Goal: Task Accomplishment & Management: Manage account settings

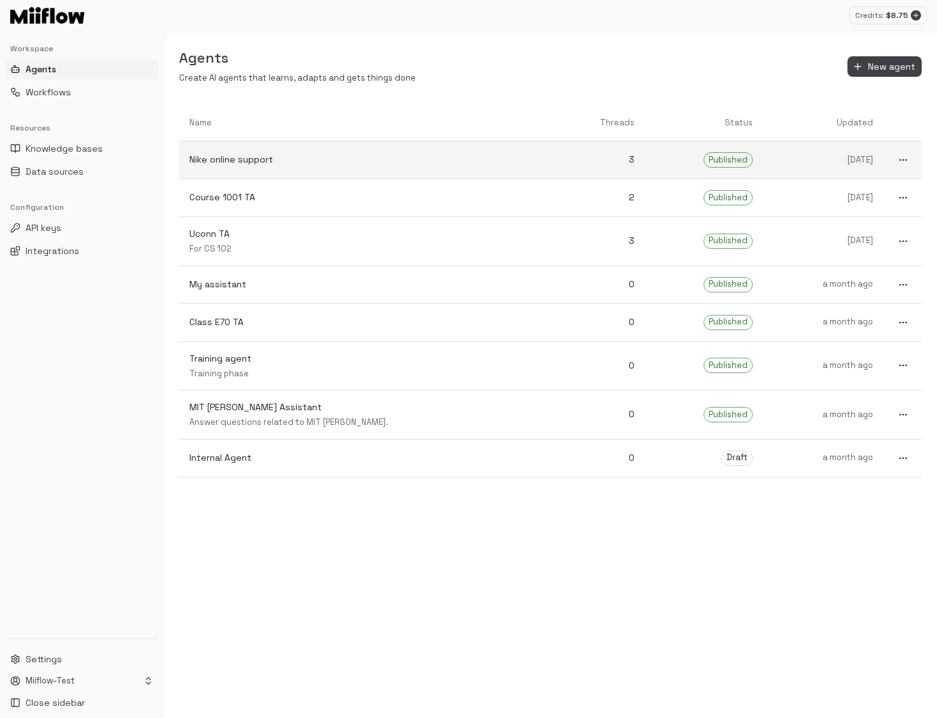
click at [424, 160] on p "Nike online support" at bounding box center [365, 159] width 352 height 13
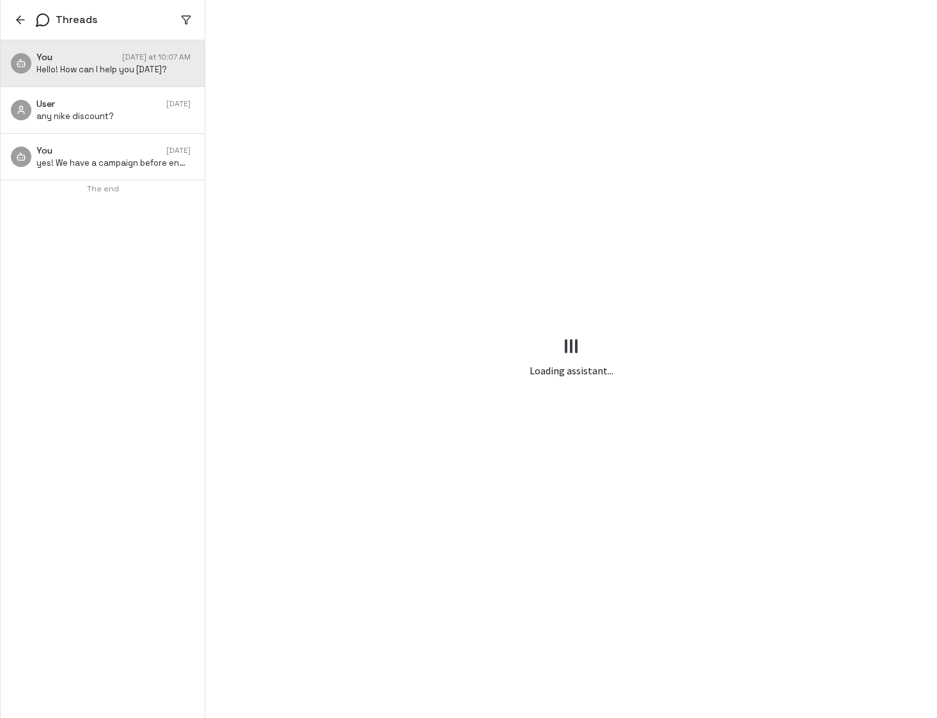
click at [19, 16] on icon "button" at bounding box center [20, 19] width 13 height 13
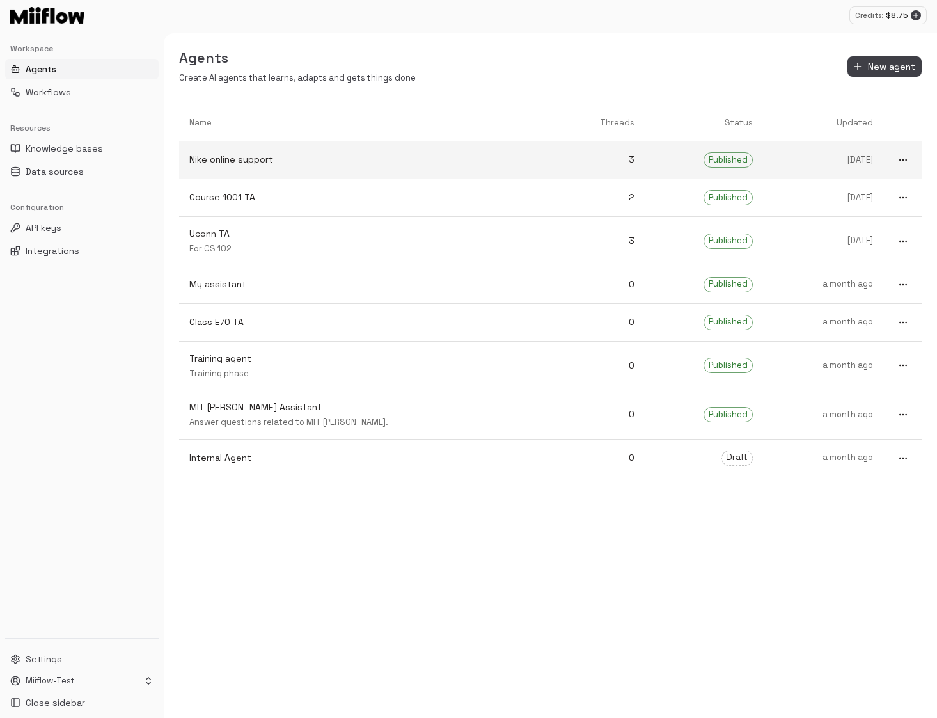
click at [906, 157] on icon "more" at bounding box center [903, 160] width 10 height 10
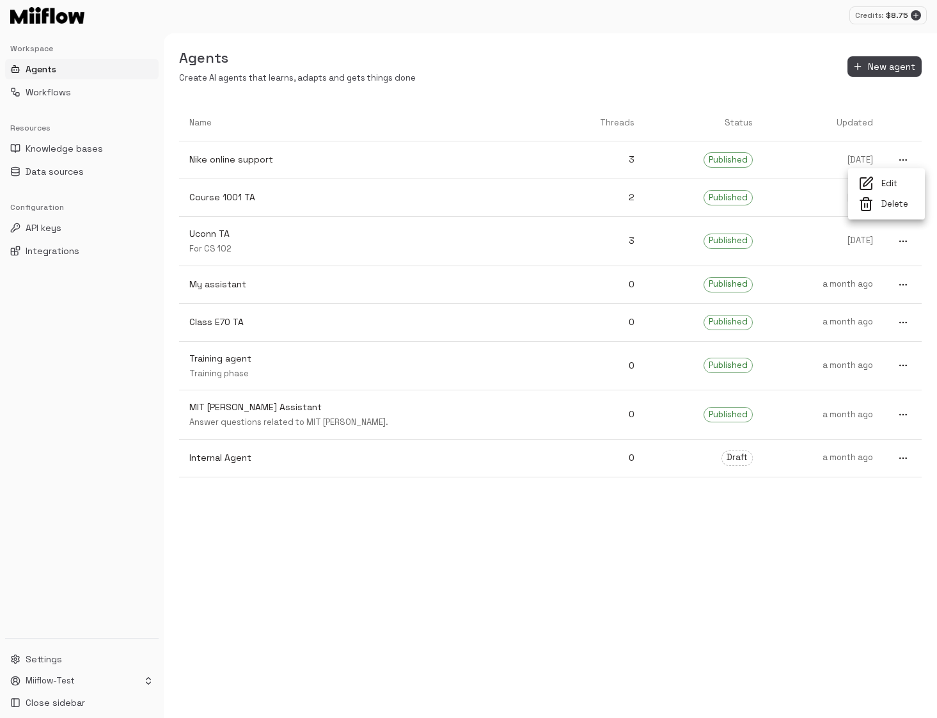
click at [891, 184] on span "Edit" at bounding box center [897, 184] width 33 height 12
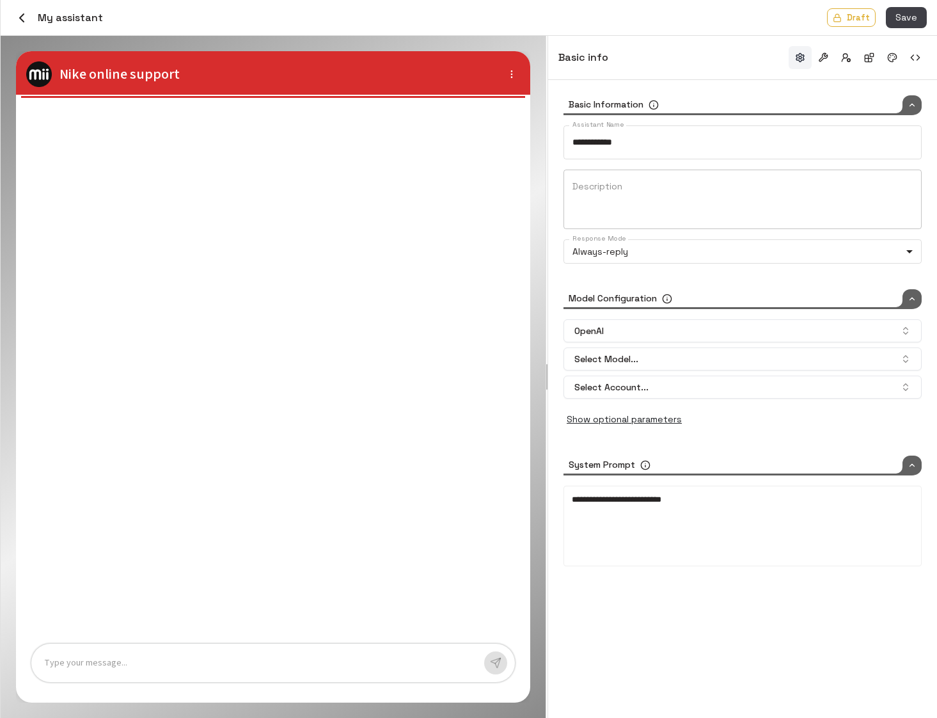
type input "**********"
type input "*******"
type input "*****"
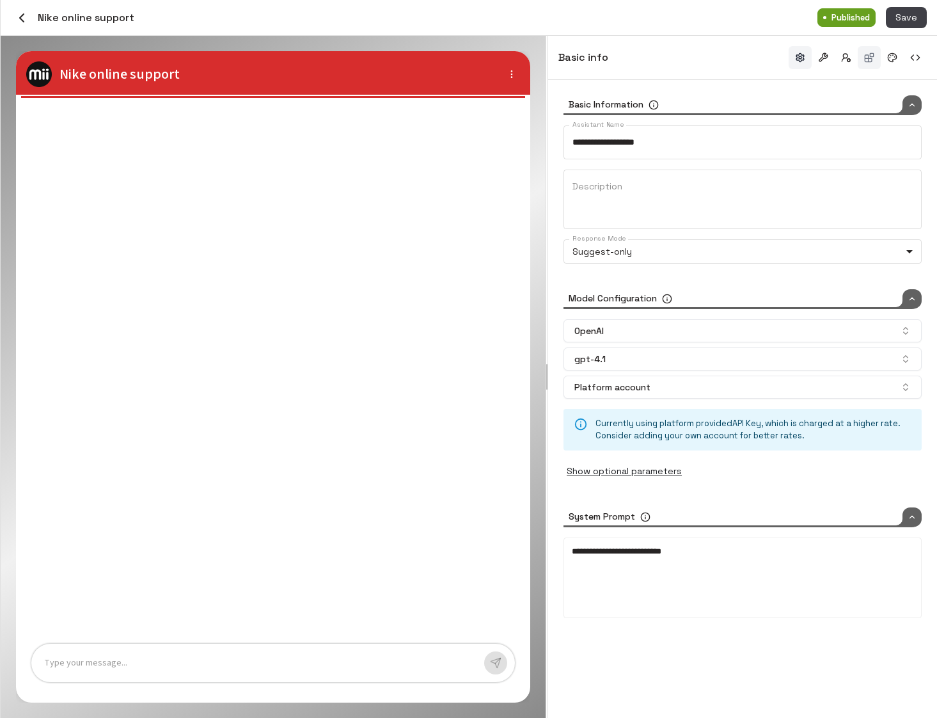
click at [865, 57] on button "button" at bounding box center [869, 57] width 23 height 23
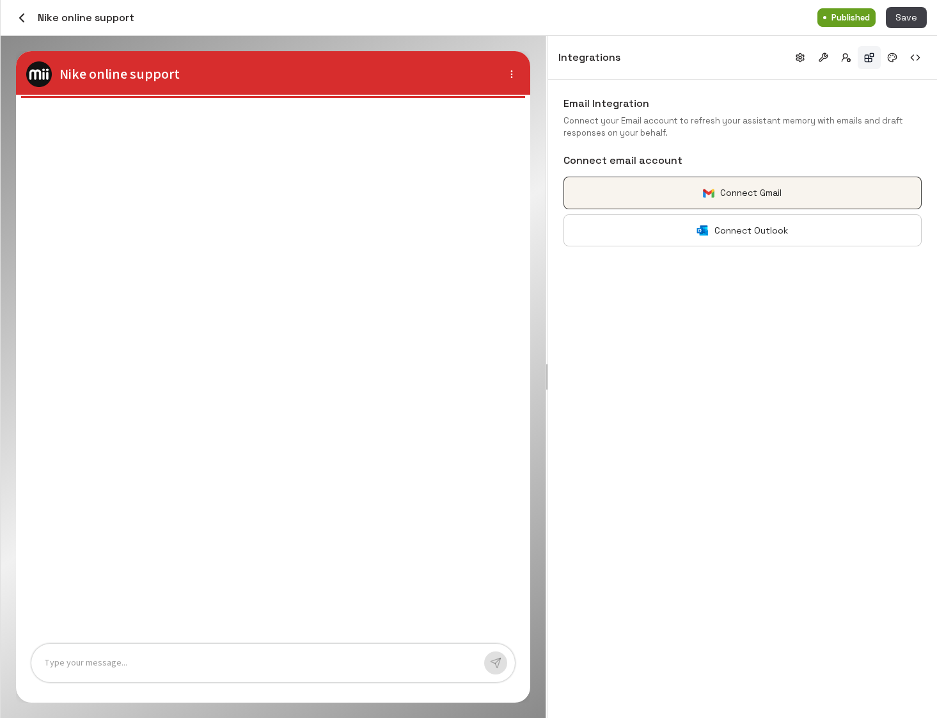
click at [768, 196] on button "Connect Gmail" at bounding box center [743, 193] width 358 height 33
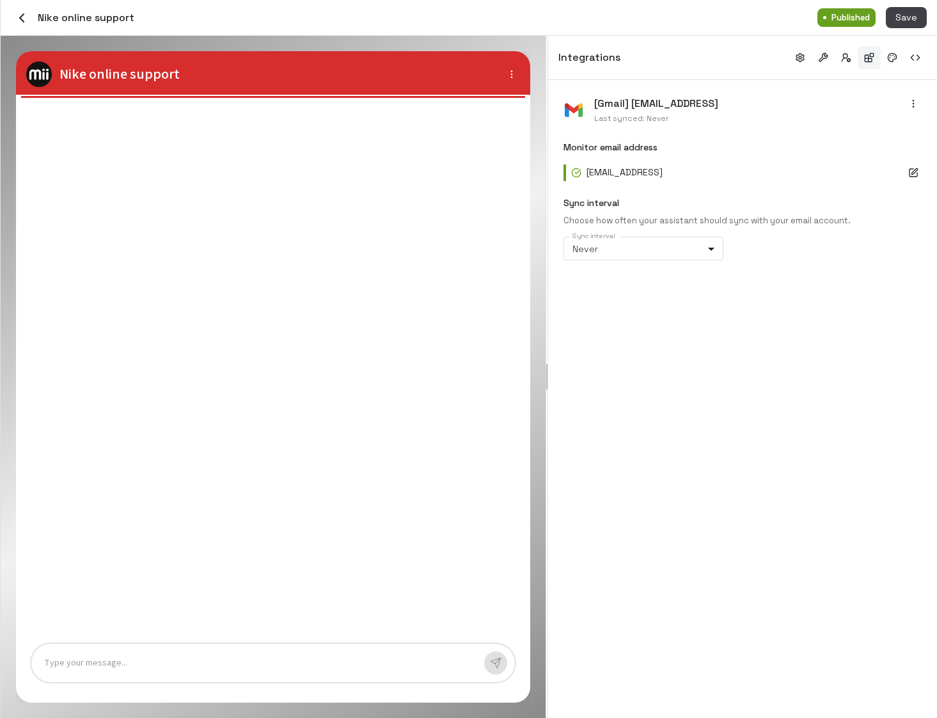
click at [913, 106] on circle "button" at bounding box center [913, 106] width 1 height 1
click at [812, 369] on div at bounding box center [468, 359] width 937 height 718
click at [915, 102] on icon "button" at bounding box center [913, 104] width 10 height 10
click at [895, 126] on span "Sync Now" at bounding box center [870, 127] width 86 height 13
click at [739, 368] on div "[Gmail] yaozhong@miiflow.ai Last synced: Never Monitor email address yaozhong@m…" at bounding box center [742, 399] width 389 height 638
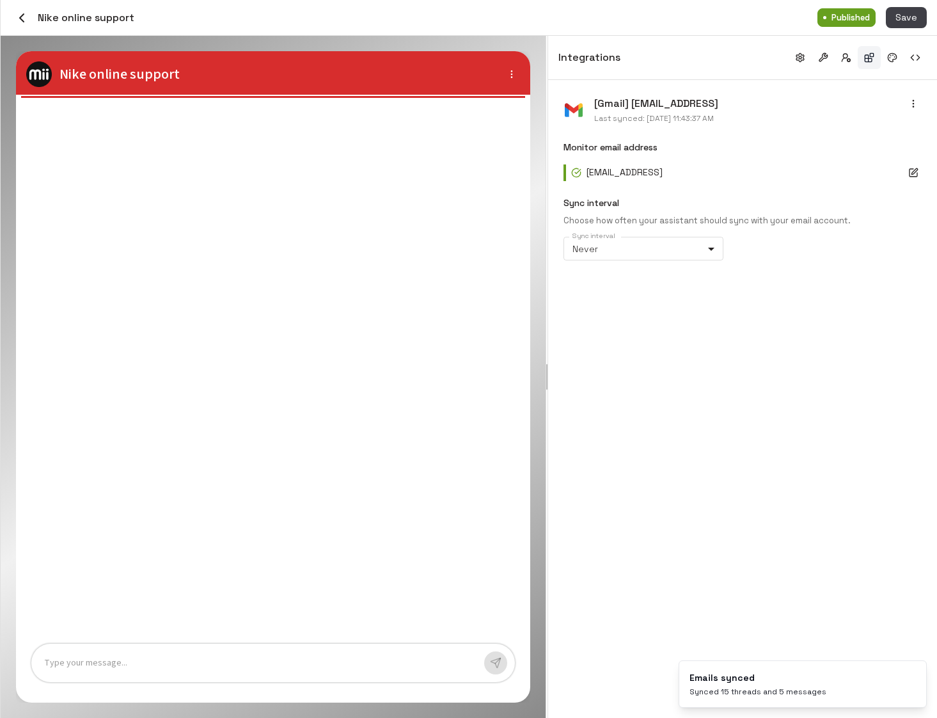
click at [734, 368] on div "[Gmail] yaozhong@miiflow.ai Last synced: 8/22/2025, 11:43:37 AM Monitor email a…" at bounding box center [742, 399] width 389 height 638
click at [764, 687] on div "Synced 15 threads and 5 messages" at bounding box center [758, 691] width 137 height 10
click at [16, 16] on icon "button" at bounding box center [21, 17] width 15 height 15
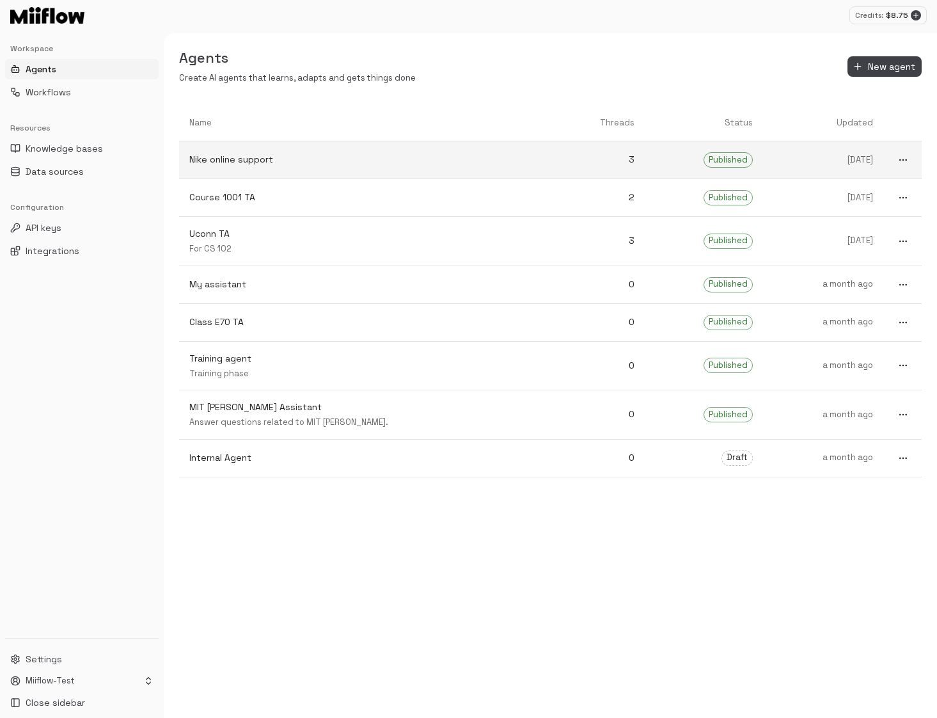
click at [317, 160] on p "Nike online support" at bounding box center [365, 159] width 352 height 13
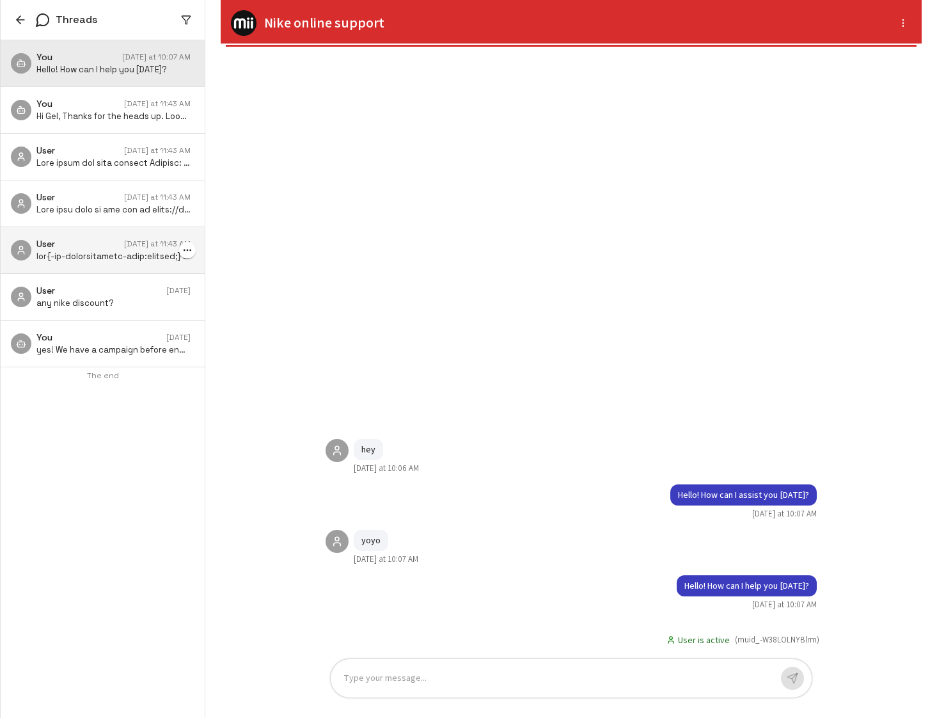
click at [107, 246] on div "User [DATE] at 11:43 AM" at bounding box center [113, 243] width 154 height 13
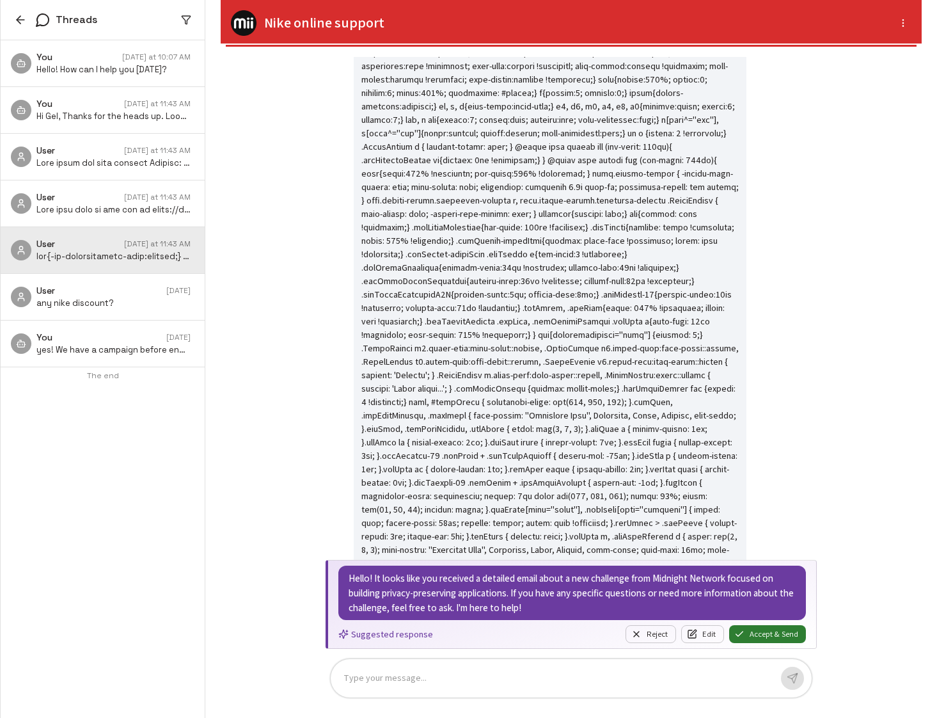
scroll to position [-543, 0]
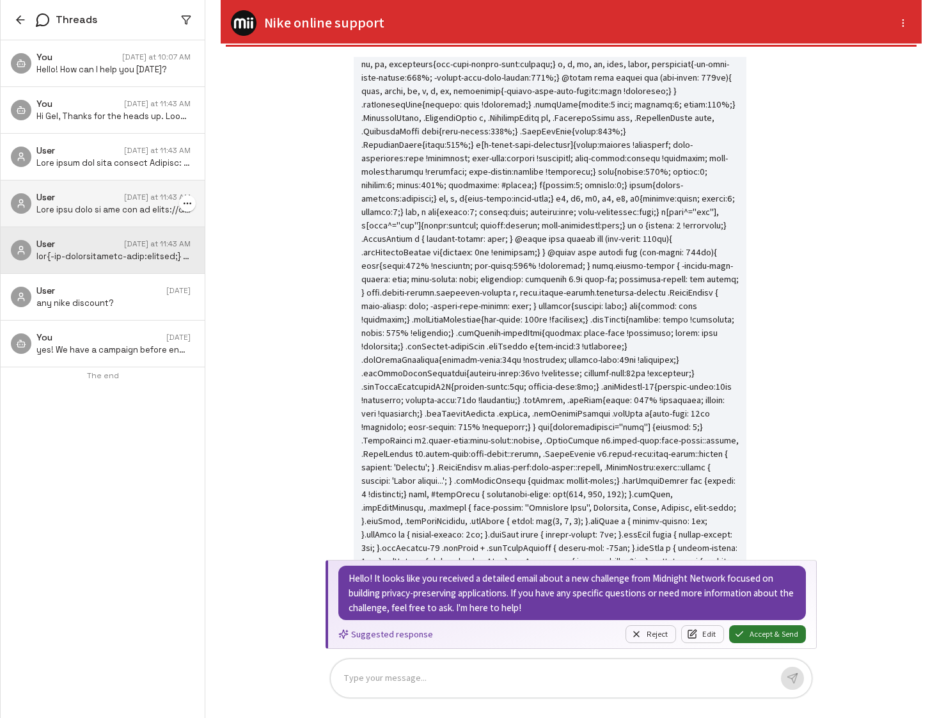
click at [95, 203] on div "User Today at 11:43 AM" at bounding box center [113, 197] width 154 height 13
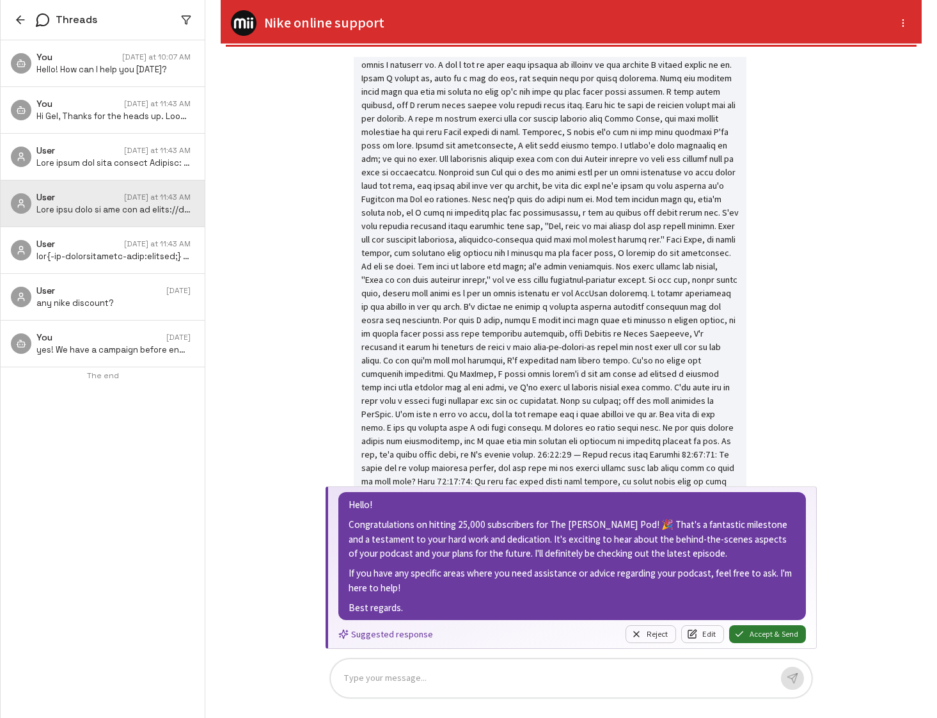
scroll to position [-1420, 0]
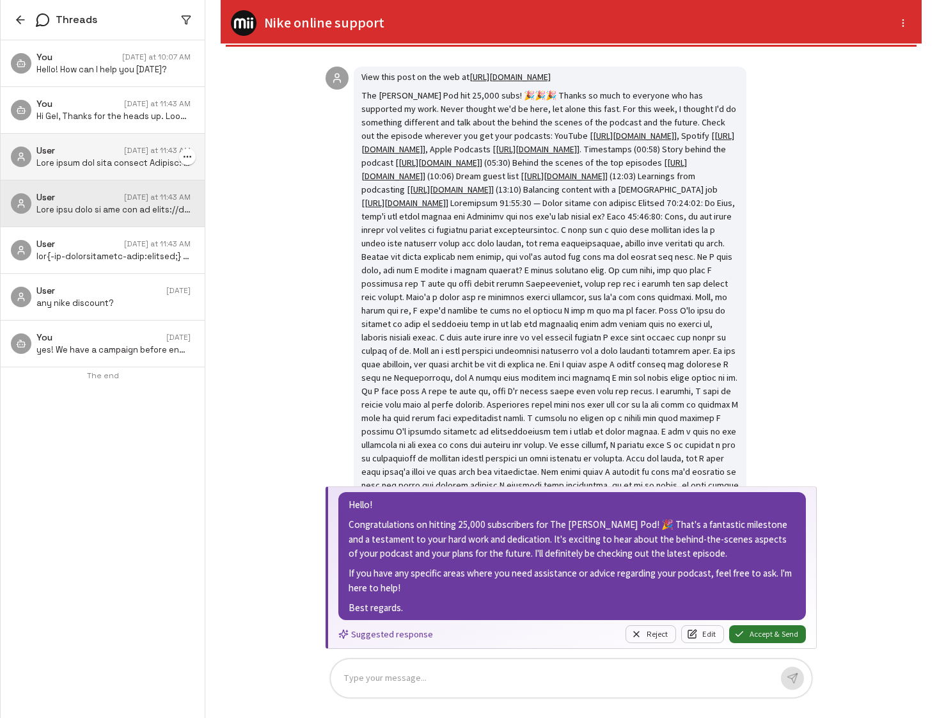
click at [144, 162] on p at bounding box center [113, 163] width 154 height 12
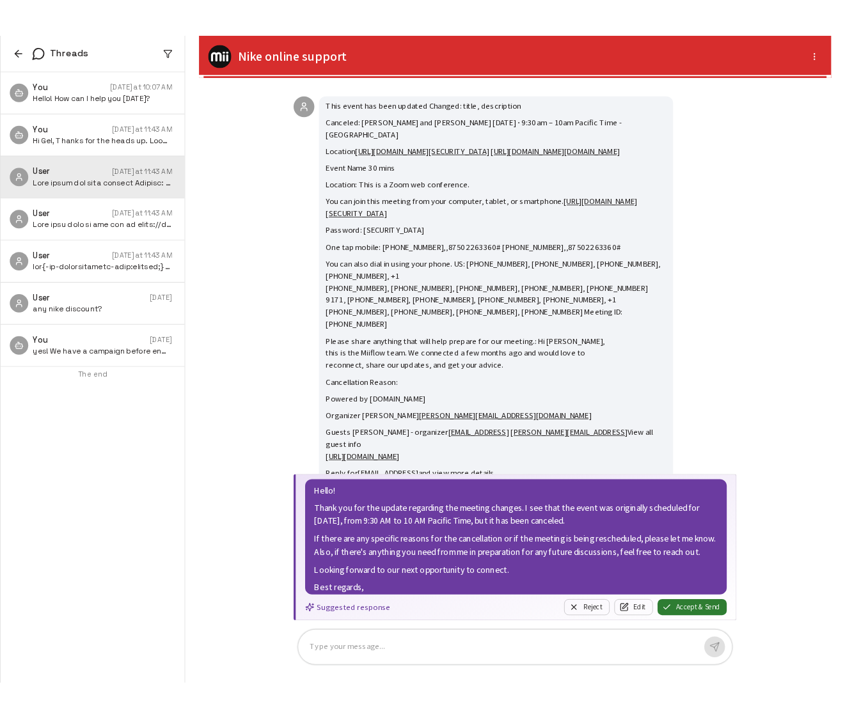
scroll to position [24, 0]
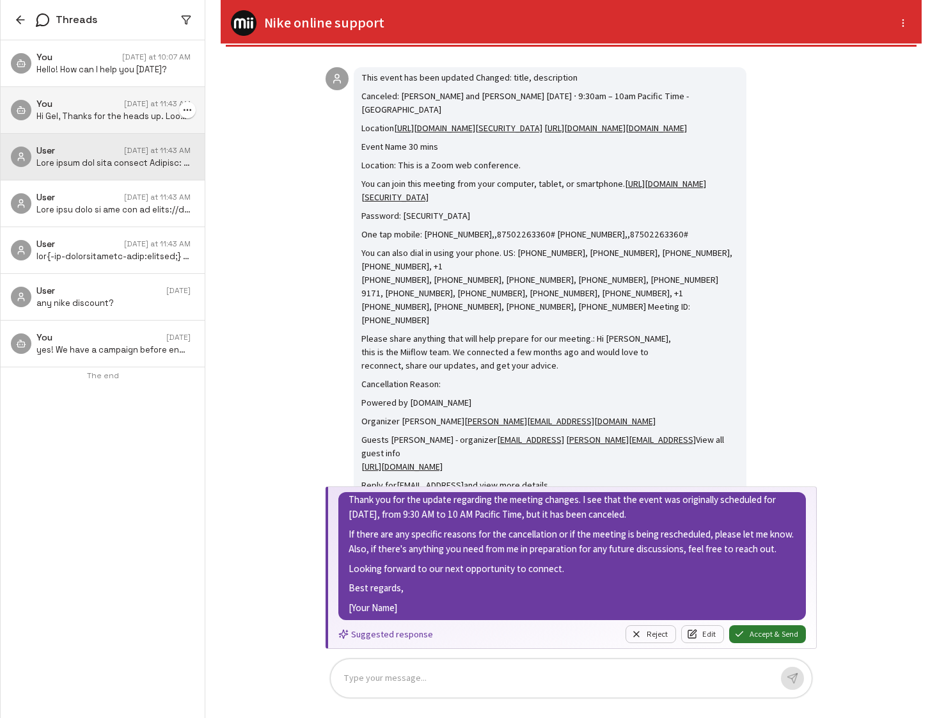
click at [91, 120] on p "Hi Gel, Thanks for the heads up. Looking forward to catching up later when Srir…" at bounding box center [113, 117] width 154 height 12
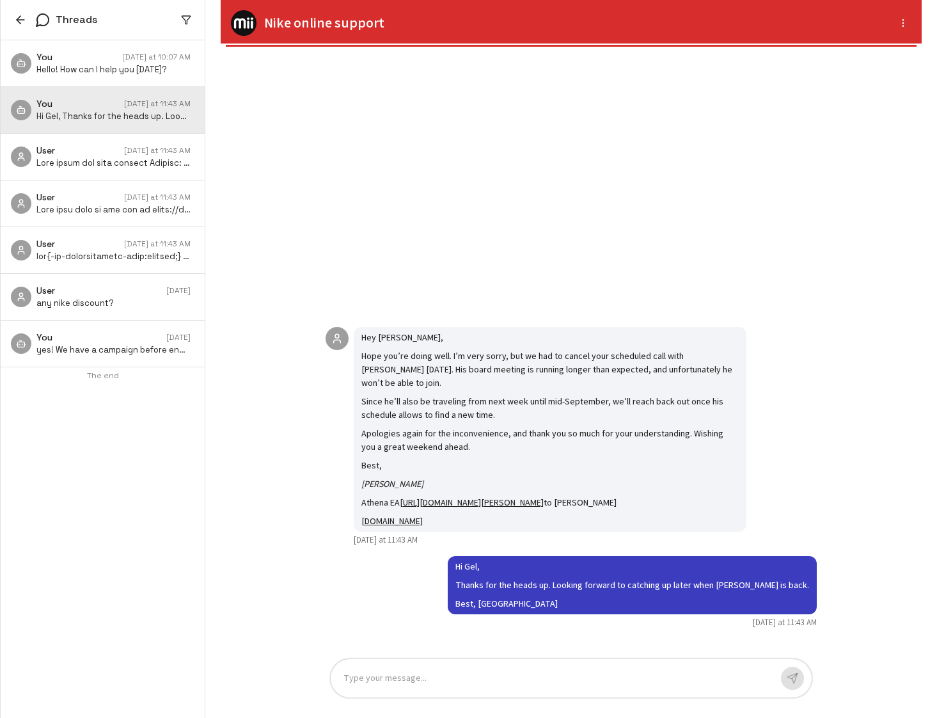
click at [22, 21] on icon "button" at bounding box center [20, 19] width 13 height 13
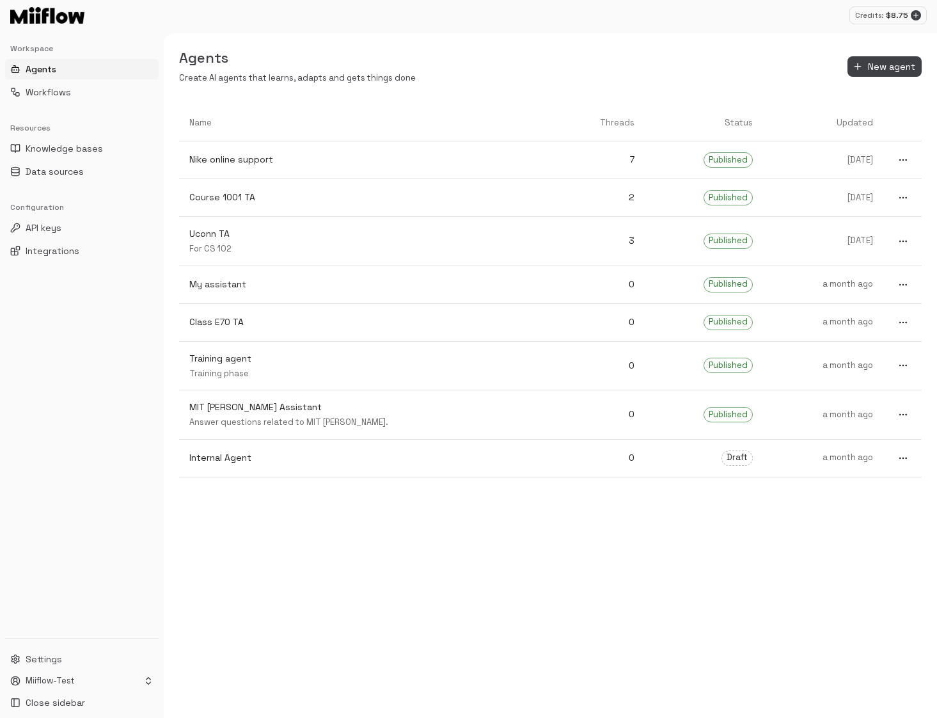
drag, startPoint x: 934, startPoint y: 161, endPoint x: 958, endPoint y: 159, distance: 24.4
click at [936, 159] on html "Credits: $ 8.75 Workspace Agents Workflows Resources Knowledge bases Data sourc…" at bounding box center [468, 359] width 937 height 718
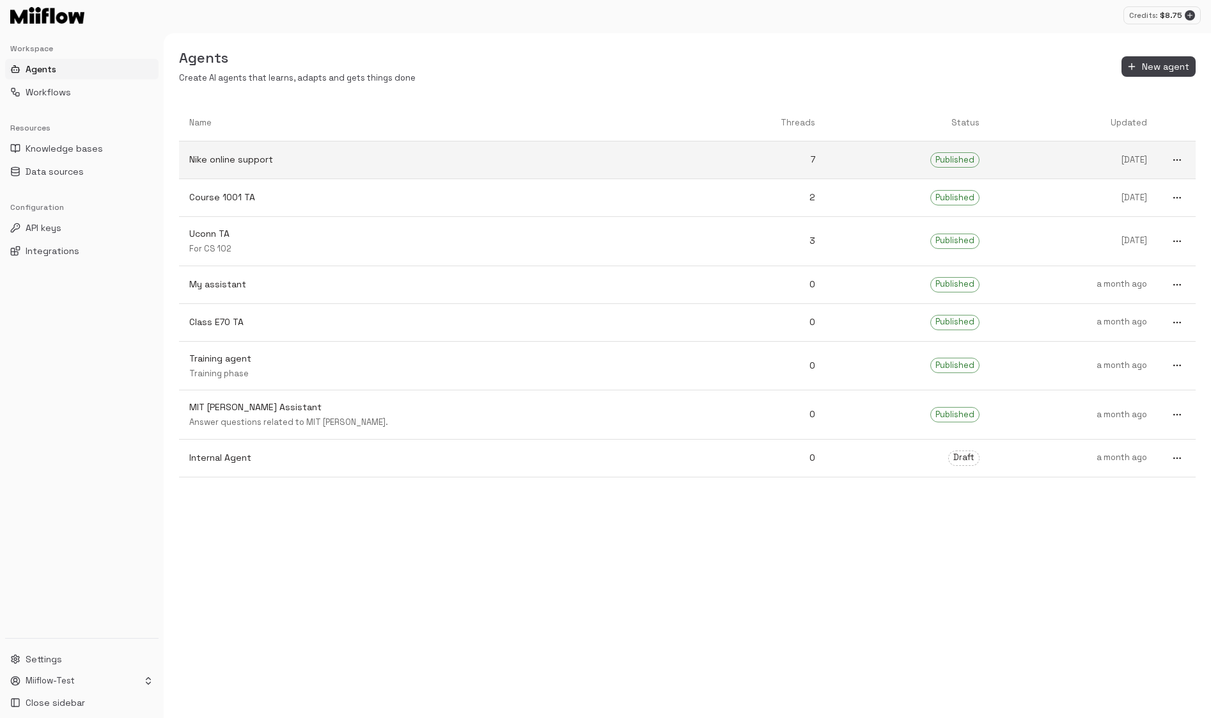
click at [710, 161] on p "7" at bounding box center [761, 159] width 109 height 13
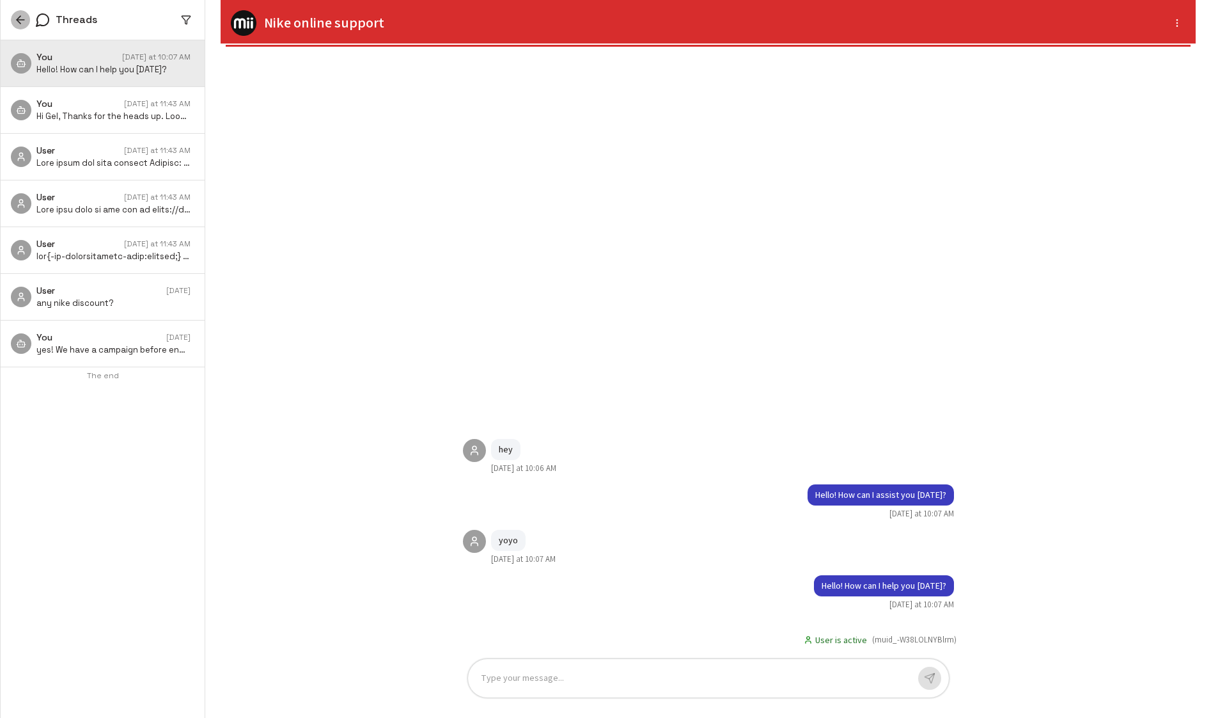
click at [20, 22] on icon "button" at bounding box center [20, 19] width 13 height 13
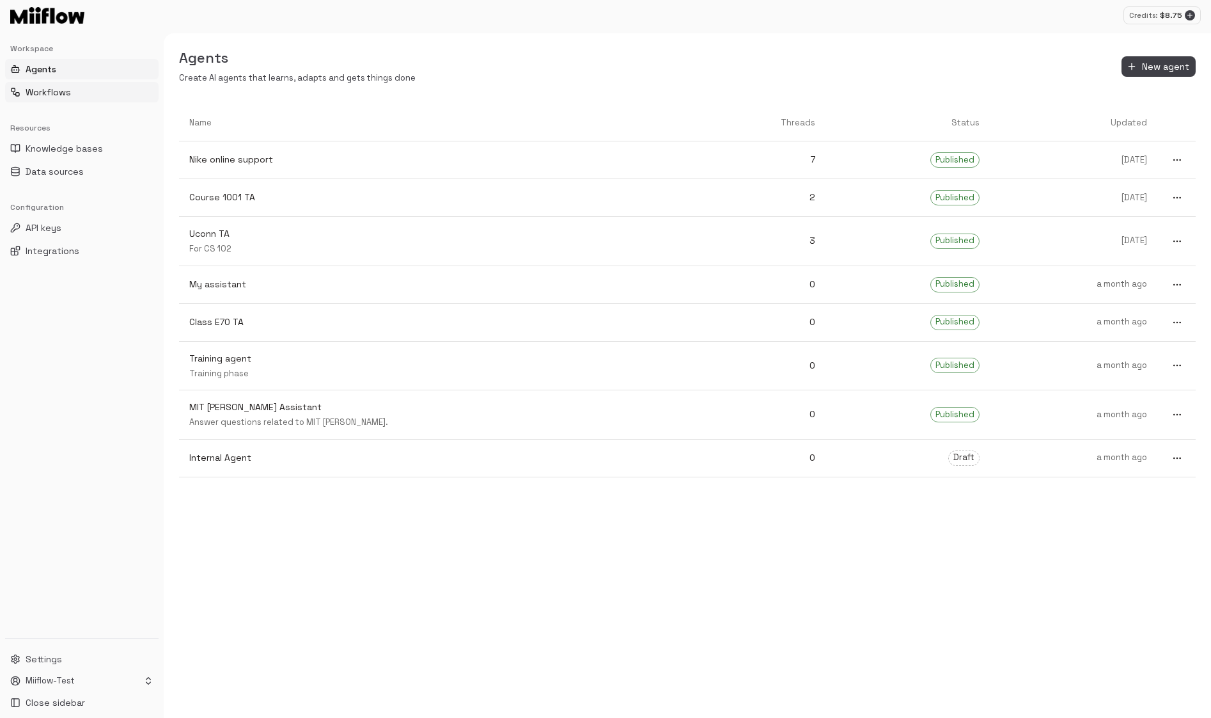
click at [54, 94] on span "Workflows" at bounding box center [48, 92] width 45 height 13
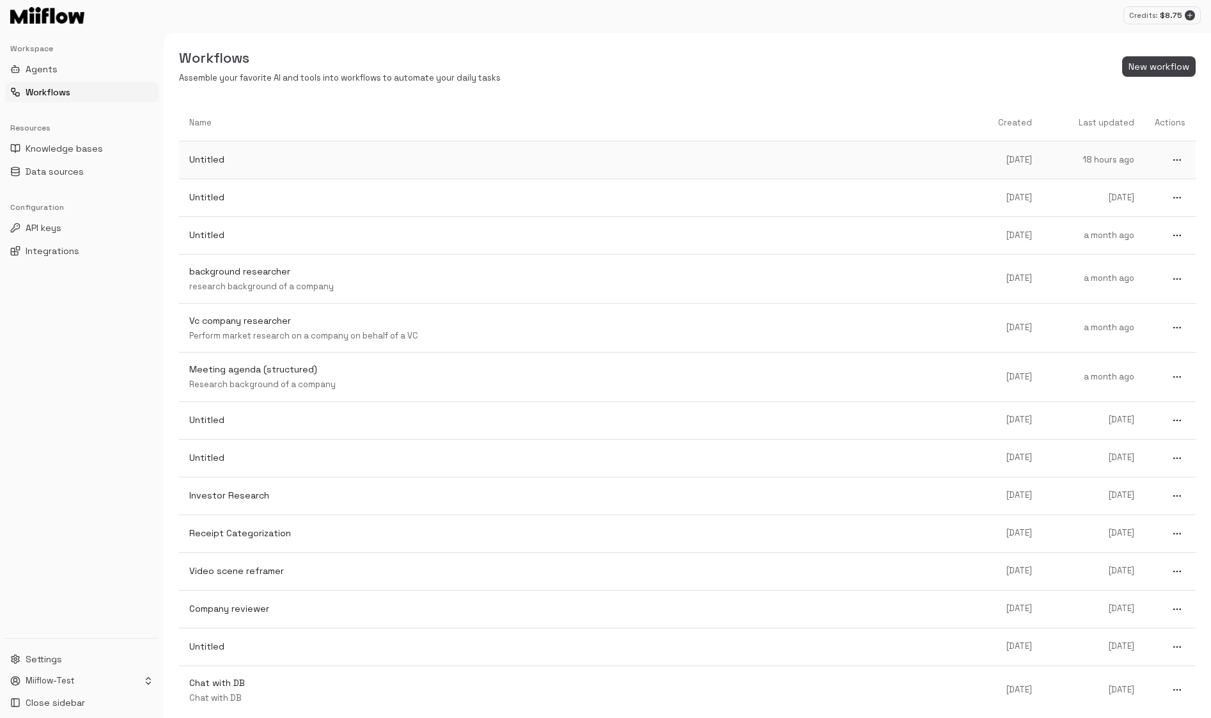
click at [258, 148] on link "Untitled" at bounding box center [579, 160] width 800 height 34
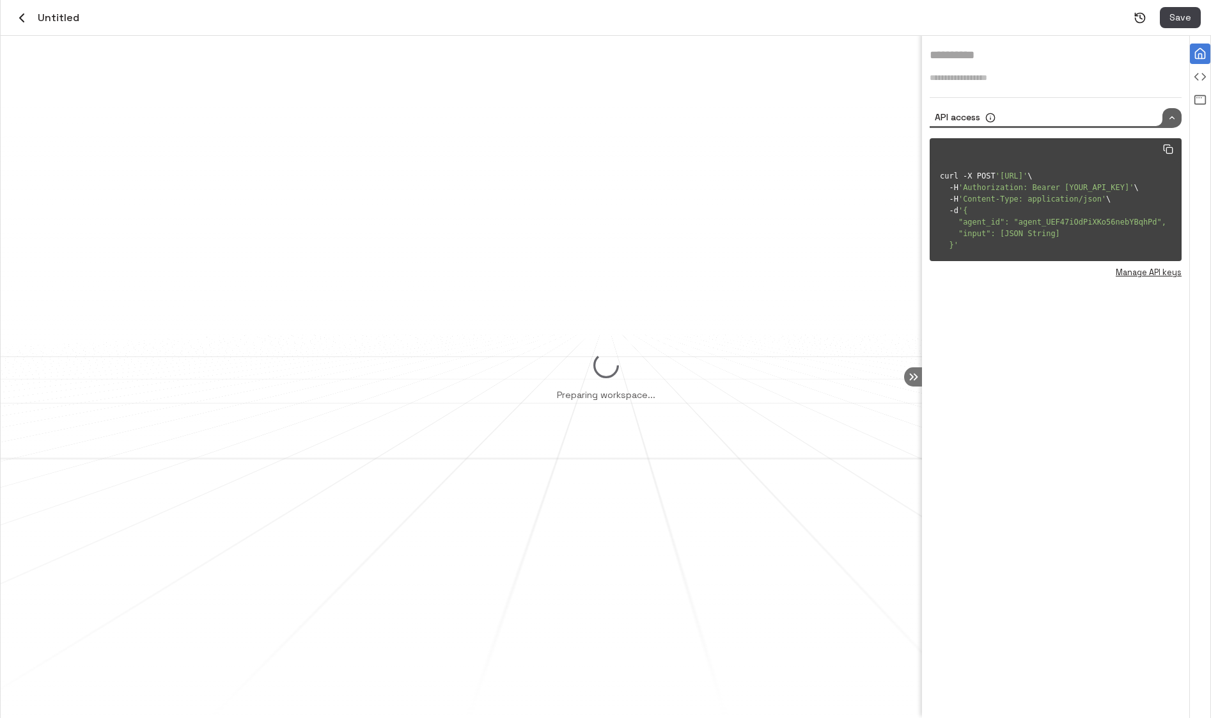
type input "********"
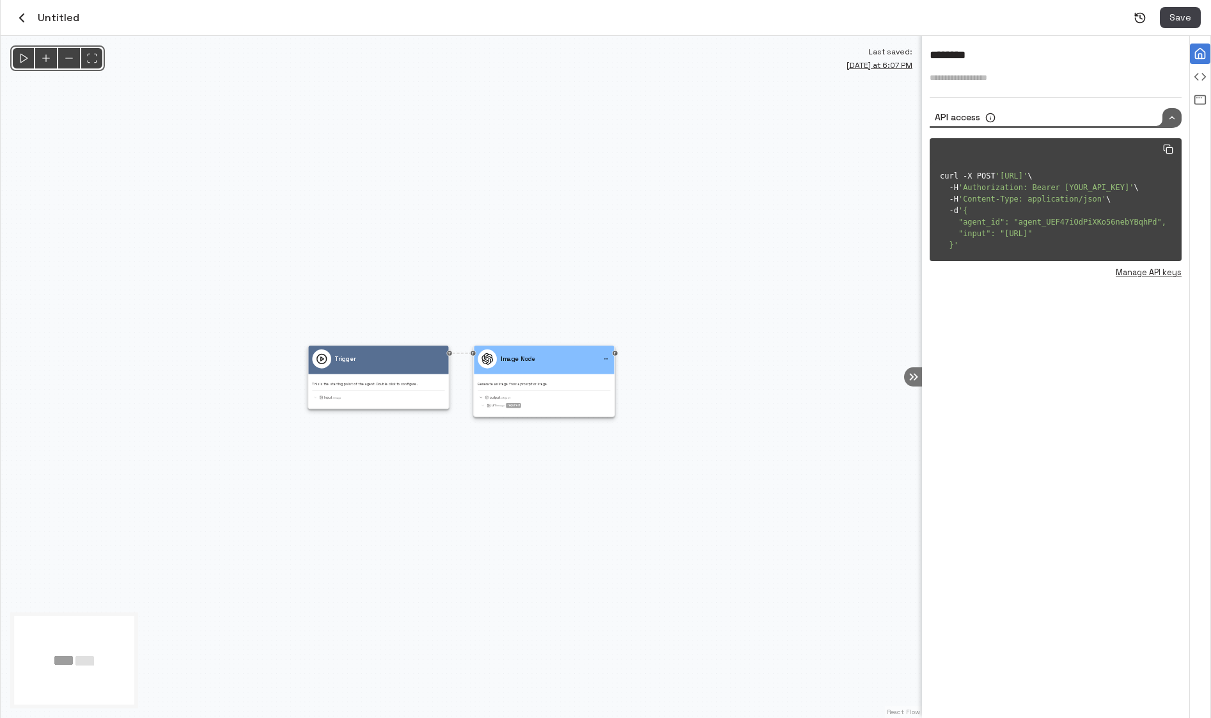
click at [35, 26] on div "Untitled" at bounding box center [45, 18] width 68 height 22
click at [24, 16] on icon "button" at bounding box center [21, 17] width 15 height 15
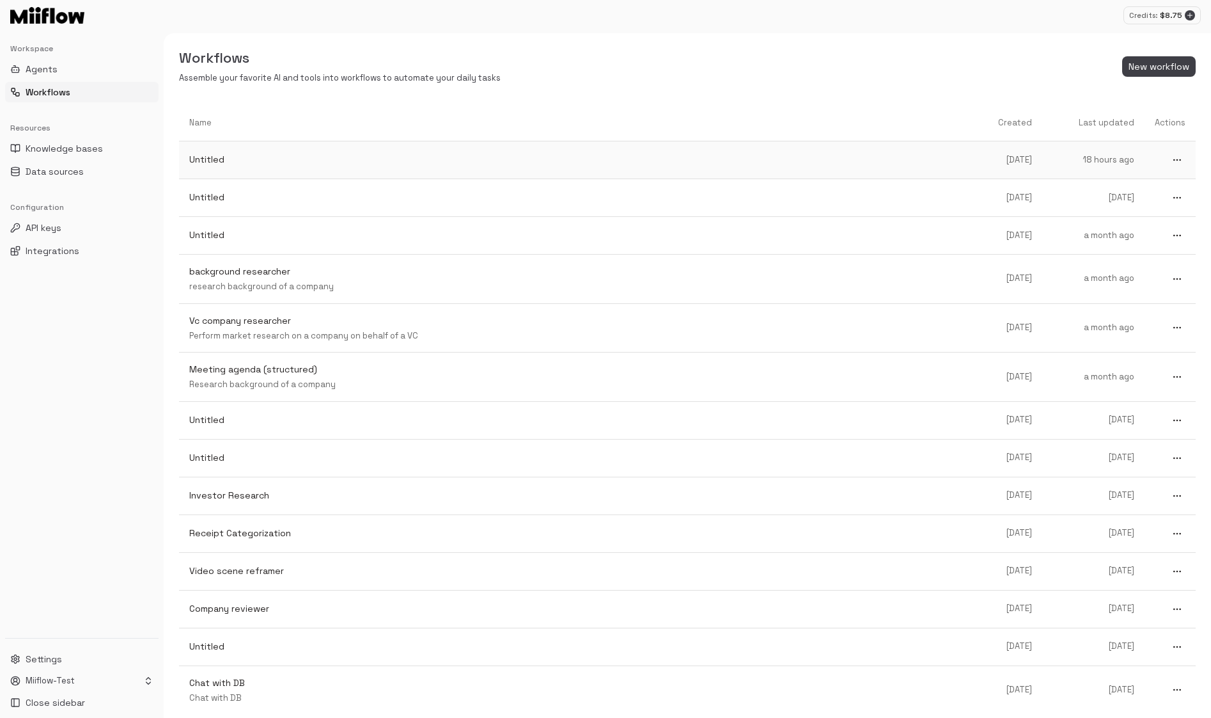
click at [247, 154] on p "Untitled" at bounding box center [578, 159] width 779 height 13
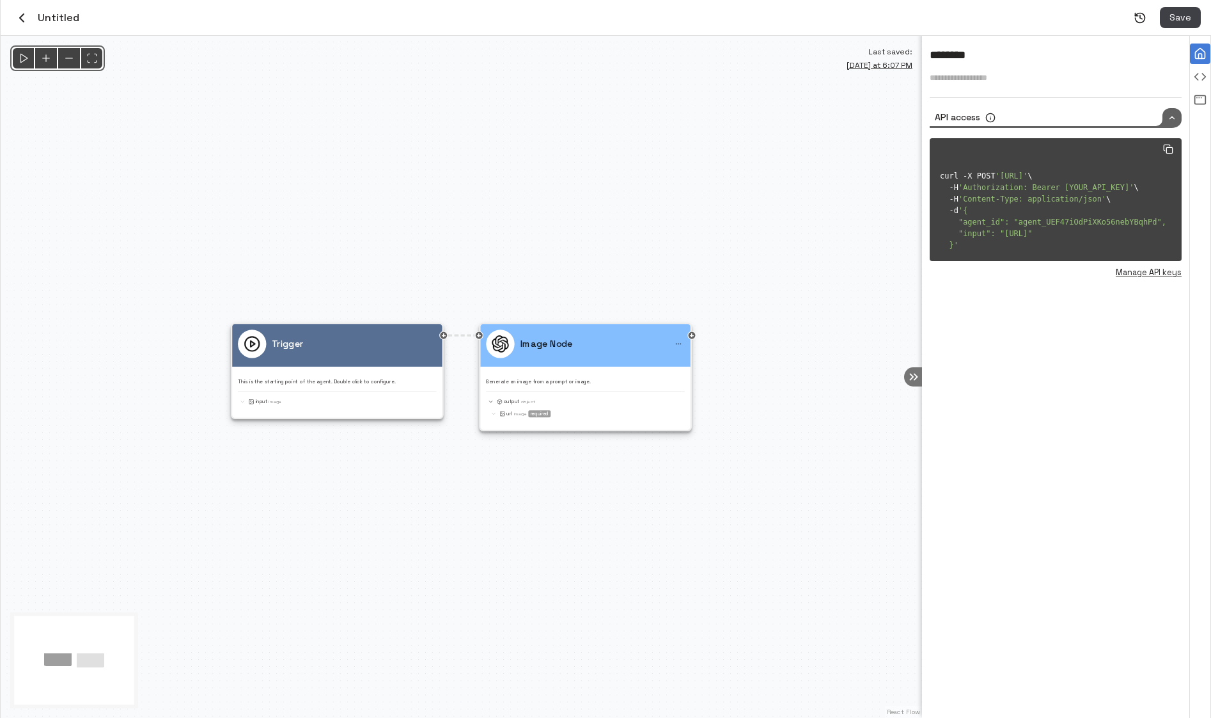
click at [24, 14] on icon "button" at bounding box center [21, 17] width 15 height 15
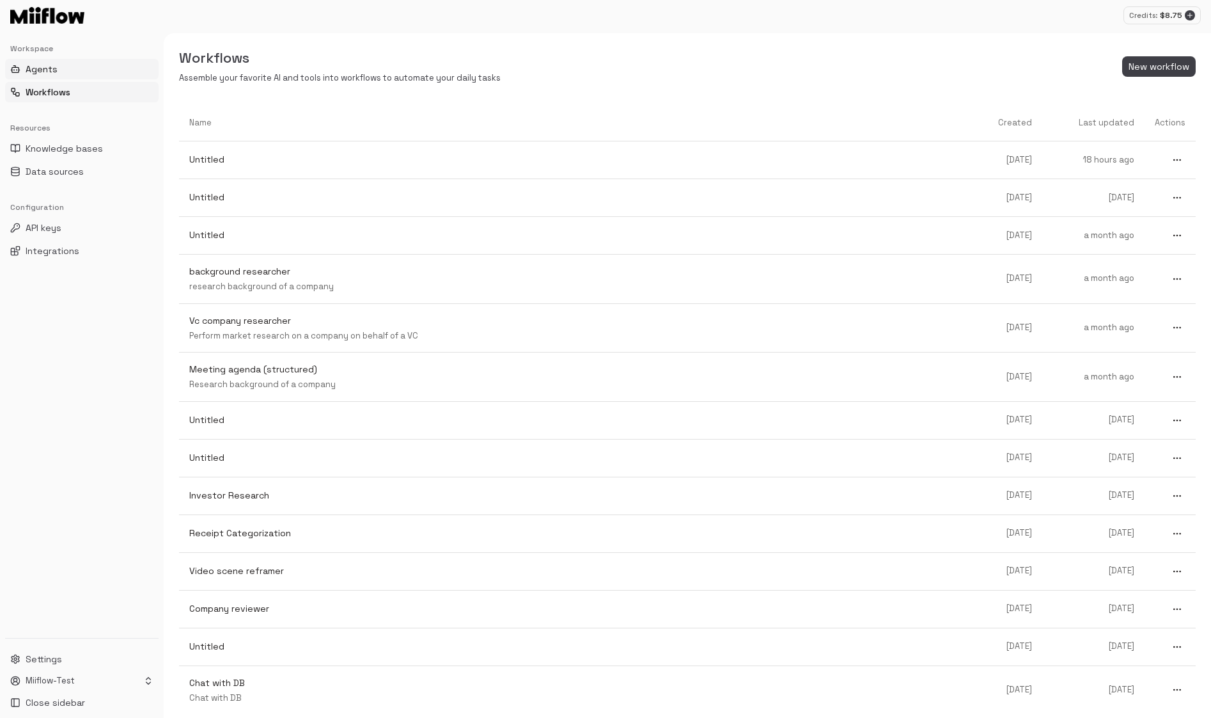
click at [64, 66] on button "Agents" at bounding box center [82, 69] width 154 height 20
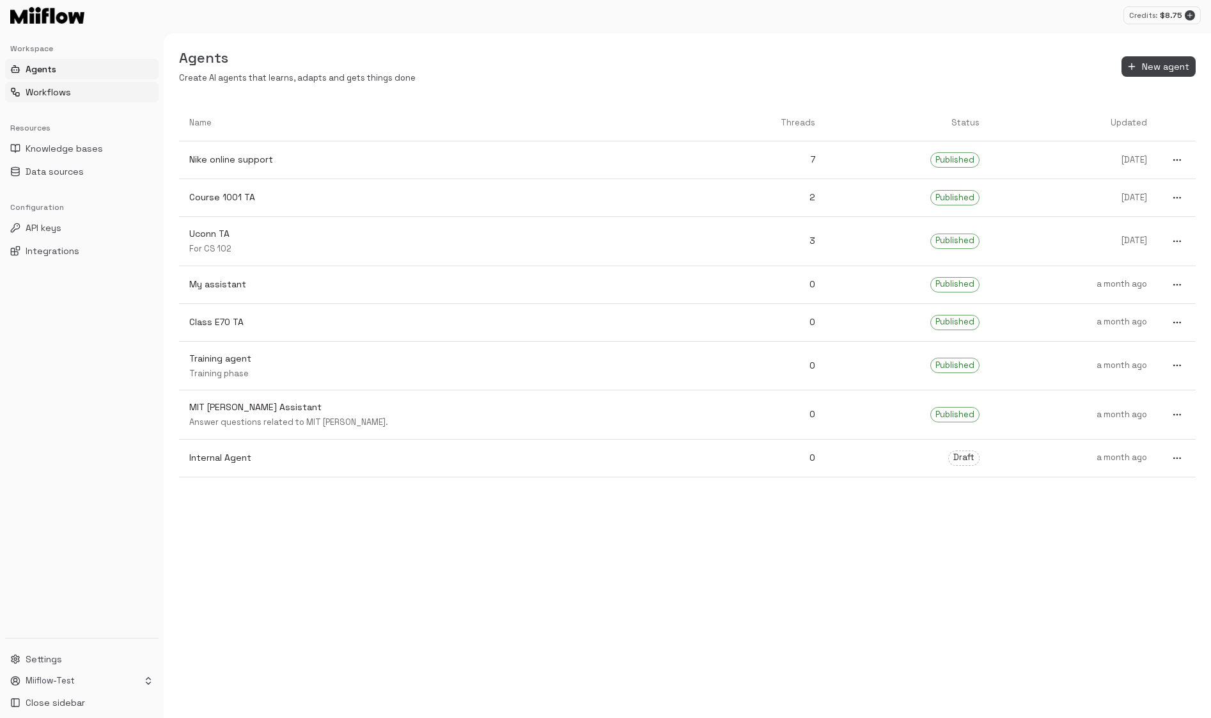
click at [75, 97] on button "Workflows" at bounding box center [82, 92] width 154 height 20
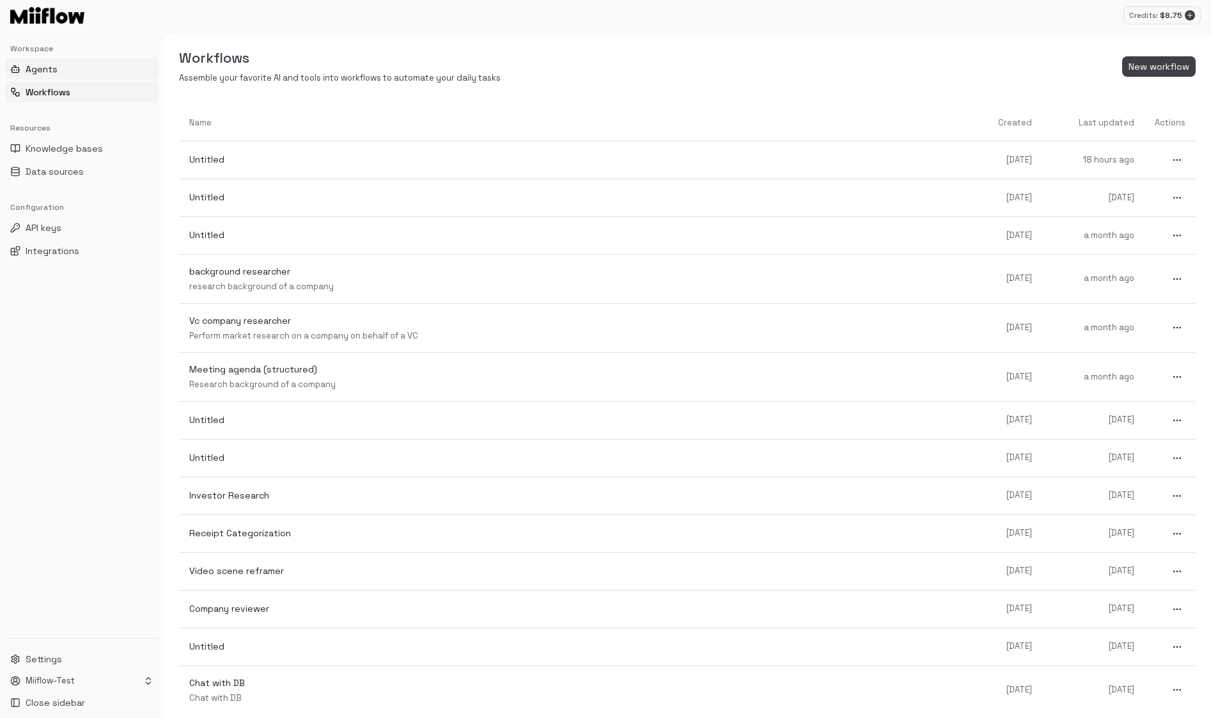
click at [80, 68] on button "Agents" at bounding box center [82, 69] width 154 height 20
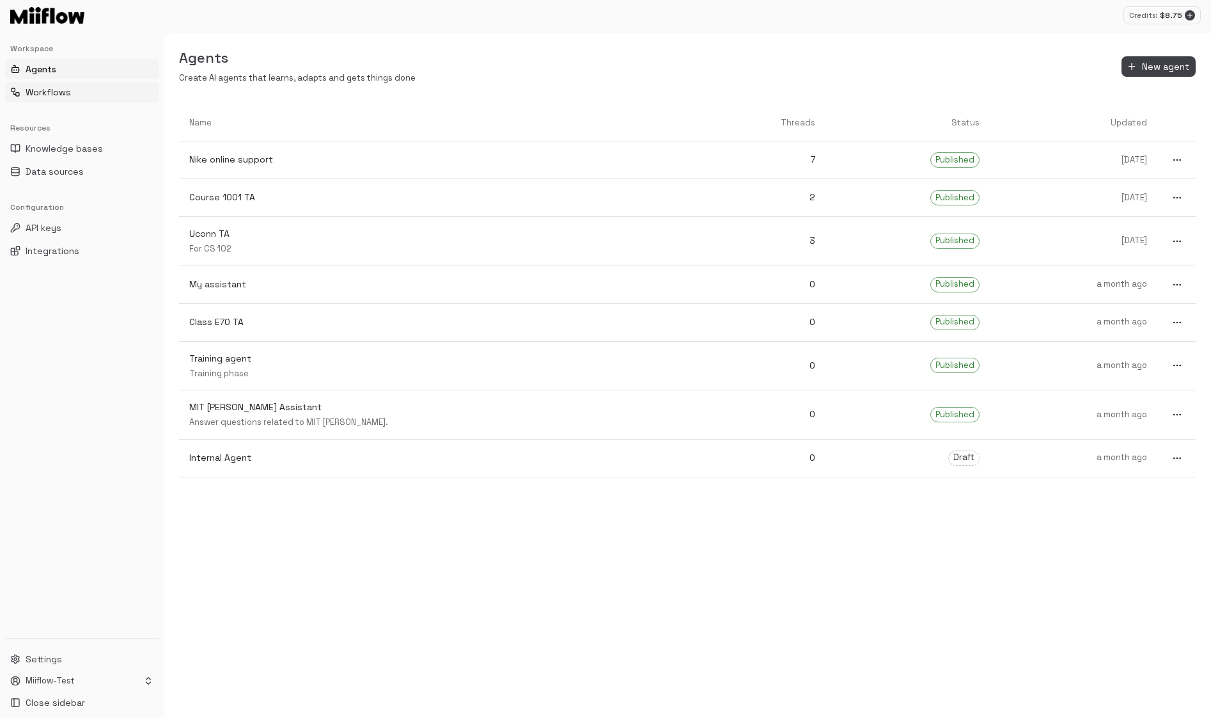
click at [77, 87] on button "Workflows" at bounding box center [82, 92] width 154 height 20
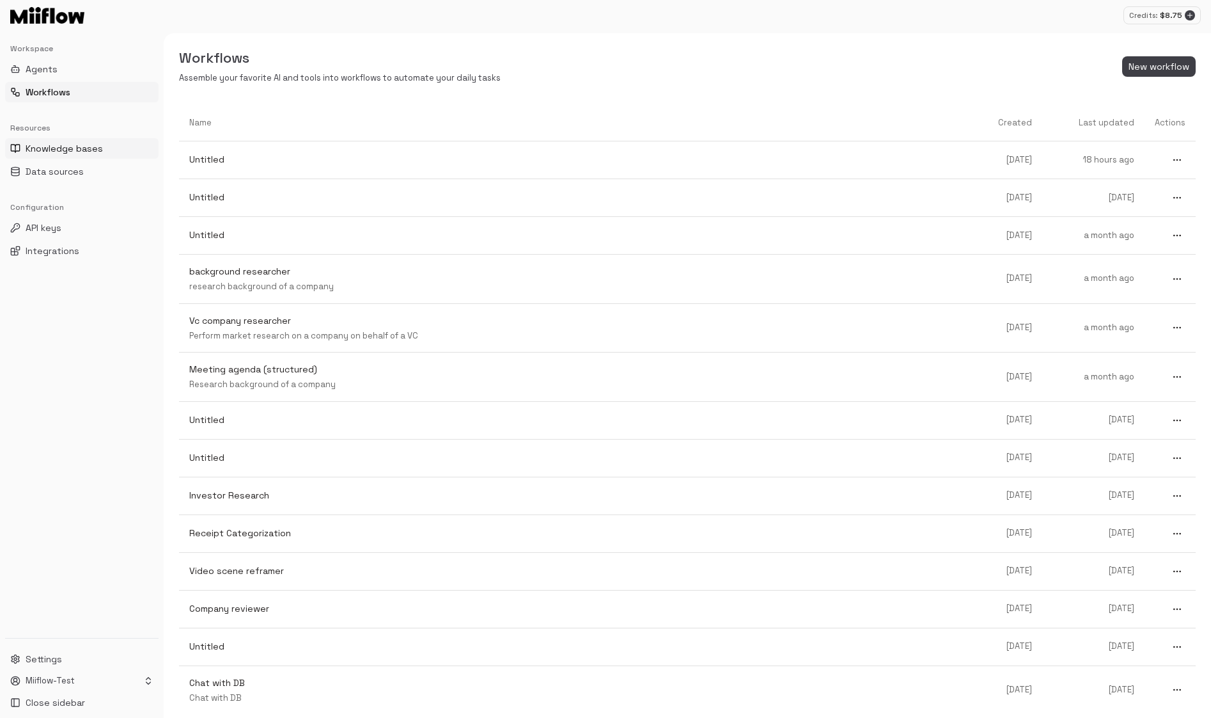
click at [90, 149] on span "Knowledge bases" at bounding box center [64, 148] width 77 height 13
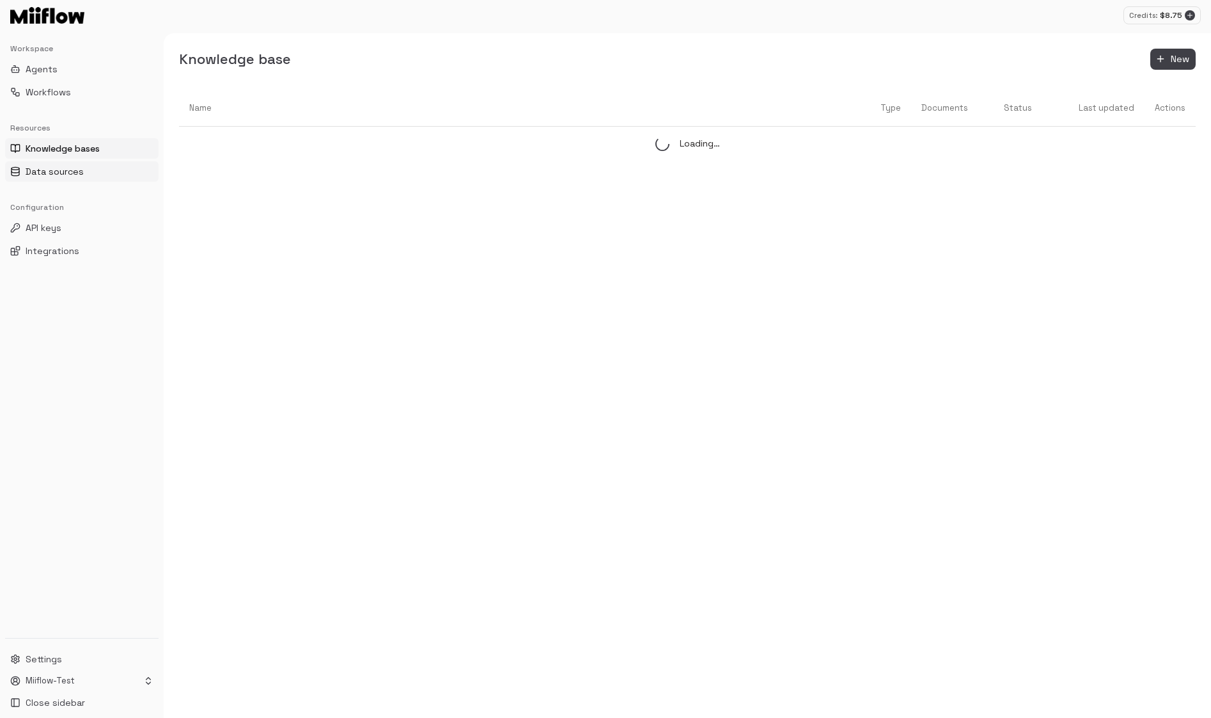
click at [88, 166] on button "Data sources" at bounding box center [82, 171] width 154 height 20
click at [91, 146] on span "Knowledge bases" at bounding box center [64, 148] width 77 height 13
click at [70, 69] on button "Agents" at bounding box center [82, 69] width 154 height 20
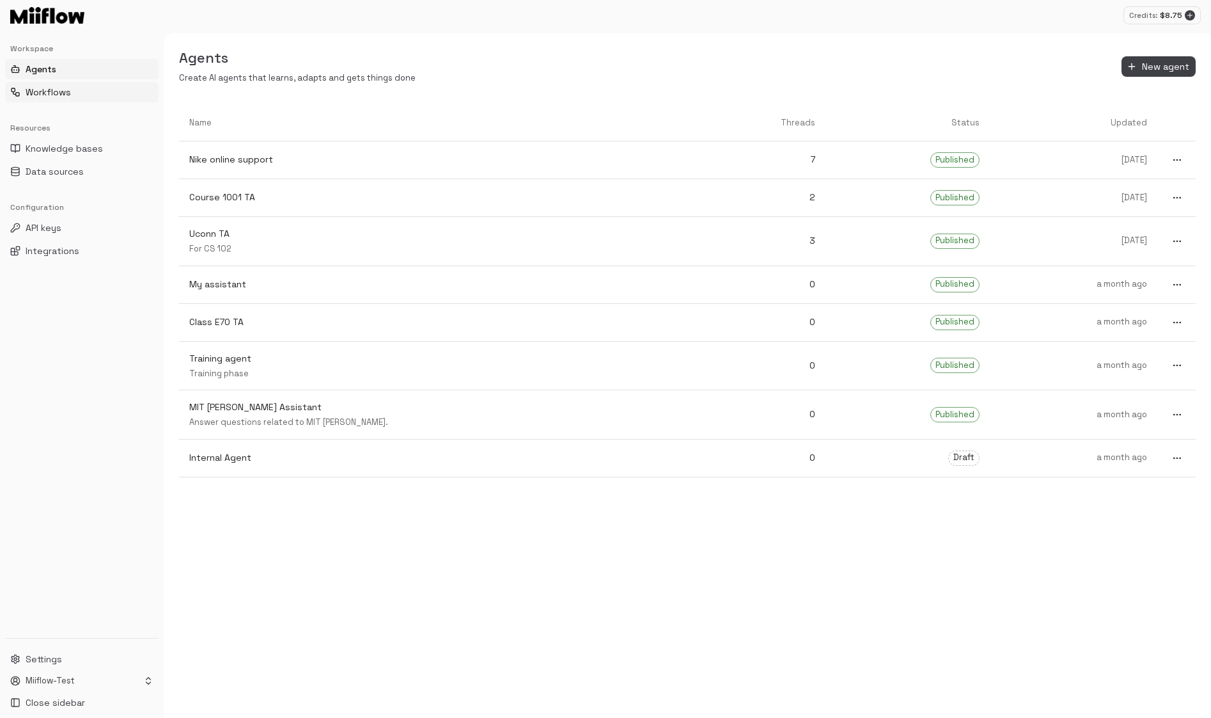
click at [63, 83] on button "Workflows" at bounding box center [82, 92] width 154 height 20
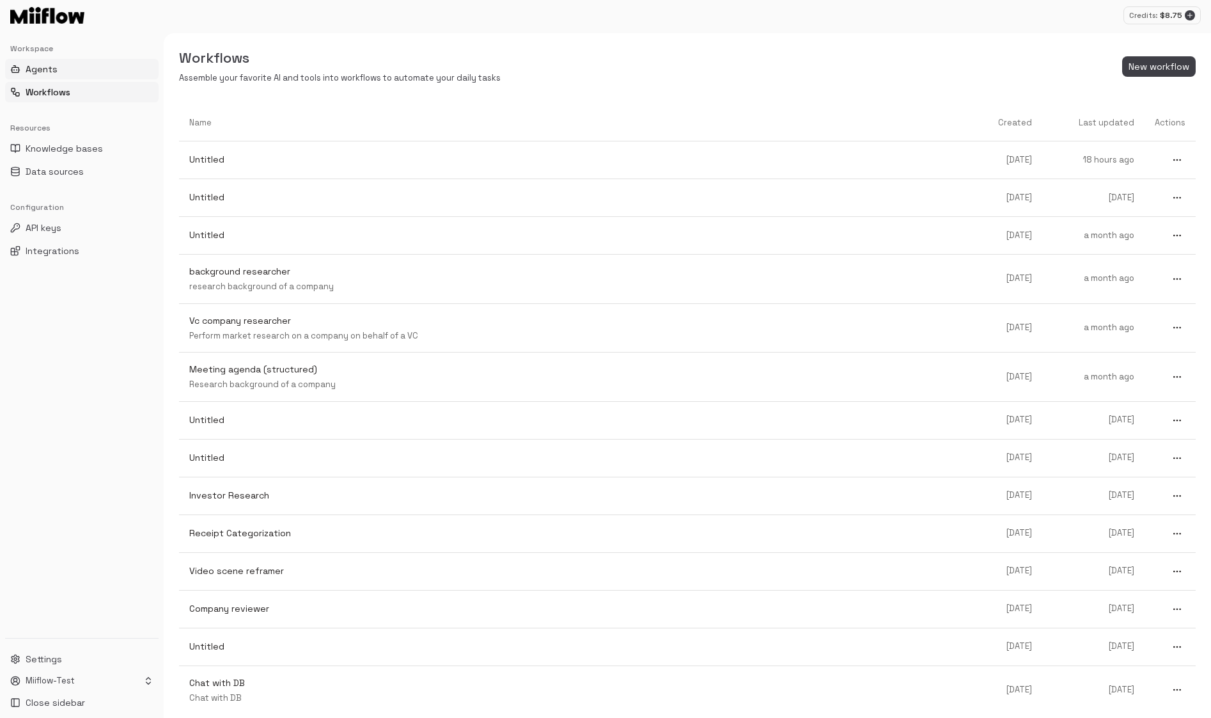
click at [69, 68] on button "Agents" at bounding box center [82, 69] width 154 height 20
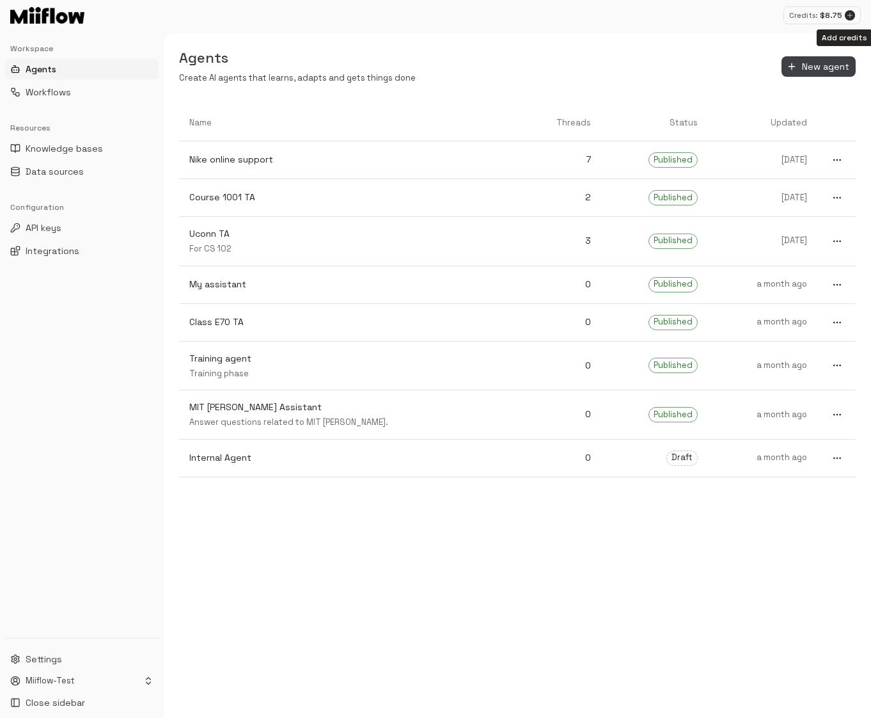
click at [848, 16] on icon "Add credits" at bounding box center [850, 16] width 8 height 8
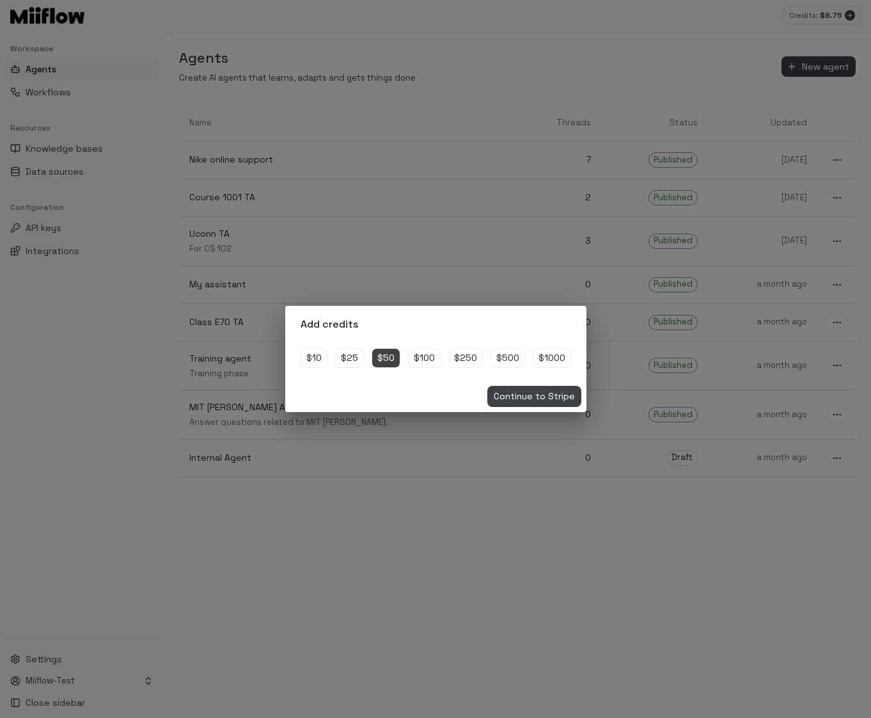
click at [622, 91] on div "Add credits $10 $25 $50 $100 $250 $500 $1000 Continue to Stripe" at bounding box center [435, 359] width 871 height 718
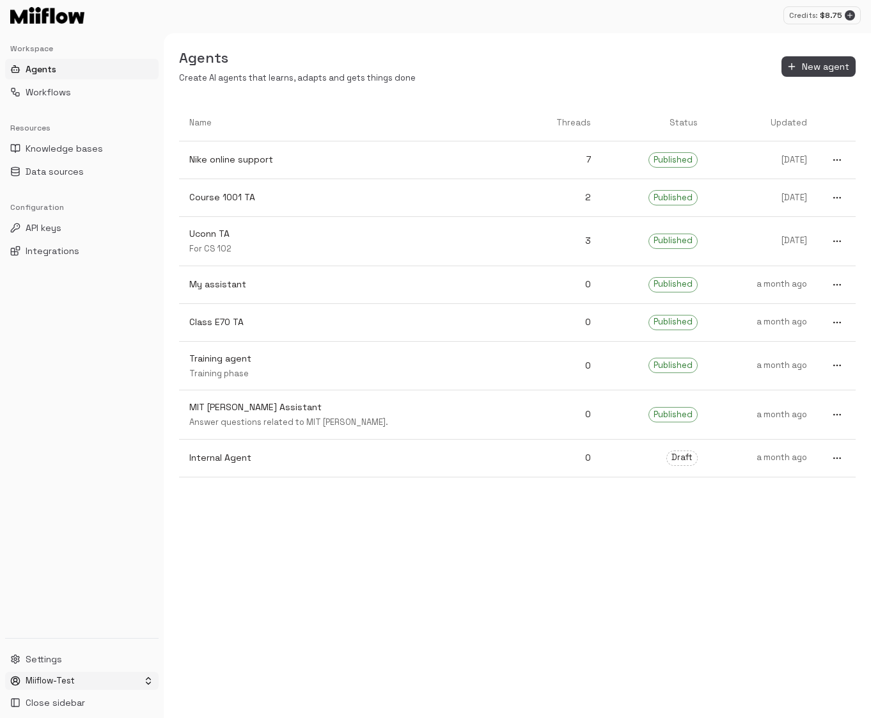
click at [85, 683] on html "Credits: $ 8.75 Workspace Agents Workflows Resources Knowledge bases Data sourc…" at bounding box center [435, 359] width 871 height 718
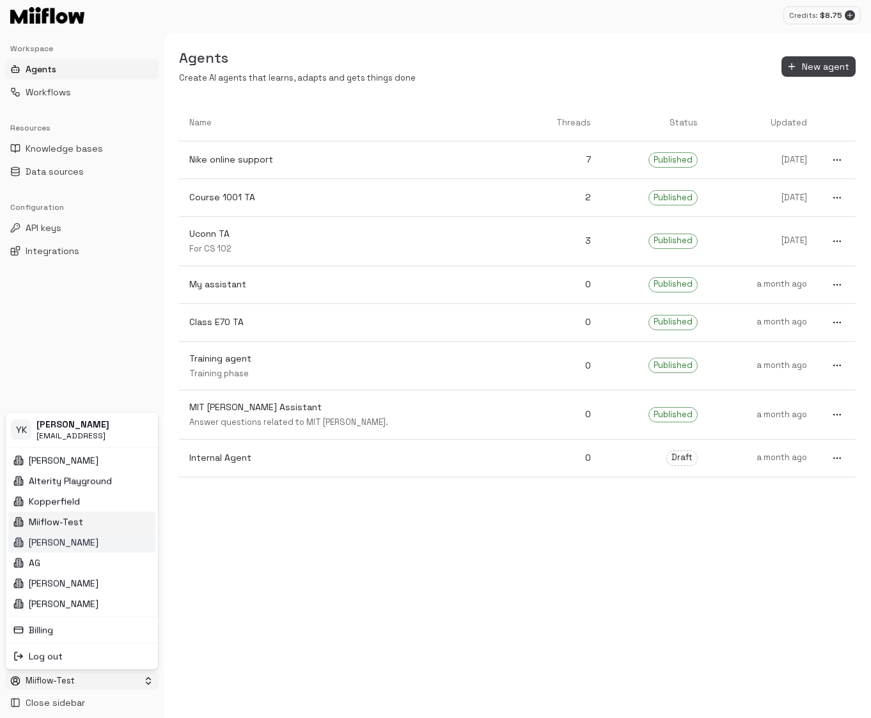
click at [91, 539] on div "[PERSON_NAME]" at bounding box center [81, 542] width 147 height 20
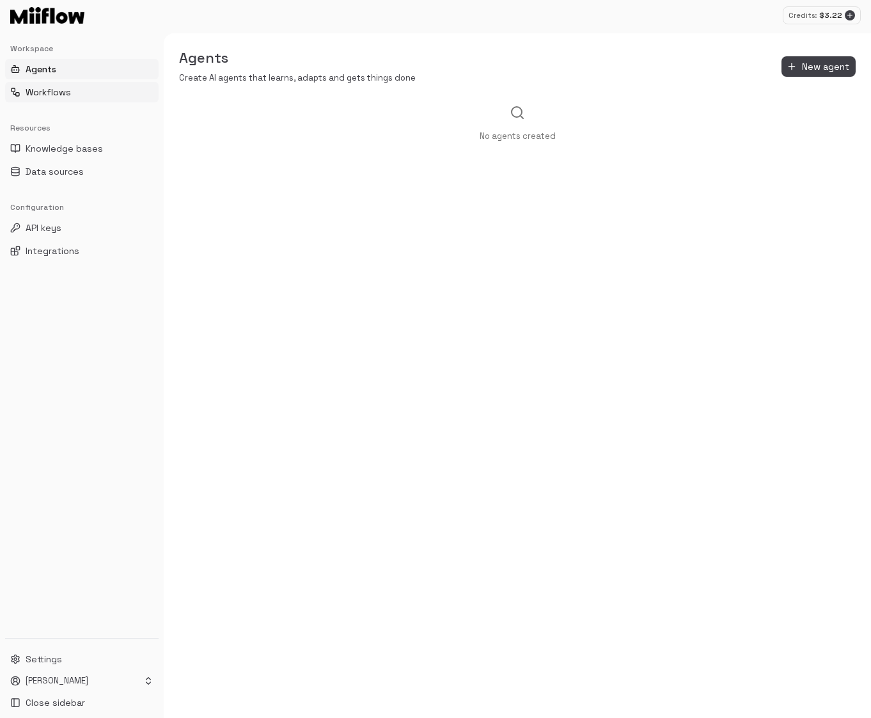
click at [95, 98] on button "Workflows" at bounding box center [82, 92] width 154 height 20
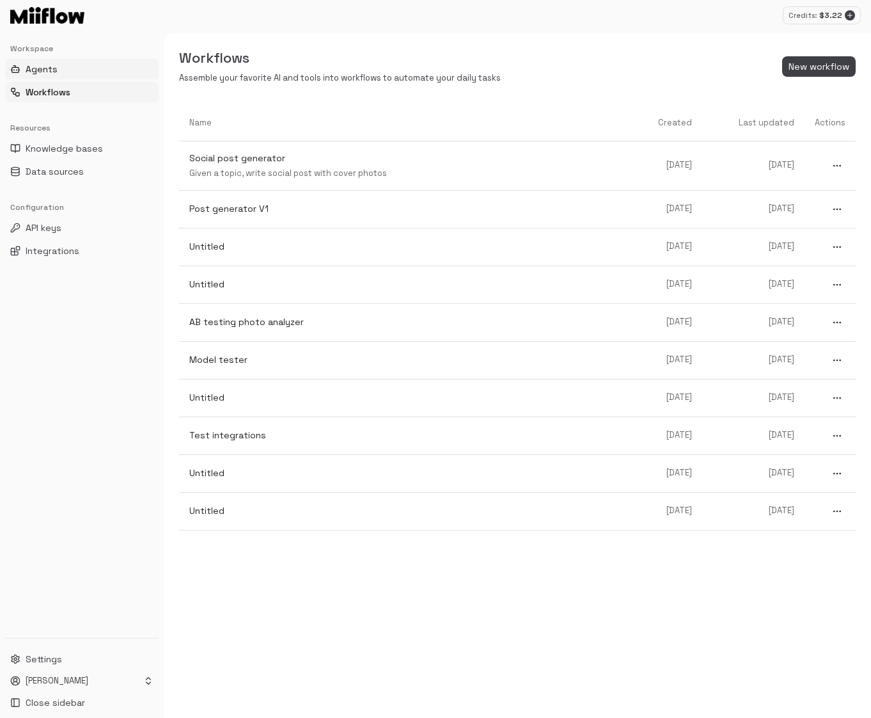
click at [99, 64] on button "Agents" at bounding box center [82, 69] width 154 height 20
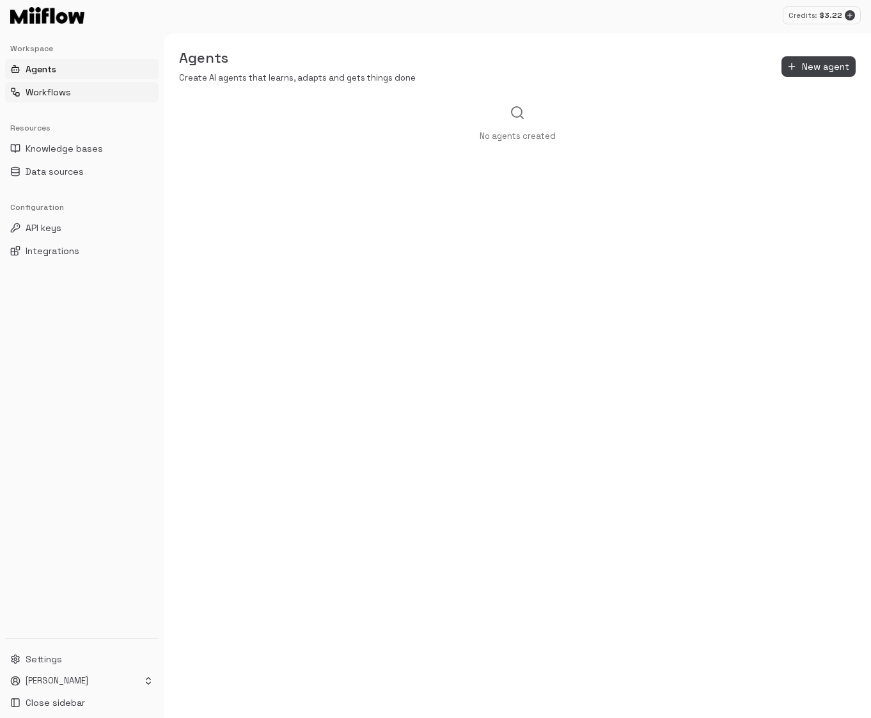
click at [98, 86] on button "Workflows" at bounding box center [82, 92] width 154 height 20
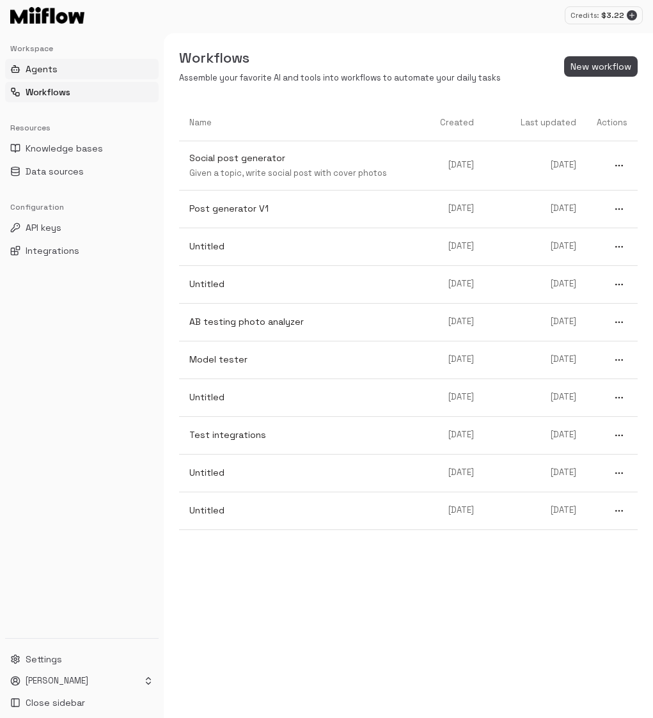
click at [90, 68] on button "Agents" at bounding box center [82, 69] width 154 height 20
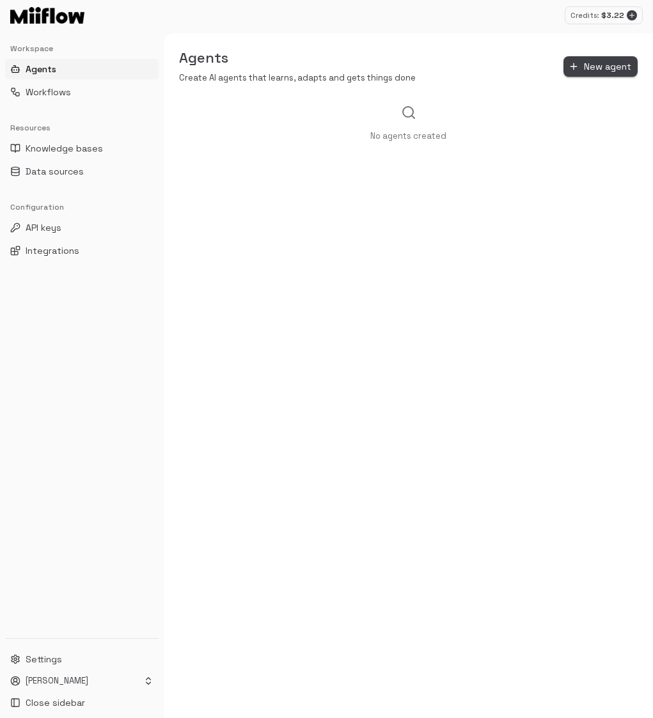
click at [590, 62] on button "New agent" at bounding box center [601, 66] width 74 height 21
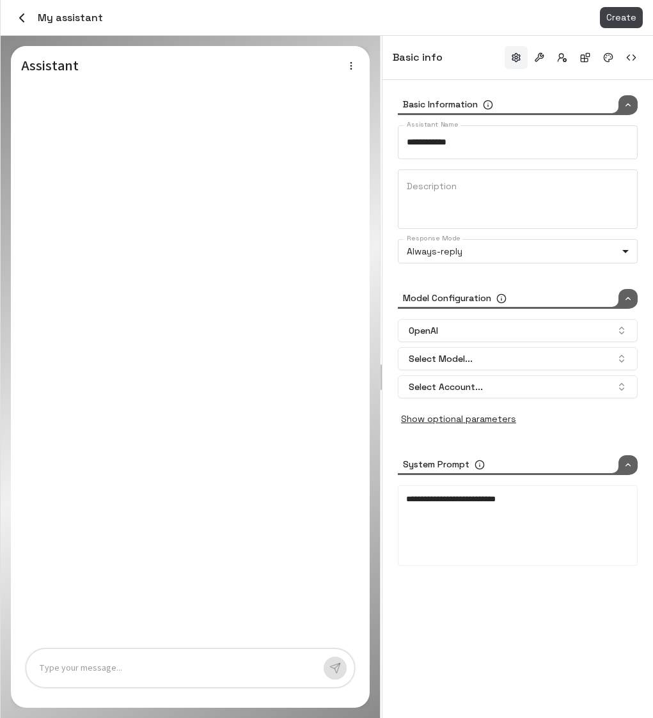
type input "*****"
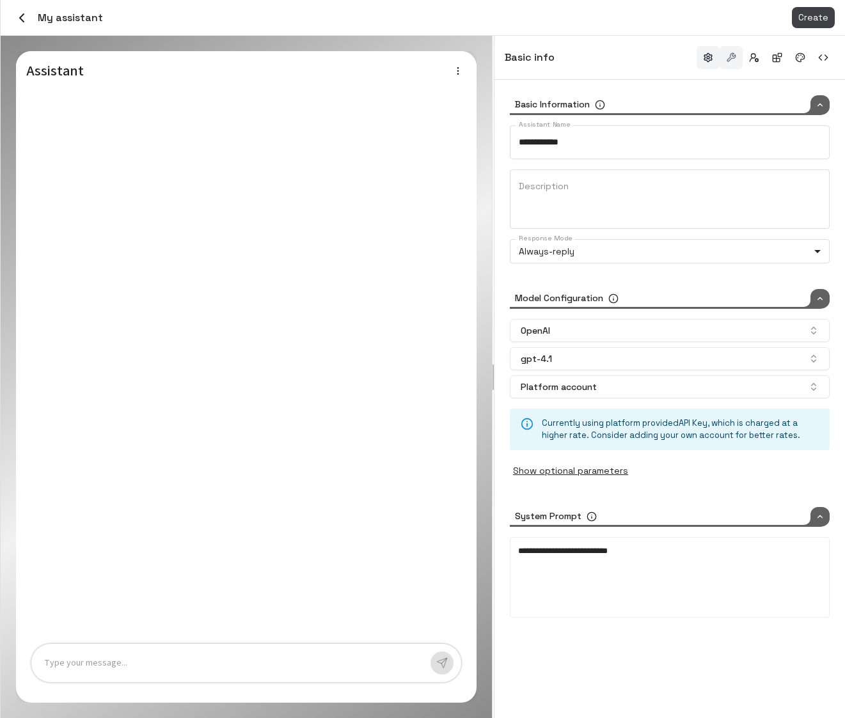
click at [724, 54] on button "button" at bounding box center [731, 57] width 23 height 23
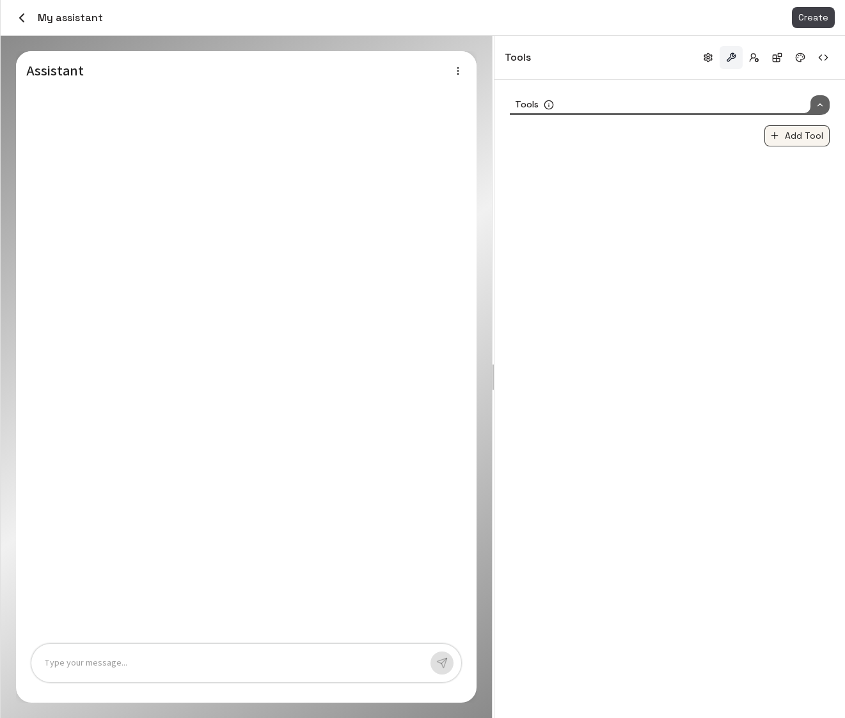
click at [791, 132] on button "Add Tool" at bounding box center [796, 135] width 65 height 21
click at [695, 273] on div at bounding box center [422, 359] width 845 height 718
click at [709, 61] on button "button" at bounding box center [708, 57] width 23 height 23
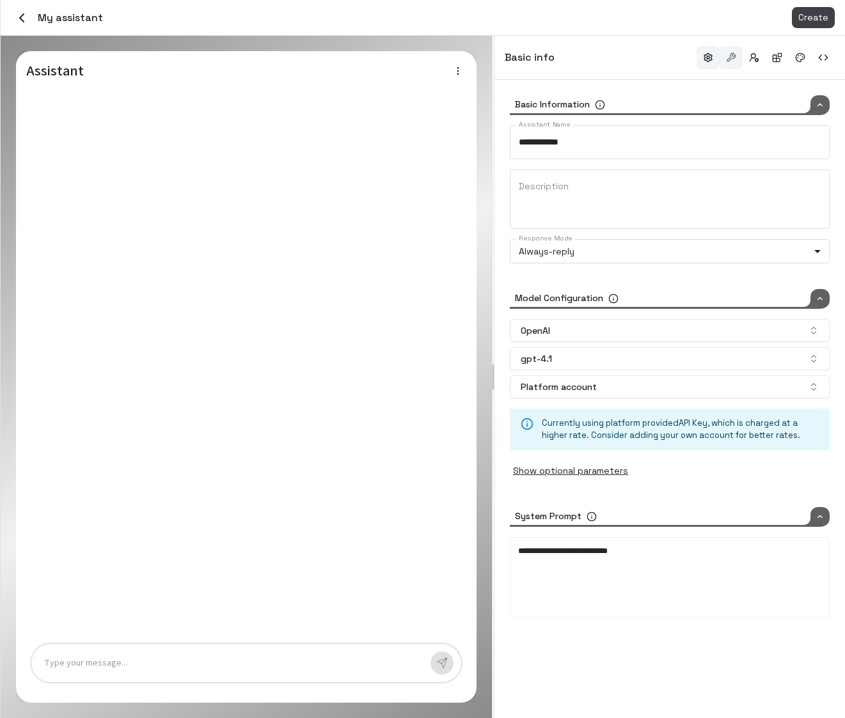
click at [731, 47] on button "button" at bounding box center [731, 57] width 23 height 23
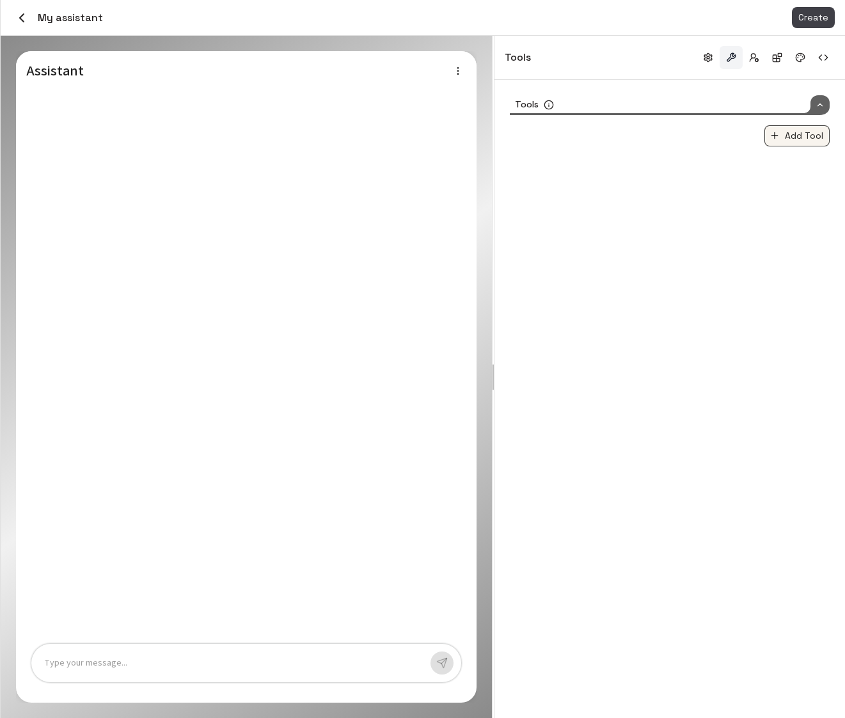
click at [788, 129] on button "Add Tool" at bounding box center [796, 135] width 65 height 21
click at [743, 62] on div at bounding box center [422, 359] width 845 height 718
click at [753, 60] on button "button" at bounding box center [754, 57] width 23 height 23
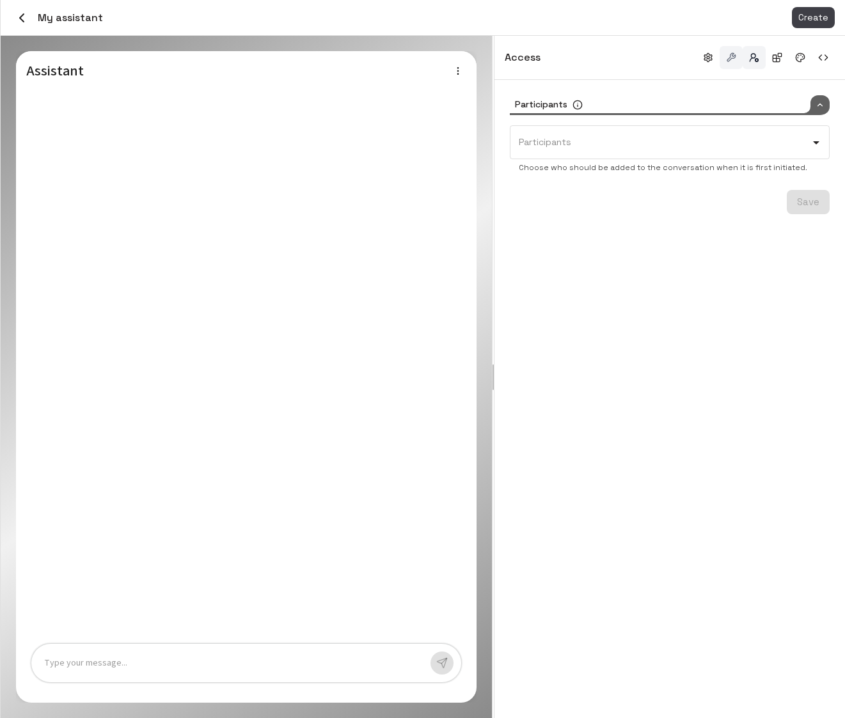
click at [731, 59] on button "button" at bounding box center [731, 57] width 23 height 23
click at [745, 59] on button "button" at bounding box center [754, 57] width 23 height 23
click at [768, 59] on button "button" at bounding box center [777, 57] width 23 height 23
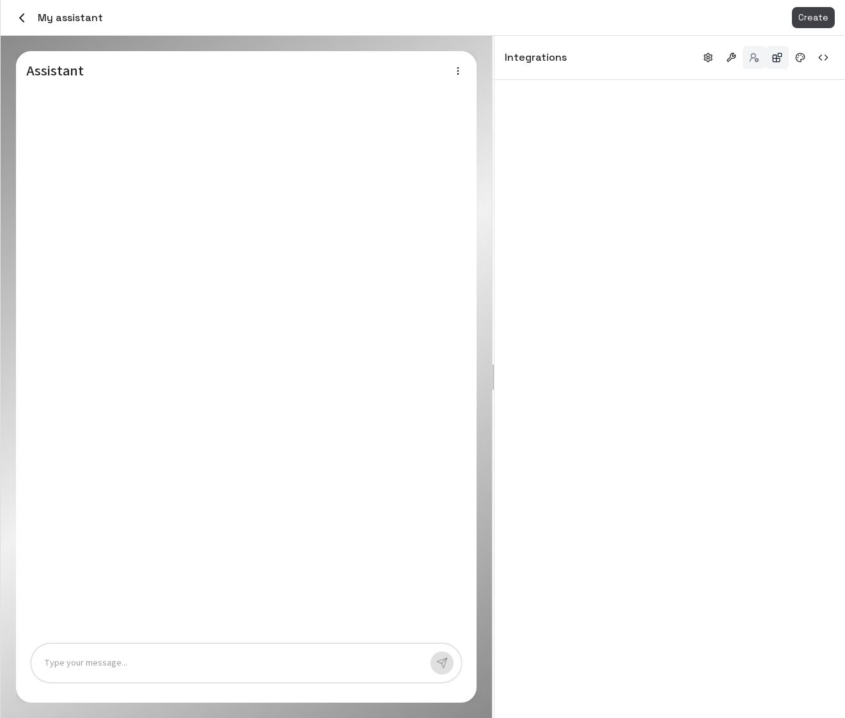
click at [746, 61] on button "button" at bounding box center [754, 57] width 23 height 23
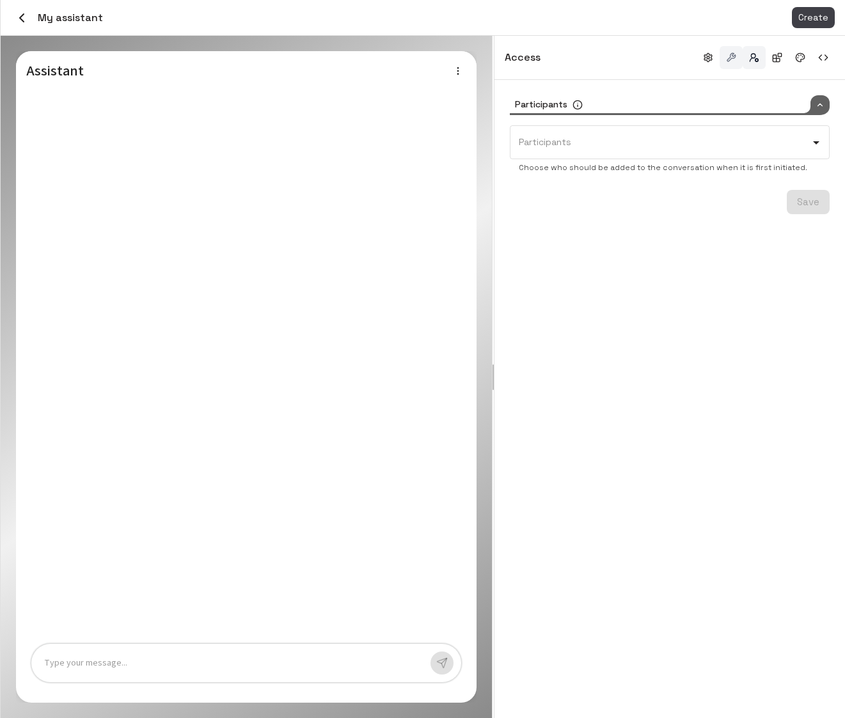
click at [727, 57] on button "button" at bounding box center [731, 57] width 23 height 23
click at [708, 56] on button "button" at bounding box center [708, 57] width 23 height 23
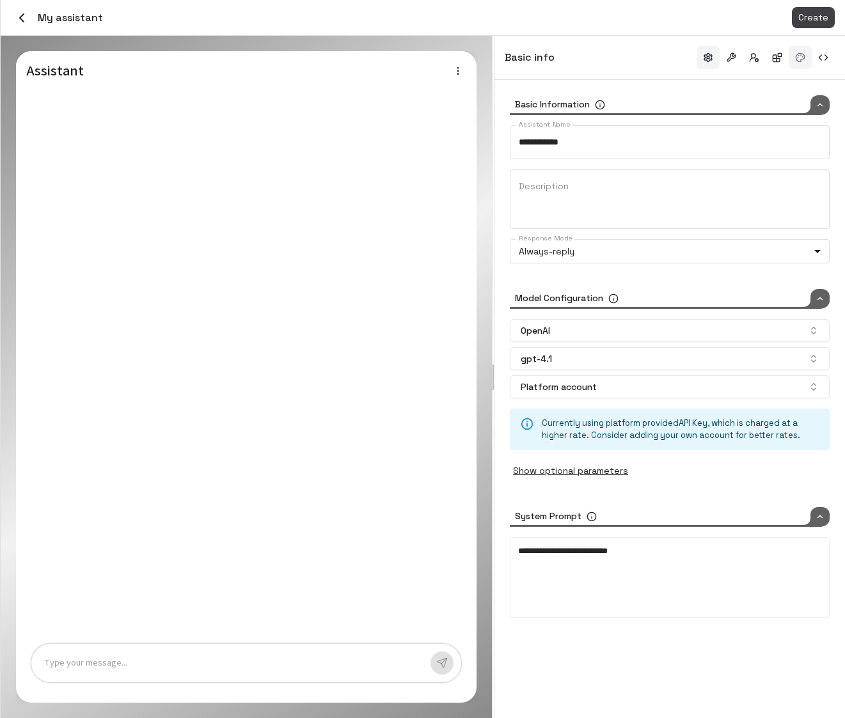
click at [800, 54] on button "button" at bounding box center [800, 57] width 23 height 23
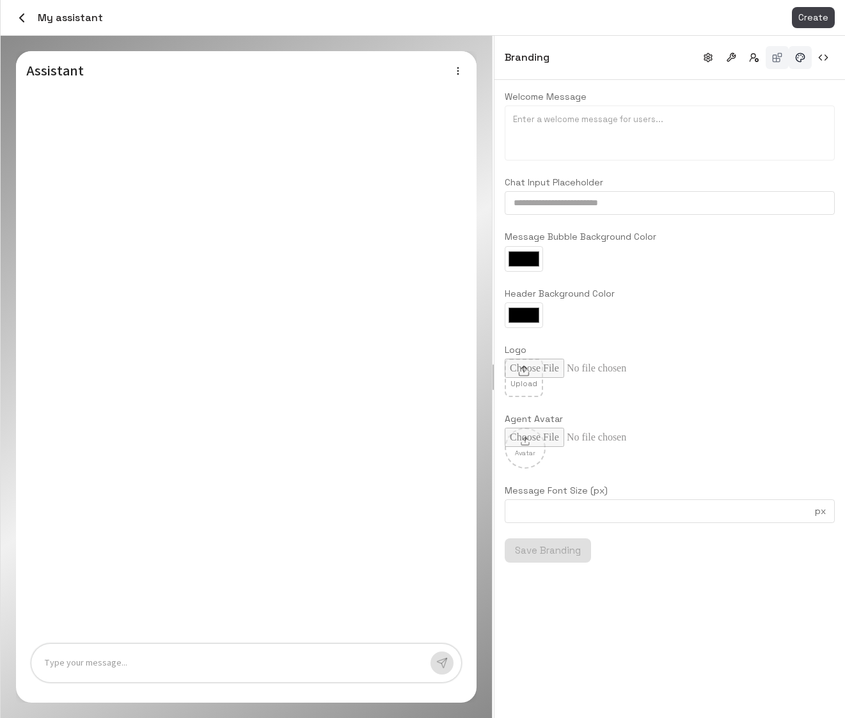
click at [775, 59] on button "button" at bounding box center [777, 57] width 23 height 23
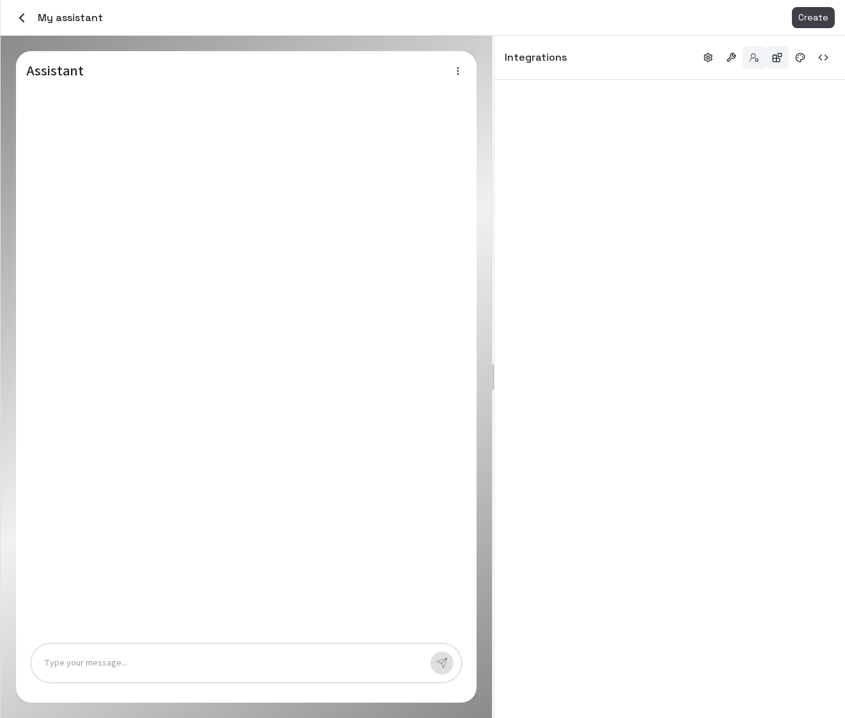
click at [755, 59] on button "button" at bounding box center [754, 57] width 23 height 23
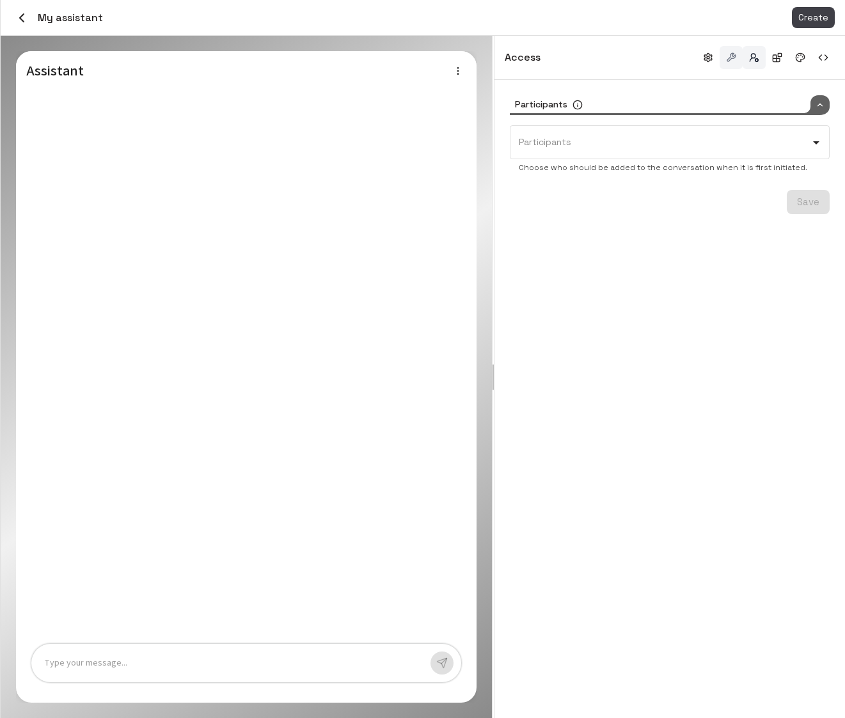
click at [727, 59] on button "button" at bounding box center [731, 57] width 23 height 23
click at [798, 58] on button "button" at bounding box center [800, 57] width 23 height 23
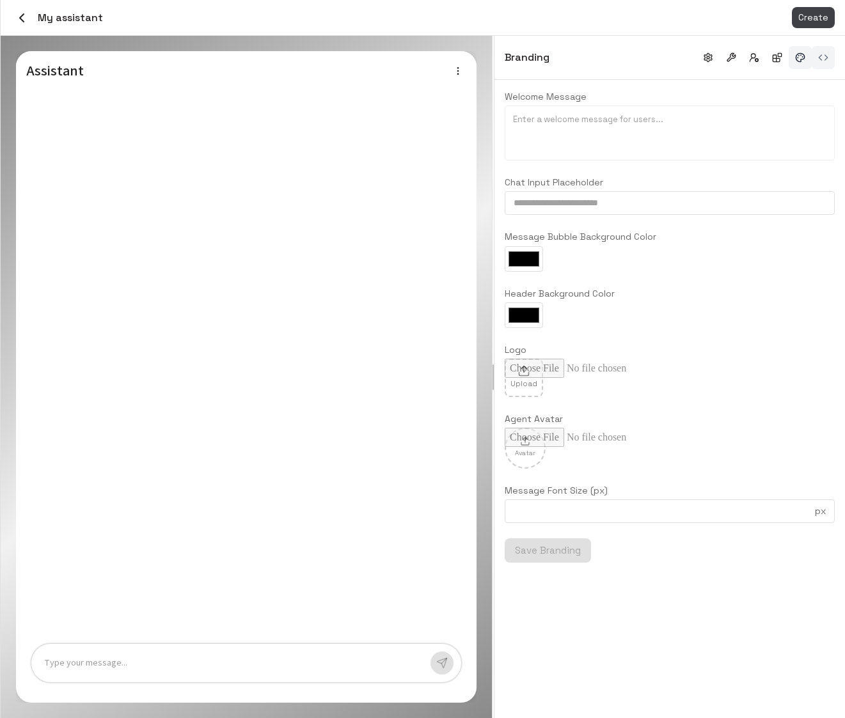
click at [823, 63] on button "button" at bounding box center [823, 57] width 23 height 23
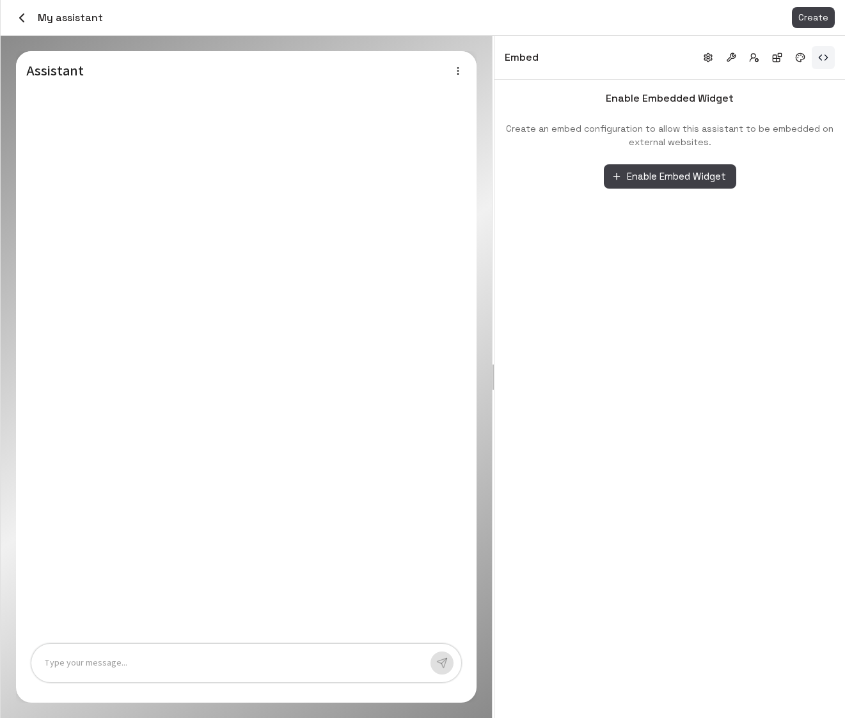
click at [727, 281] on div "Enable Embedded Widget Create an embed configuration to allow this assistant to…" at bounding box center [669, 399] width 351 height 638
click at [769, 244] on div "Enable Embedded Widget Create an embed configuration to allow this assistant to…" at bounding box center [669, 399] width 351 height 638
click at [803, 61] on button "button" at bounding box center [800, 57] width 23 height 23
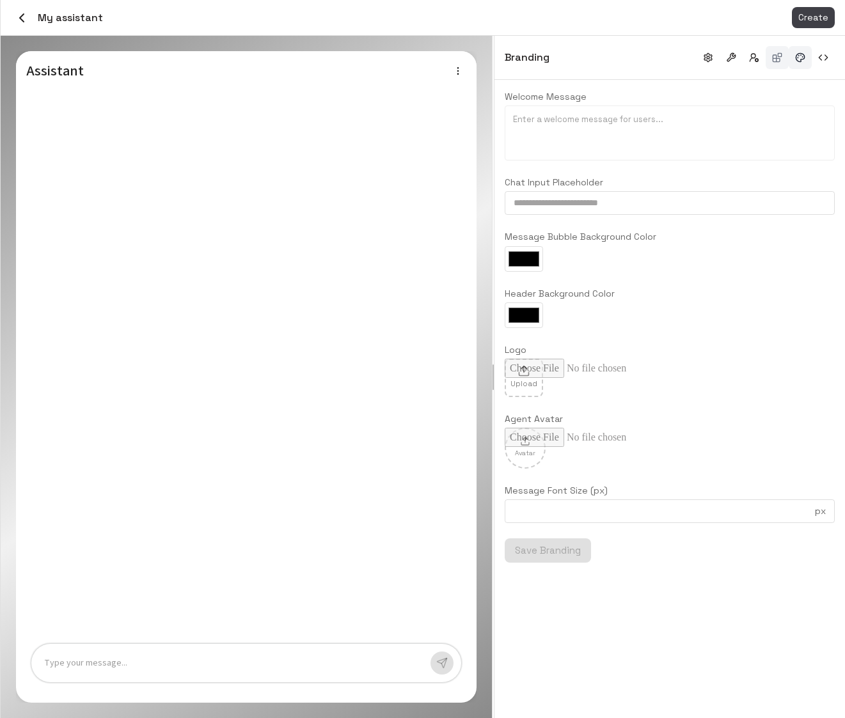
click at [778, 61] on button "button" at bounding box center [777, 57] width 23 height 23
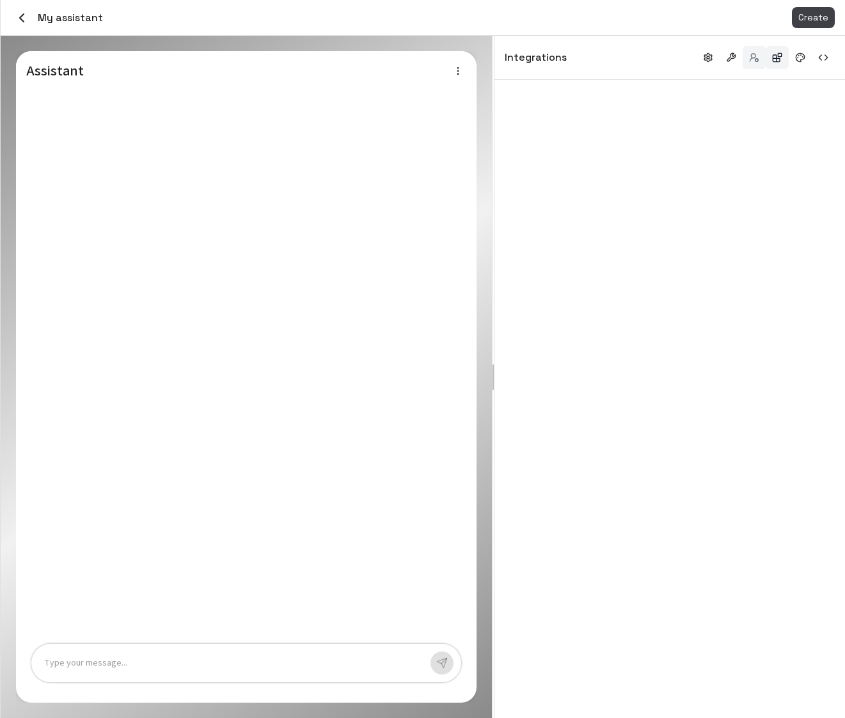
click at [762, 61] on button "button" at bounding box center [754, 57] width 23 height 23
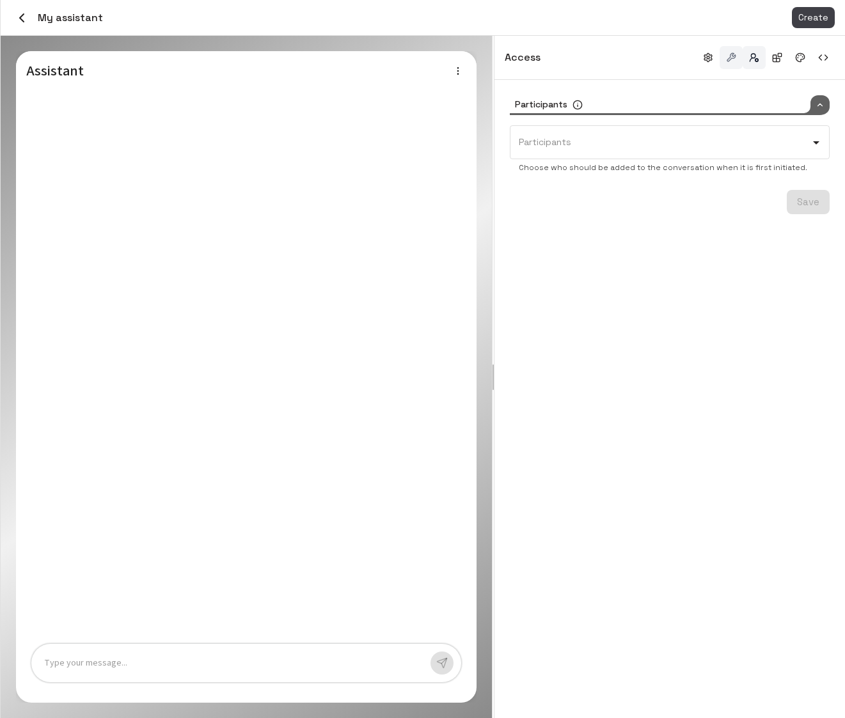
click at [736, 56] on button "button" at bounding box center [731, 57] width 23 height 23
click at [716, 57] on button "button" at bounding box center [708, 57] width 23 height 23
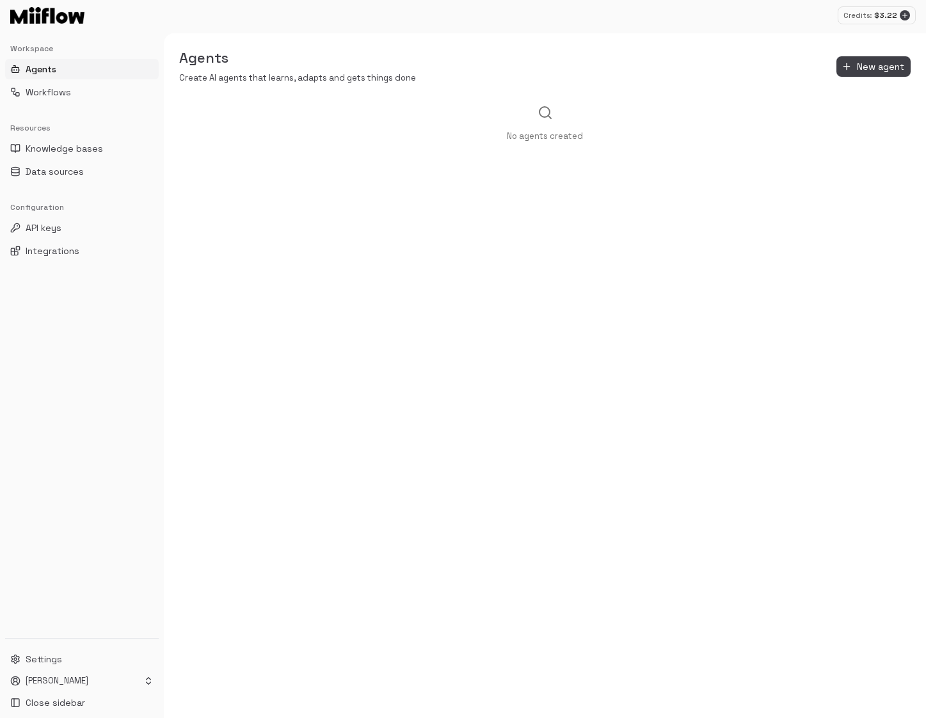
click at [514, 376] on div "No agents created" at bounding box center [545, 411] width 762 height 613
click at [76, 146] on span "Knowledge bases" at bounding box center [64, 148] width 77 height 13
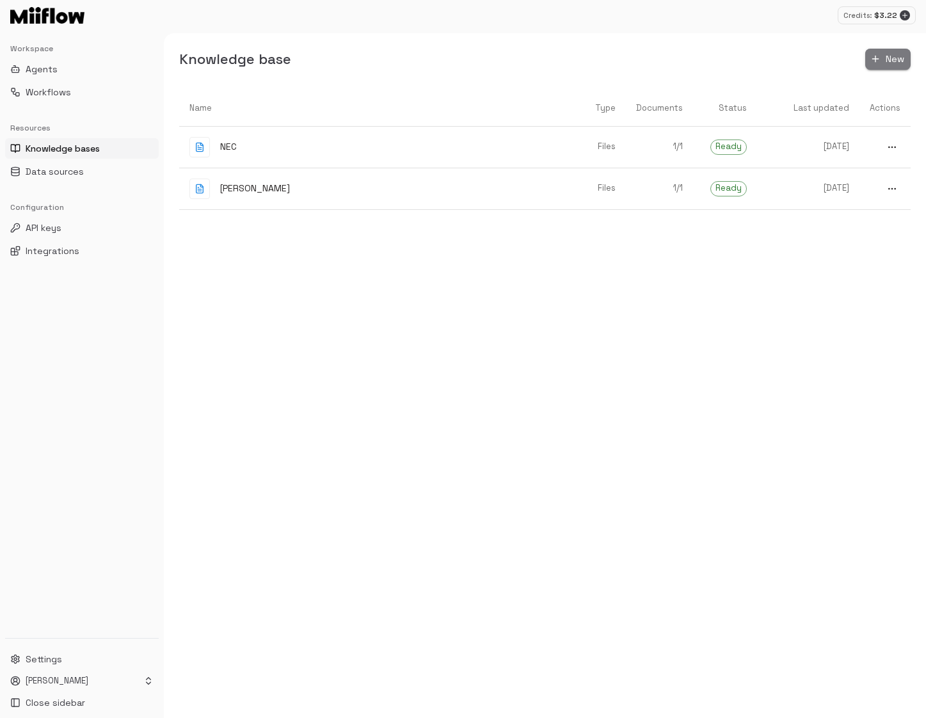
click at [890, 62] on button "New" at bounding box center [887, 59] width 45 height 21
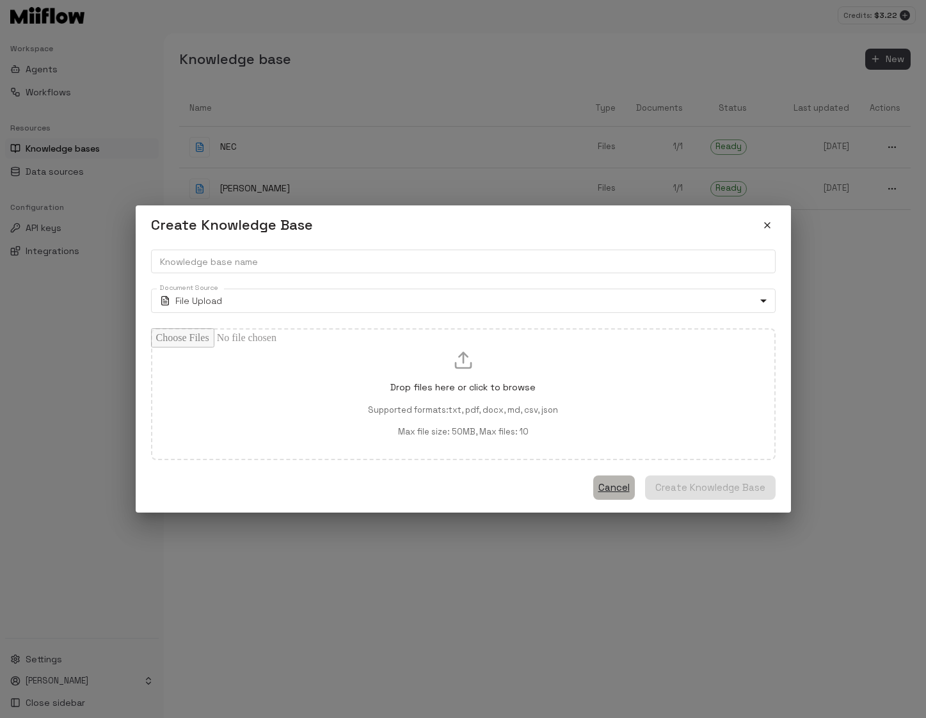
click at [620, 489] on button "Cancel" at bounding box center [614, 487] width 42 height 24
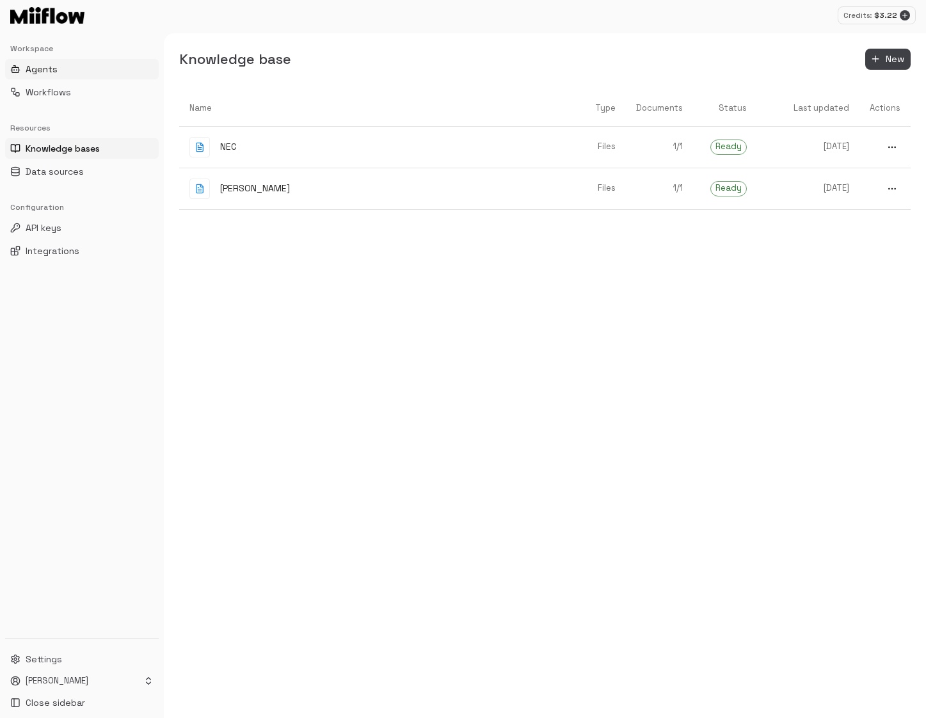
click at [49, 70] on span "Agents" at bounding box center [42, 69] width 32 height 13
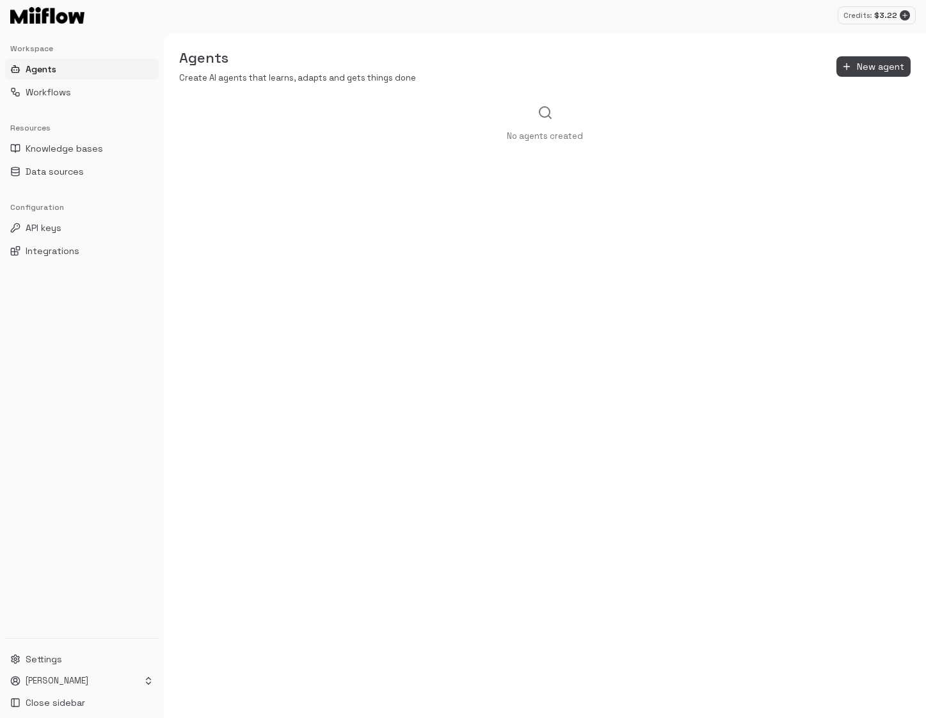
click at [411, 327] on div "No agents created" at bounding box center [545, 411] width 762 height 613
click at [675, 388] on div "No agents created" at bounding box center [545, 411] width 762 height 613
click at [882, 67] on button "New agent" at bounding box center [873, 66] width 74 height 21
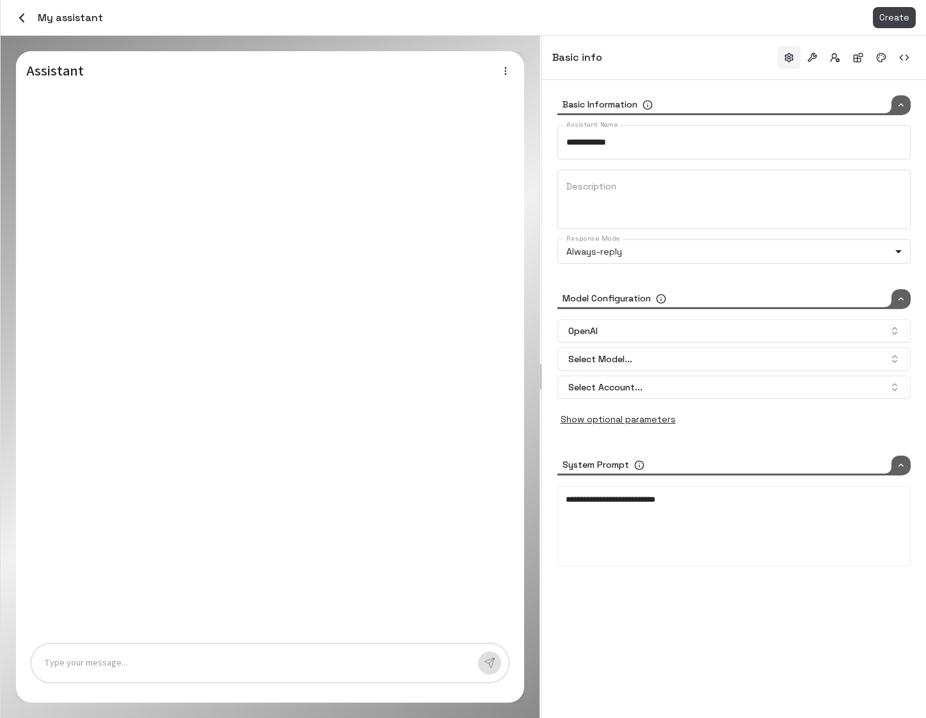
type input "*****"
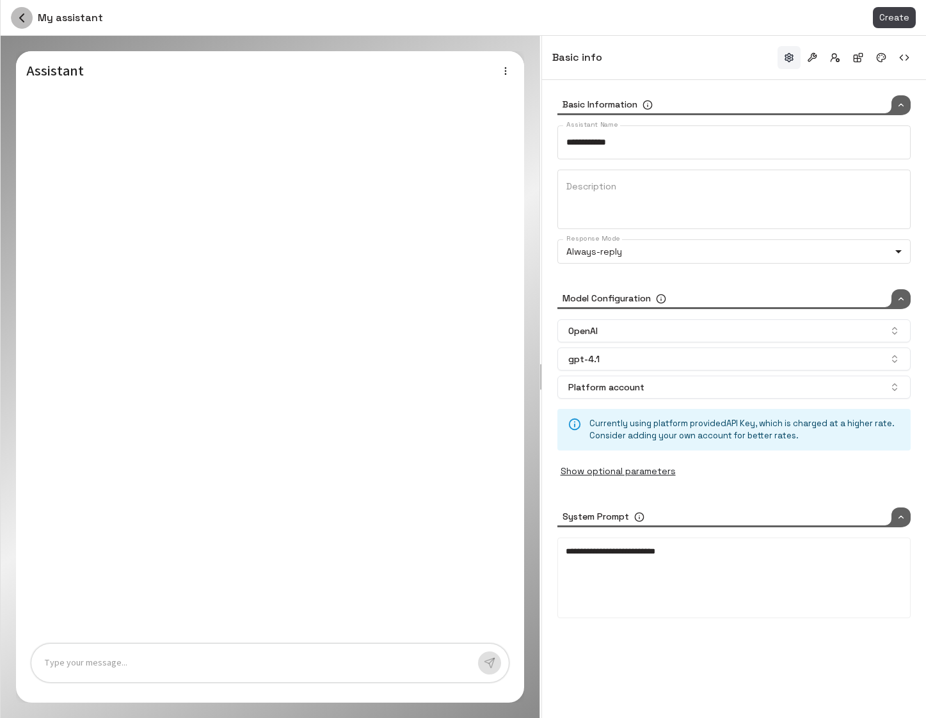
click at [20, 19] on icon "button" at bounding box center [21, 17] width 15 height 15
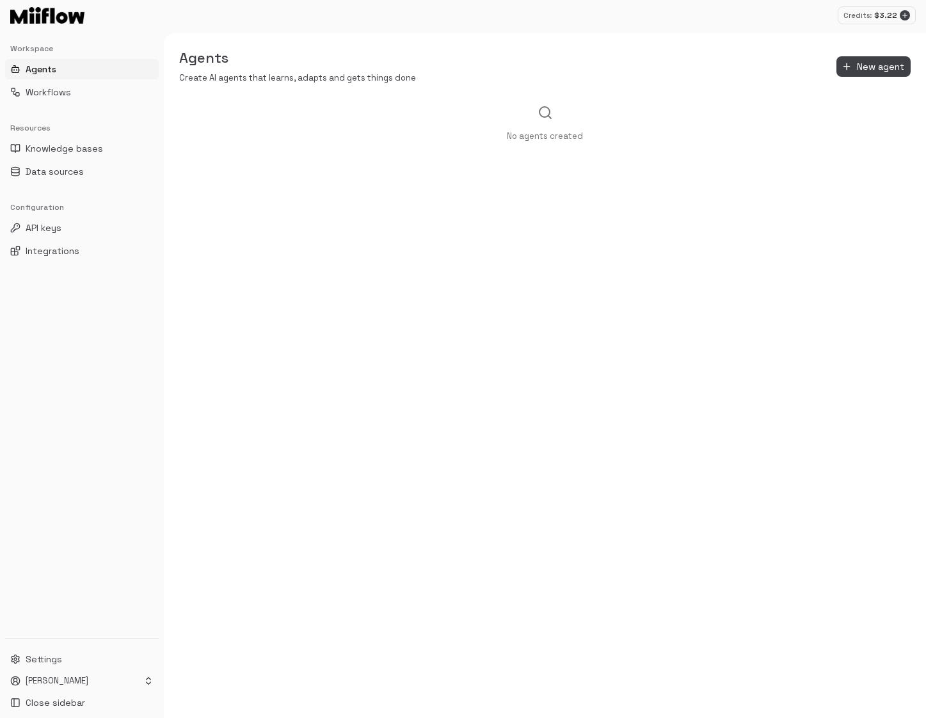
click at [481, 235] on div "No agents created" at bounding box center [545, 411] width 762 height 613
click at [865, 68] on button "New agent" at bounding box center [873, 66] width 74 height 21
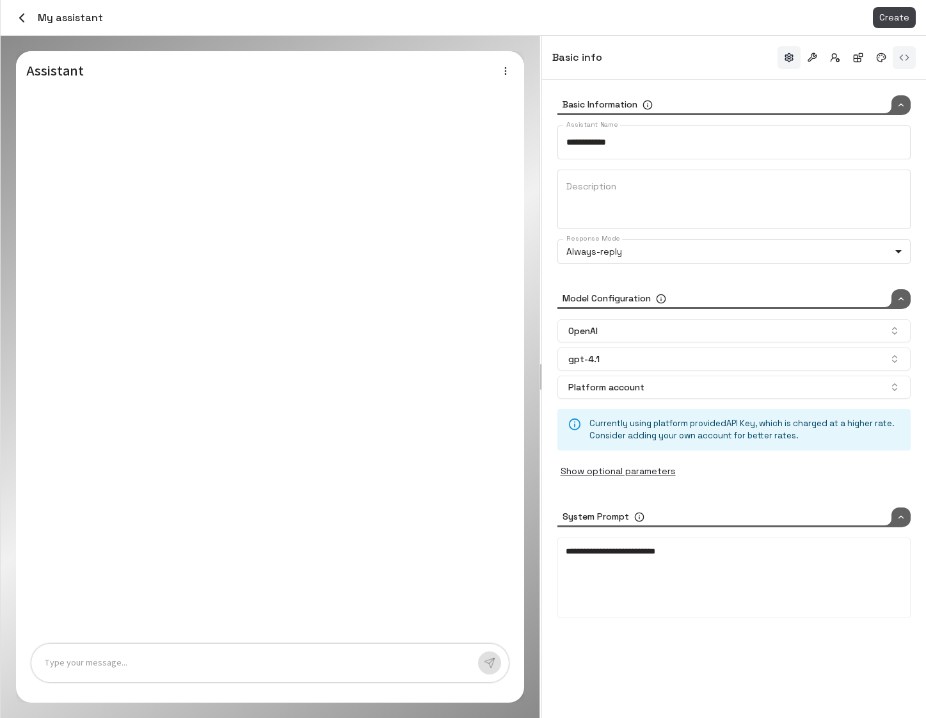
click at [897, 58] on button "button" at bounding box center [903, 57] width 23 height 23
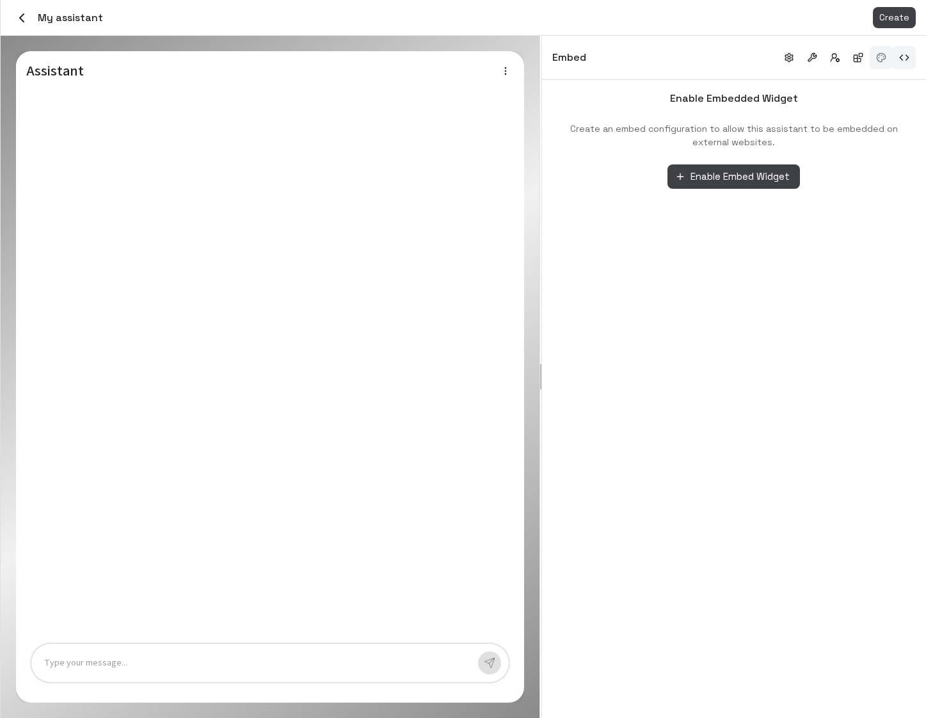
click at [881, 61] on button "button" at bounding box center [880, 57] width 23 height 23
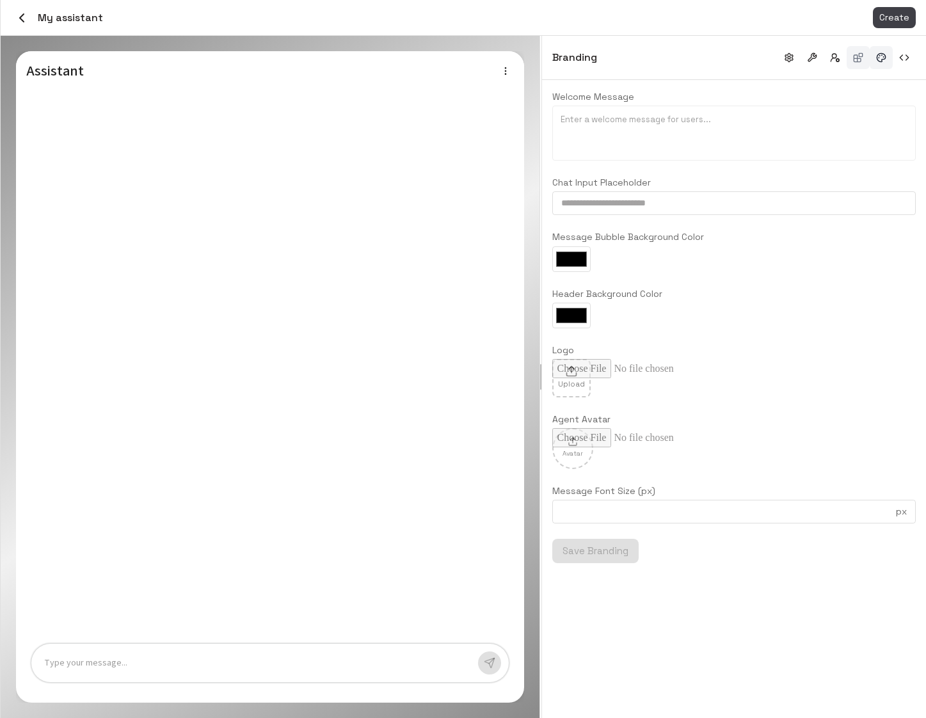
click at [846, 61] on button "button" at bounding box center [857, 57] width 23 height 23
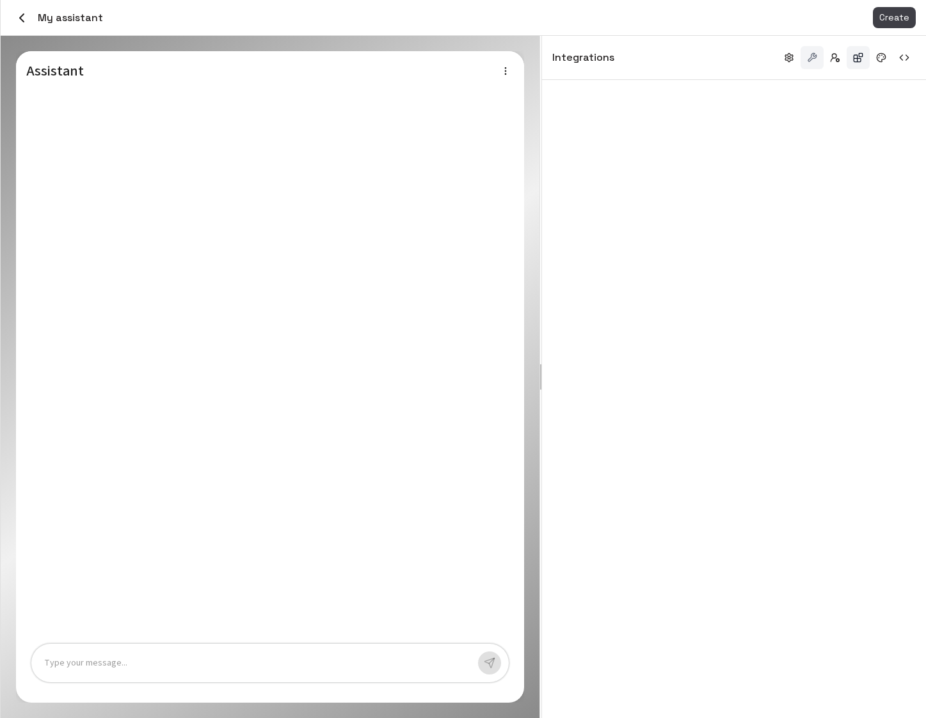
click at [820, 58] on button "button" at bounding box center [811, 57] width 23 height 23
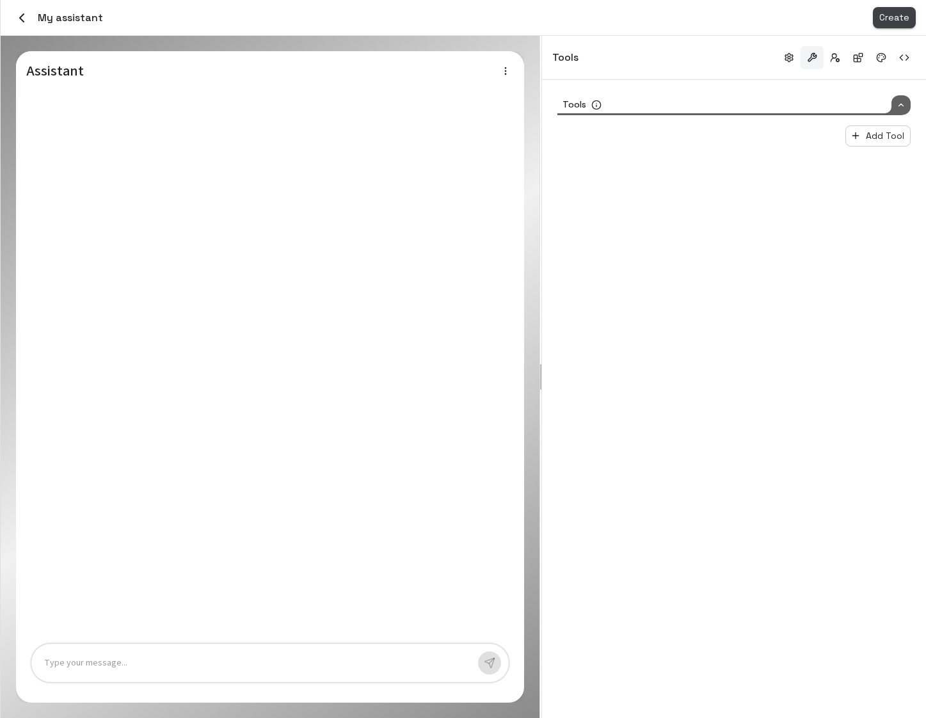
click at [903, 12] on button "Create" at bounding box center [893, 17] width 43 height 21
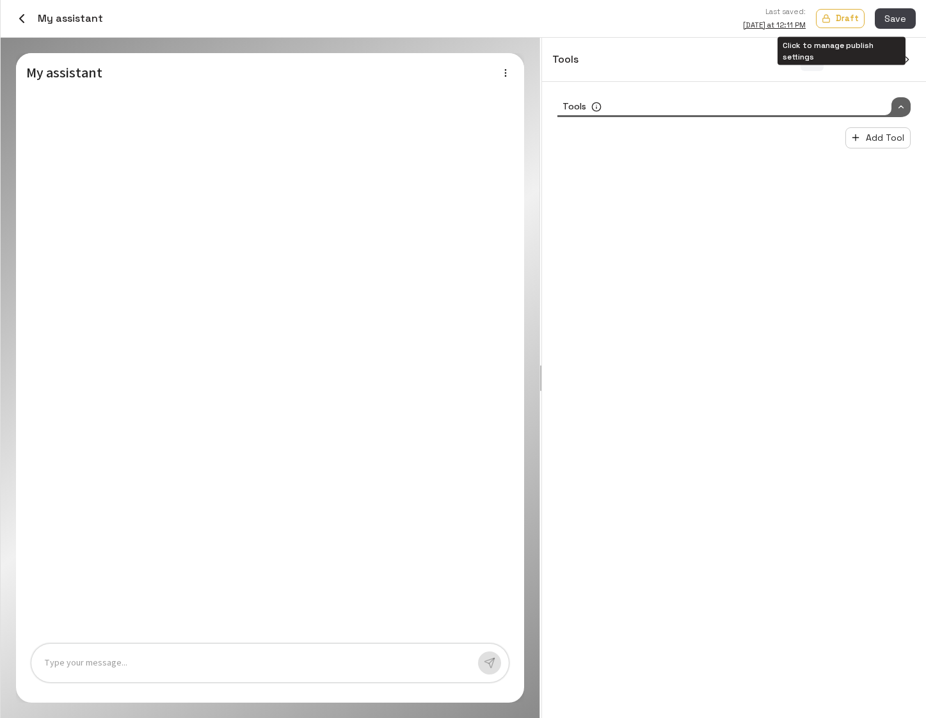
click at [853, 23] on p "Draft" at bounding box center [846, 18] width 23 height 12
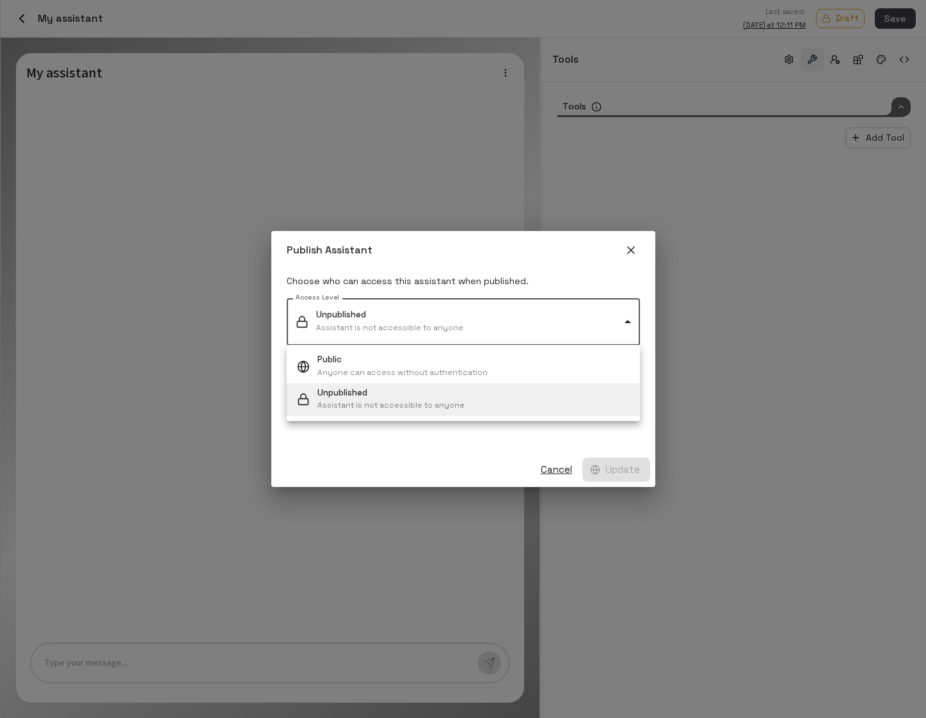
click at [431, 331] on body "Credits: $ 3.22 Workspace Agents Workflows Resources Knowledge bases Data sourc…" at bounding box center [463, 359] width 926 height 718
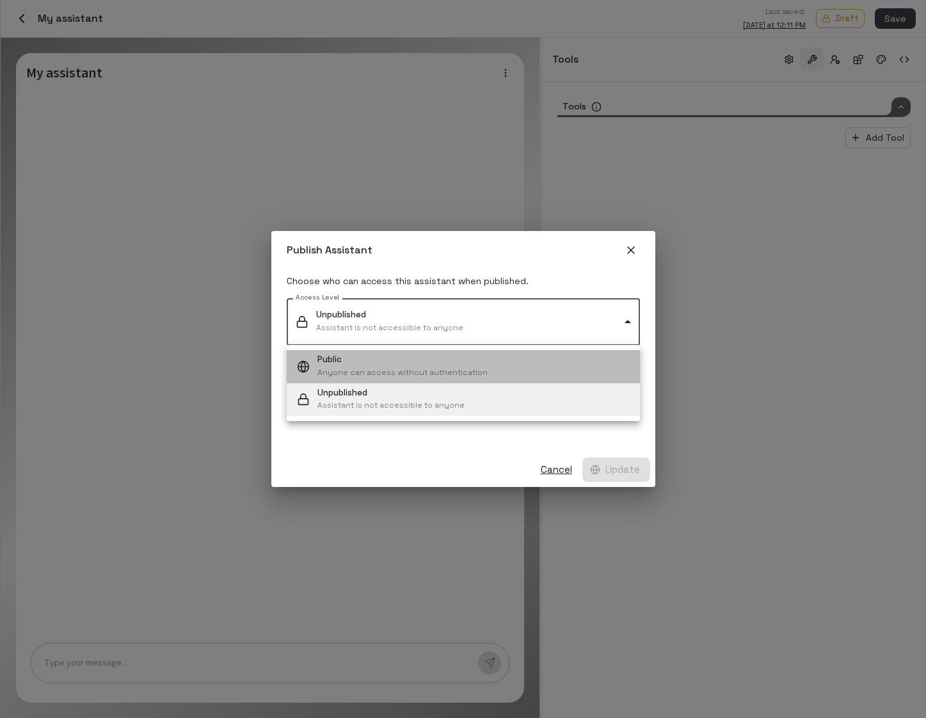
click at [413, 363] on p "Public" at bounding box center [402, 360] width 170 height 12
type input "******"
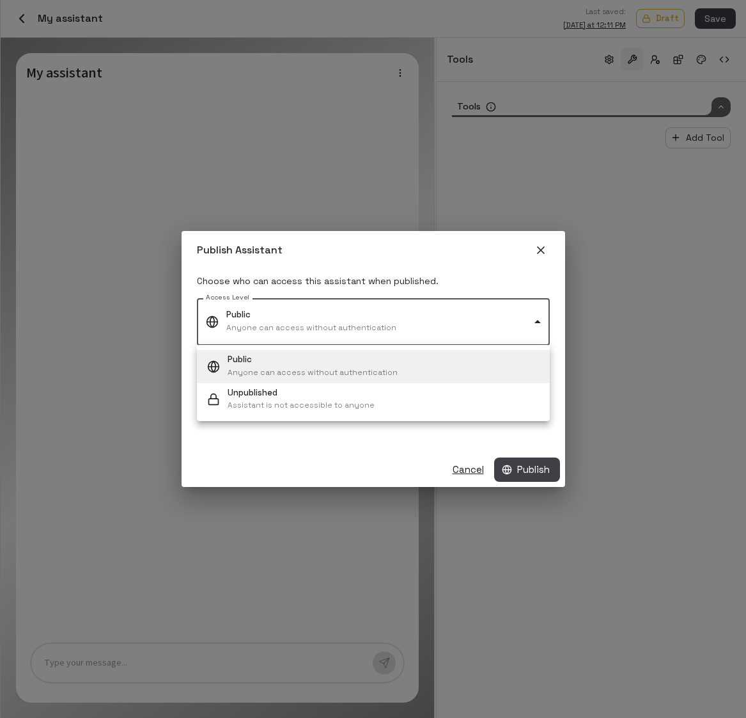
click at [531, 330] on body "Credits: $ 3.22 Workspace Agents Workflows Resources Knowledge bases Data sourc…" at bounding box center [373, 359] width 746 height 718
click at [397, 450] on div at bounding box center [373, 359] width 746 height 718
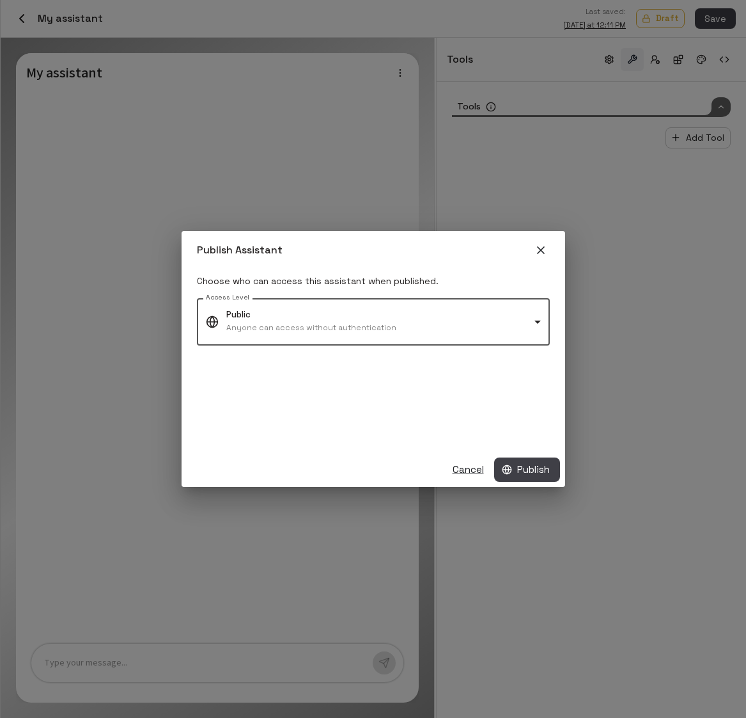
click at [531, 468] on button "Publish" at bounding box center [527, 469] width 66 height 24
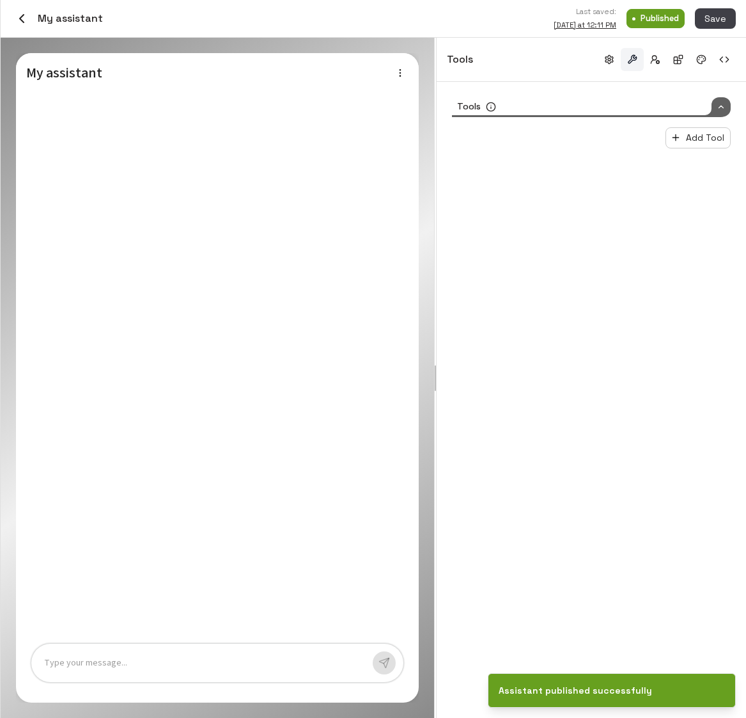
click at [566, 305] on div "Tools Add Tool" at bounding box center [592, 400] width 310 height 636
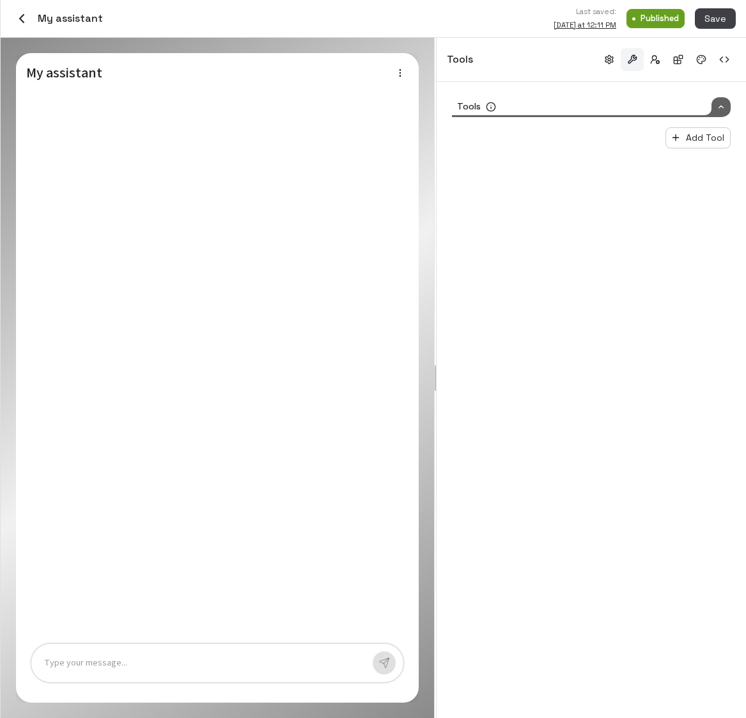
click at [159, 658] on p at bounding box center [203, 663] width 319 height 15
click at [606, 63] on button "button" at bounding box center [609, 59] width 23 height 23
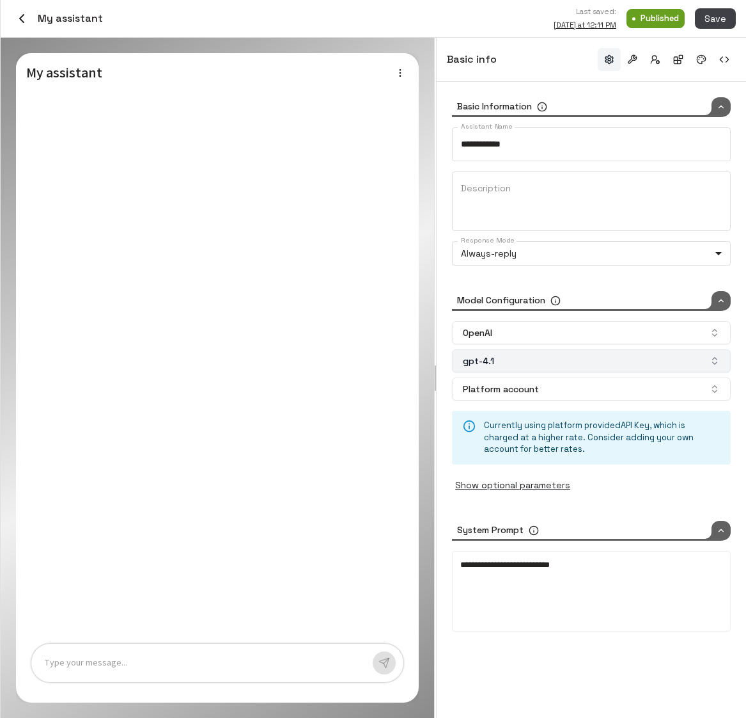
click at [641, 358] on button "gpt-4.1" at bounding box center [591, 360] width 279 height 23
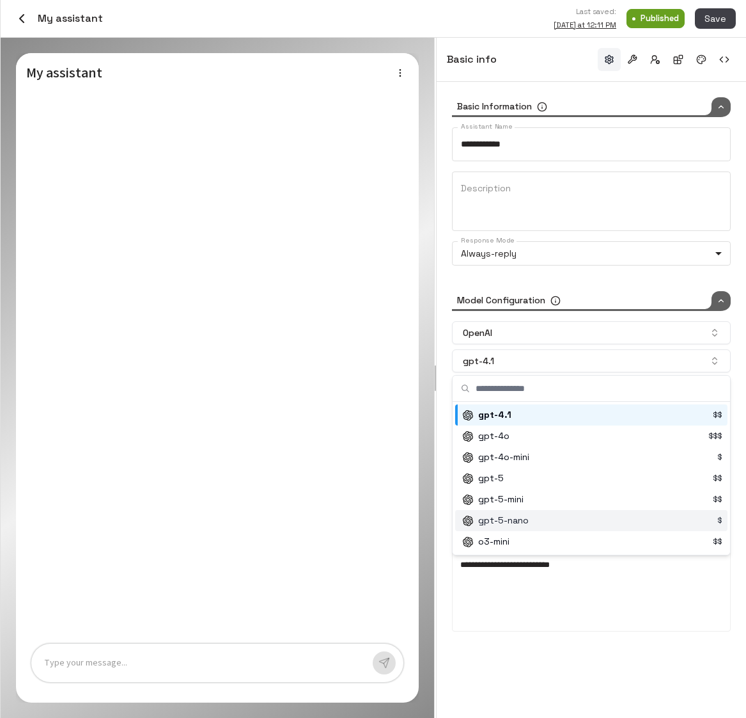
click at [574, 638] on div "**********" at bounding box center [591, 581] width 279 height 121
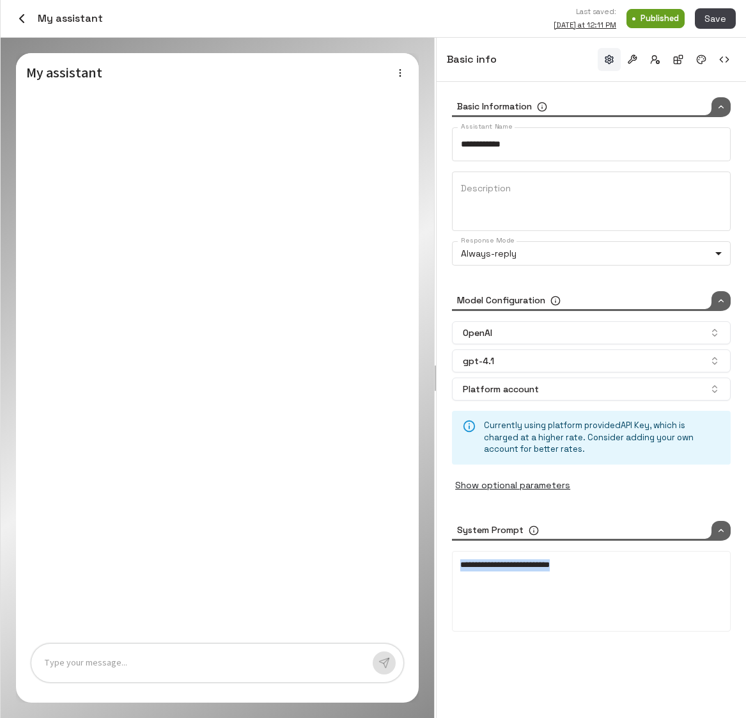
drag, startPoint x: 608, startPoint y: 561, endPoint x: 401, endPoint y: 558, distance: 207.3
click at [401, 558] on div "**********" at bounding box center [374, 378] width 746 height 680
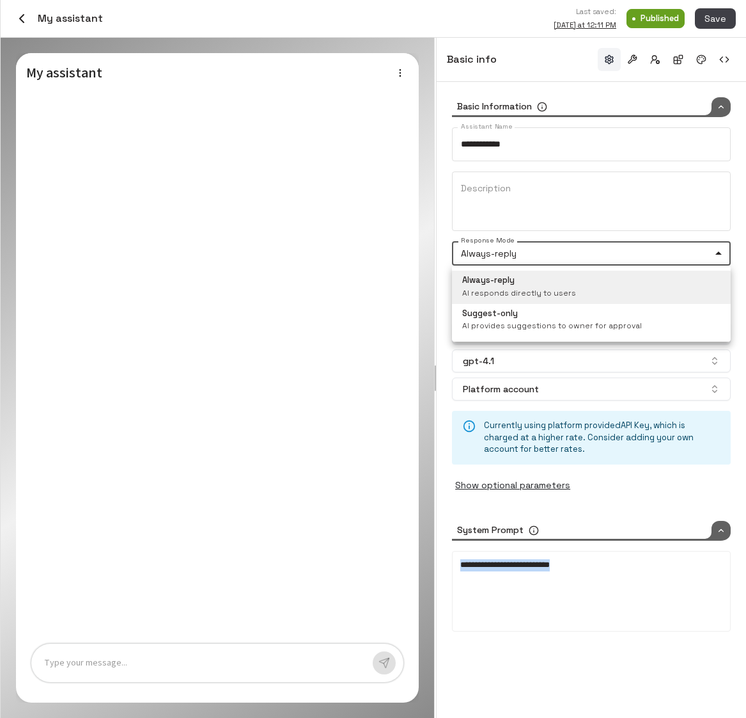
click at [665, 253] on body "**********" at bounding box center [373, 359] width 746 height 718
click at [428, 210] on div at bounding box center [373, 359] width 746 height 718
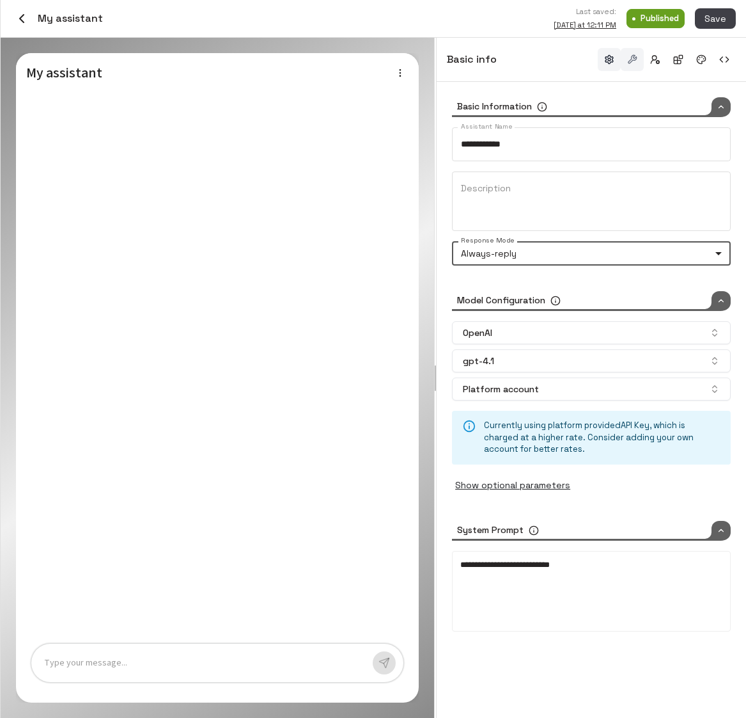
click at [635, 62] on button "button" at bounding box center [632, 59] width 23 height 23
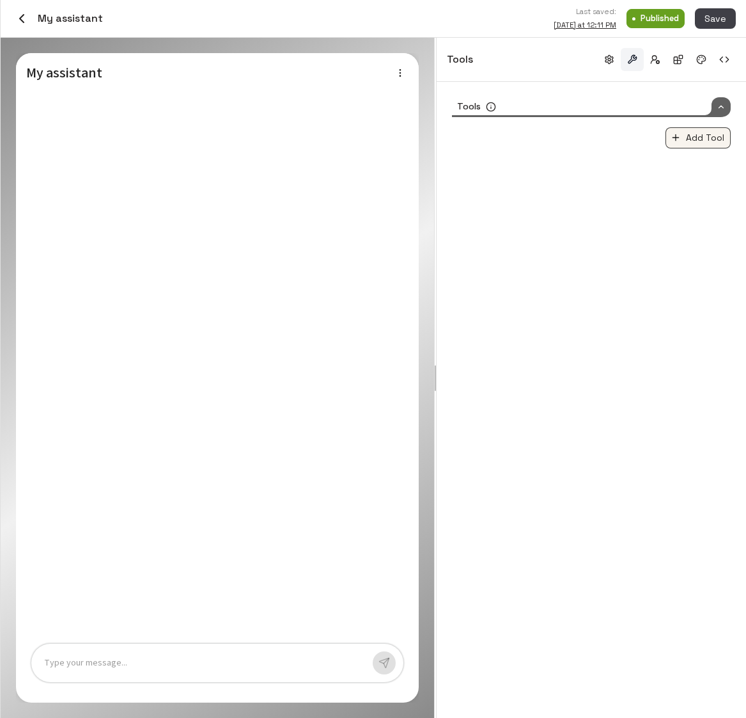
click at [727, 143] on button "Add Tool" at bounding box center [698, 137] width 65 height 21
click at [690, 163] on li "Knowledge Base" at bounding box center [697, 163] width 85 height 19
click at [502, 172] on span "Select Knowledge Base" at bounding box center [506, 167] width 106 height 13
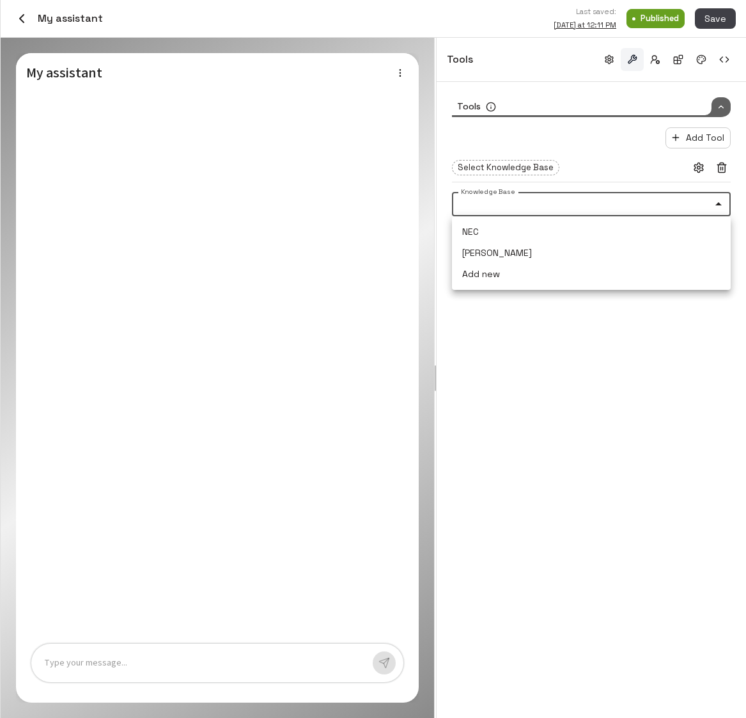
click at [548, 209] on body "Credits: $ 3.22 Workspace Agents Workflows Resources Knowledge bases Data sourc…" at bounding box center [373, 359] width 746 height 718
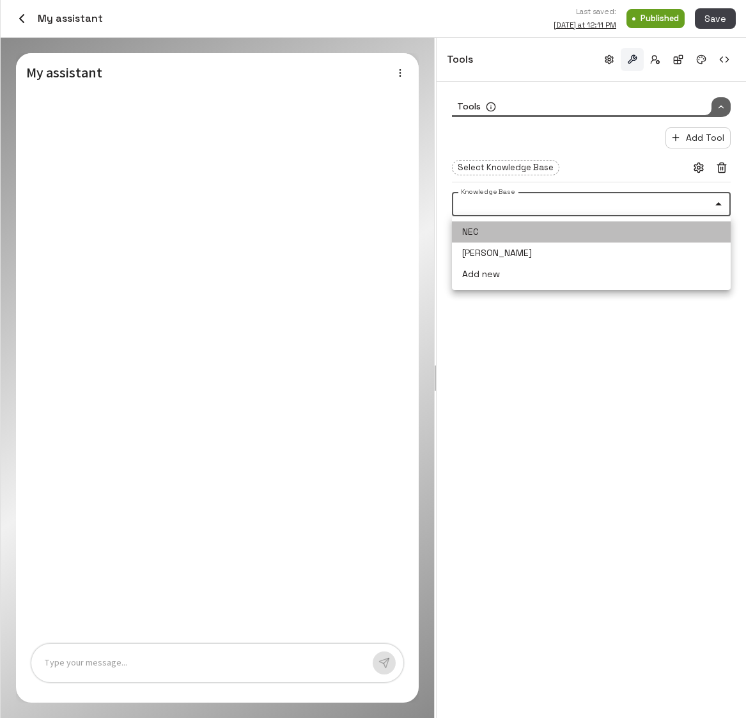
click at [533, 235] on li "NEC" at bounding box center [591, 231] width 279 height 21
type input "**********"
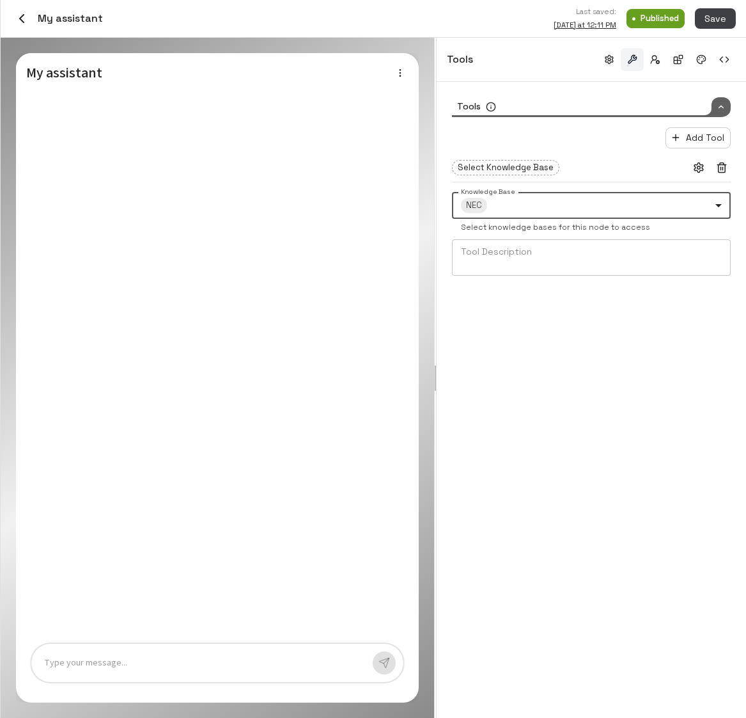
click at [564, 262] on textarea "Tool Description" at bounding box center [591, 257] width 261 height 26
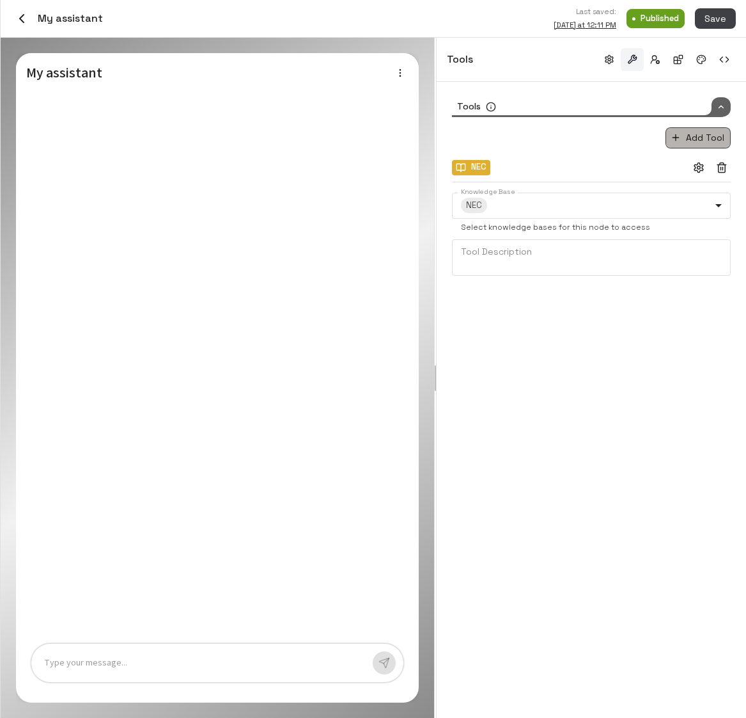
click at [704, 133] on button "Add Tool" at bounding box center [698, 137] width 65 height 21
click at [683, 187] on li "API" at bounding box center [697, 182] width 85 height 19
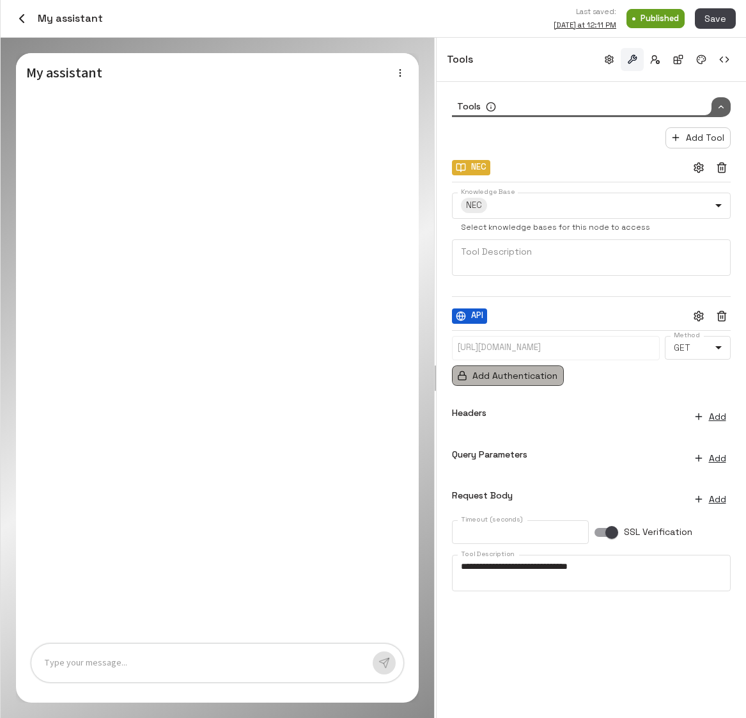
click at [530, 382] on button "Add Authentication" at bounding box center [508, 375] width 112 height 21
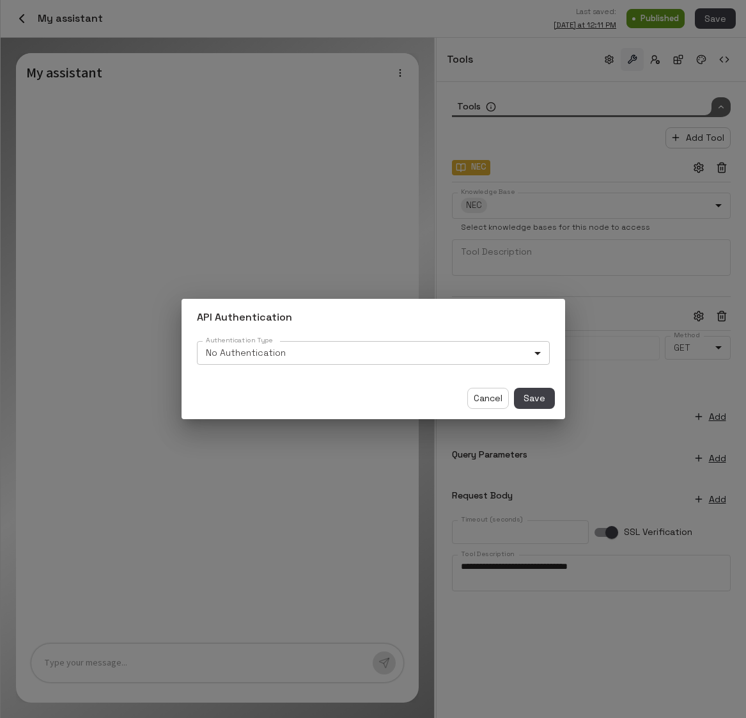
click at [536, 352] on body "**********" at bounding box center [373, 359] width 746 height 718
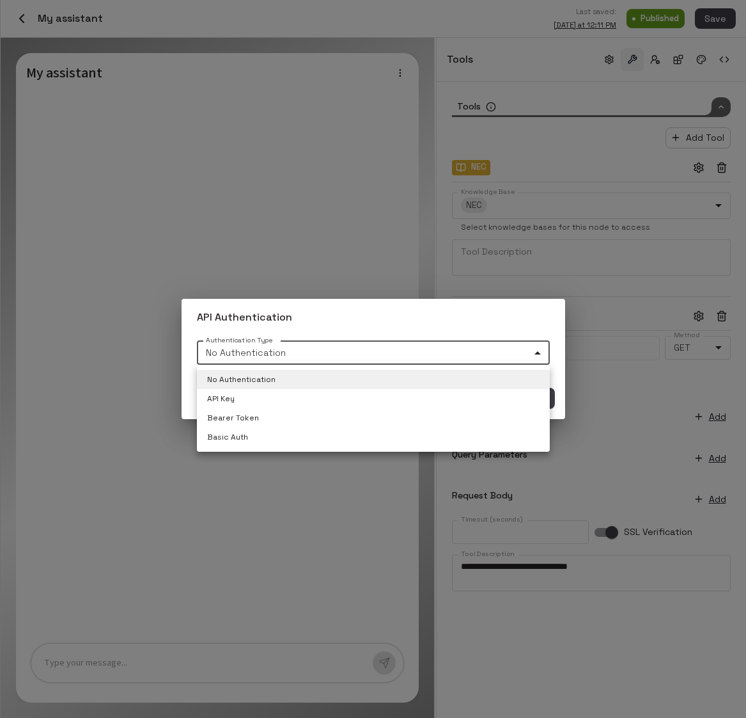
click at [505, 319] on div at bounding box center [373, 359] width 746 height 718
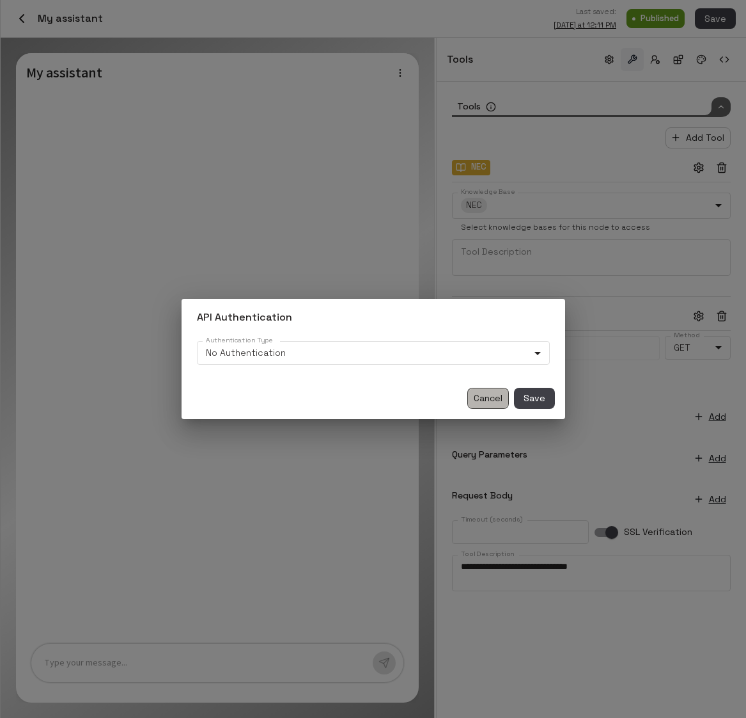
click at [496, 401] on button "Cancel" at bounding box center [489, 398] width 42 height 21
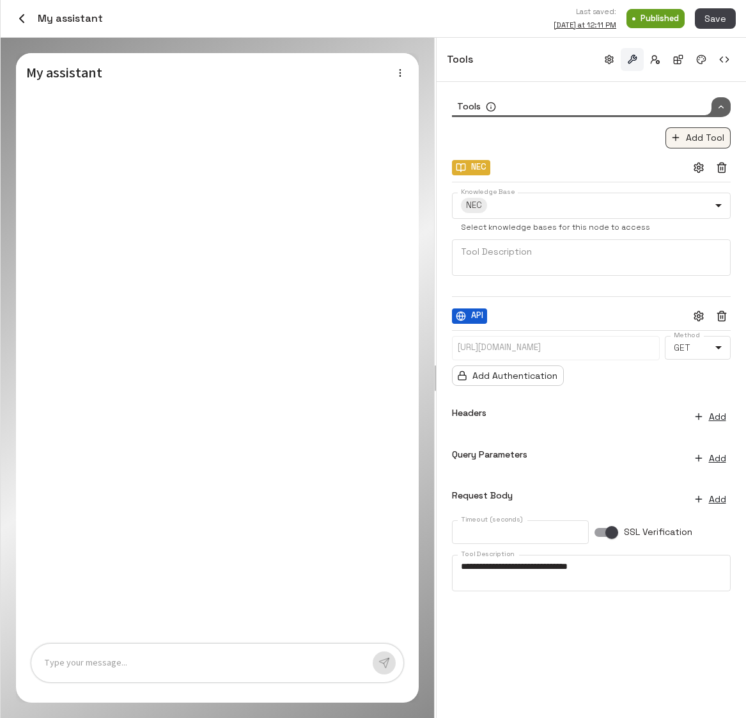
click at [708, 136] on button "Add Tool" at bounding box center [698, 137] width 65 height 21
click at [693, 207] on li "System Tool" at bounding box center [697, 201] width 85 height 19
click at [530, 619] on span "Select System Tool" at bounding box center [498, 621] width 90 height 13
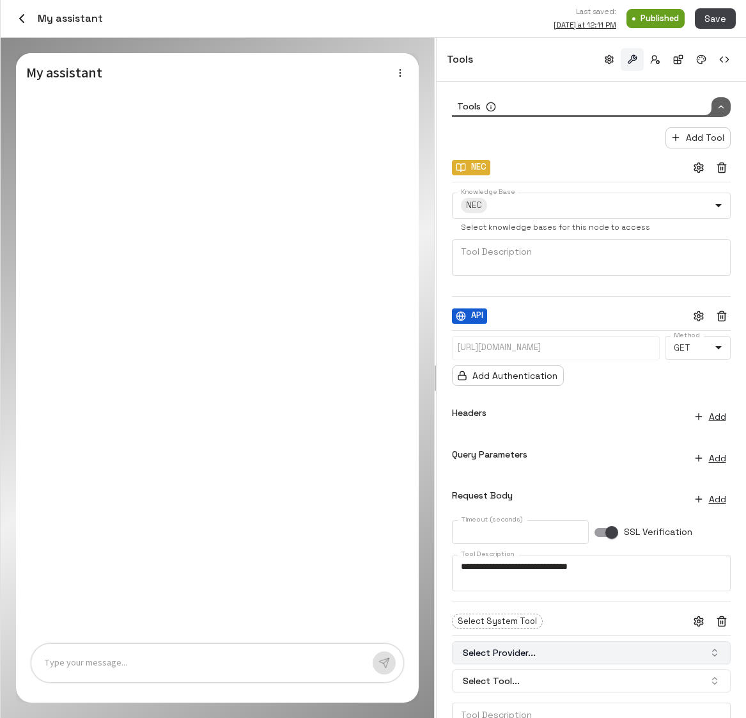
scroll to position [46, 0]
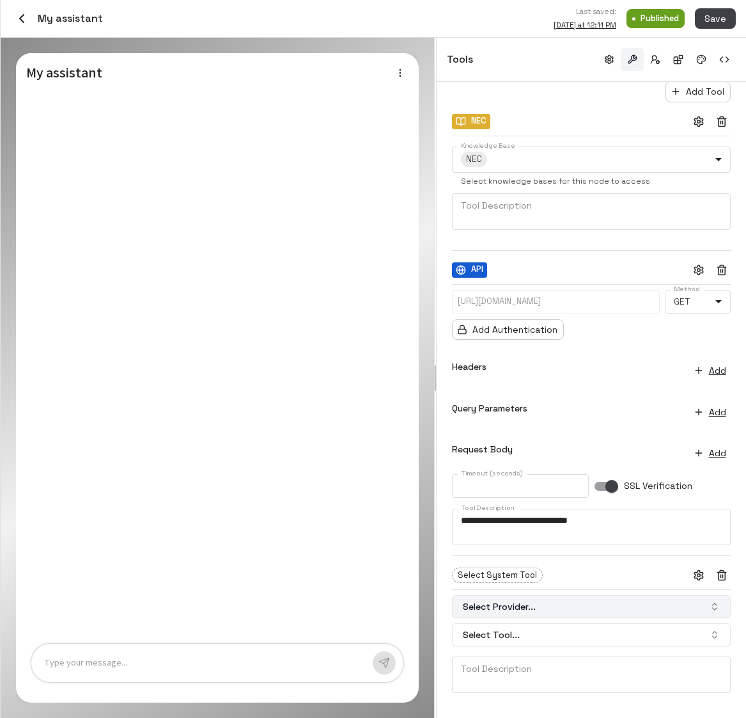
click at [600, 609] on button "Select Provider..." at bounding box center [591, 606] width 279 height 23
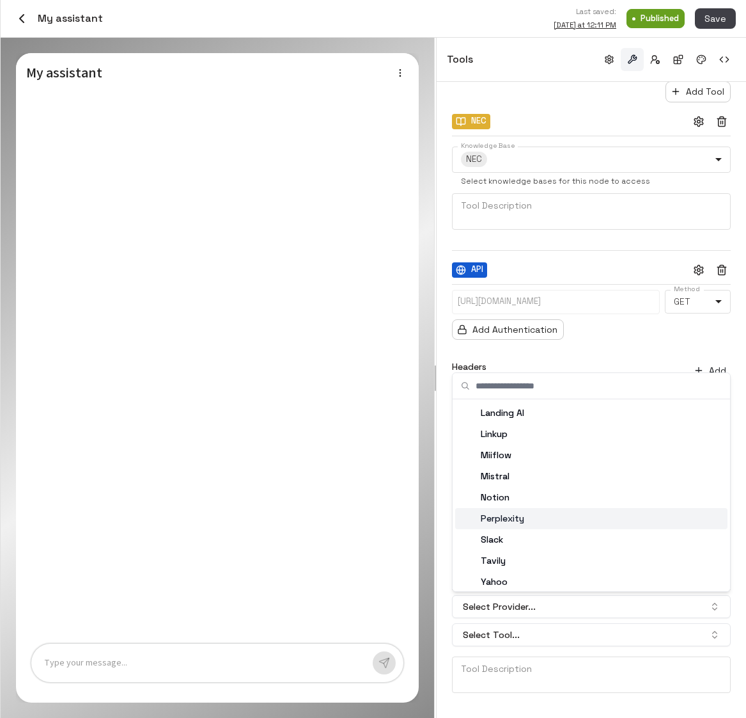
scroll to position [88, 0]
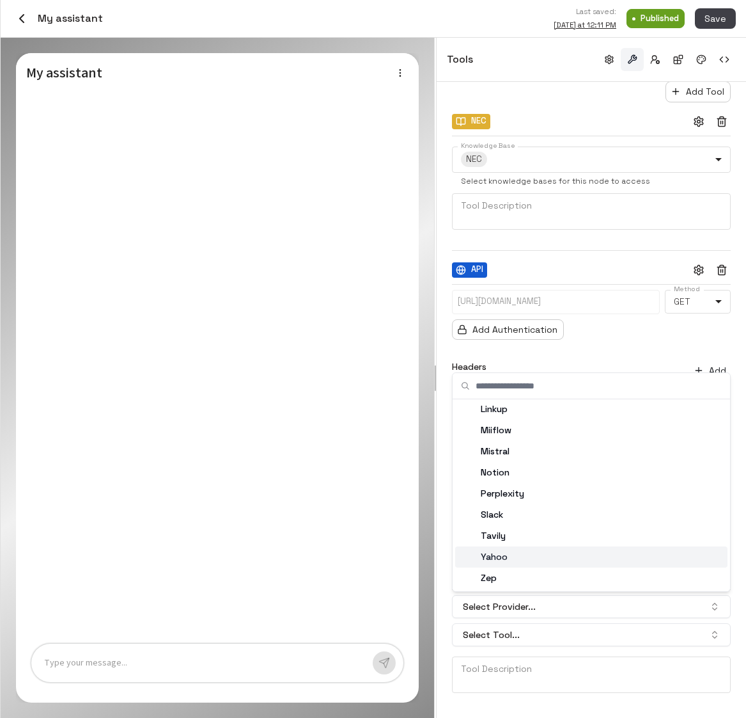
click at [523, 559] on div "Yahoo" at bounding box center [591, 556] width 272 height 21
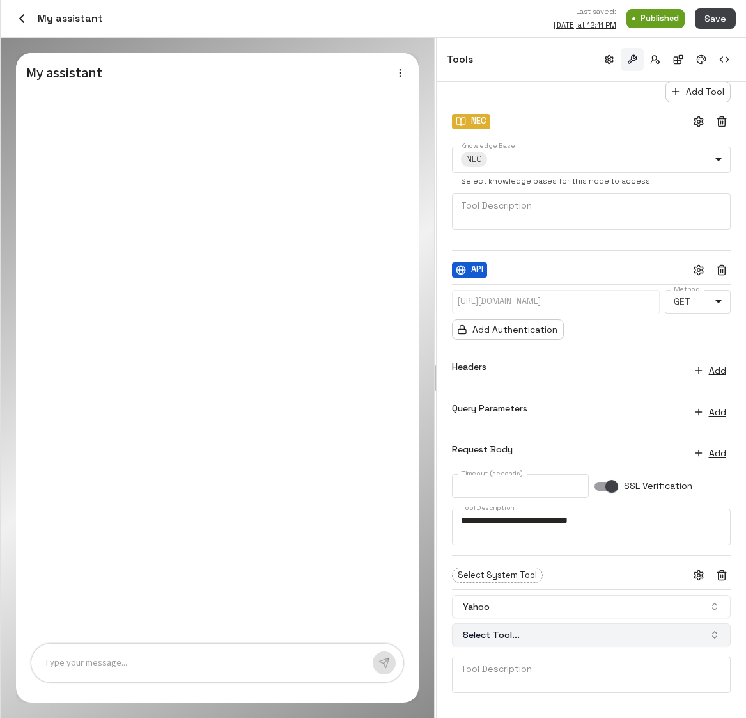
click at [529, 638] on button "Select Tool..." at bounding box center [591, 634] width 279 height 23
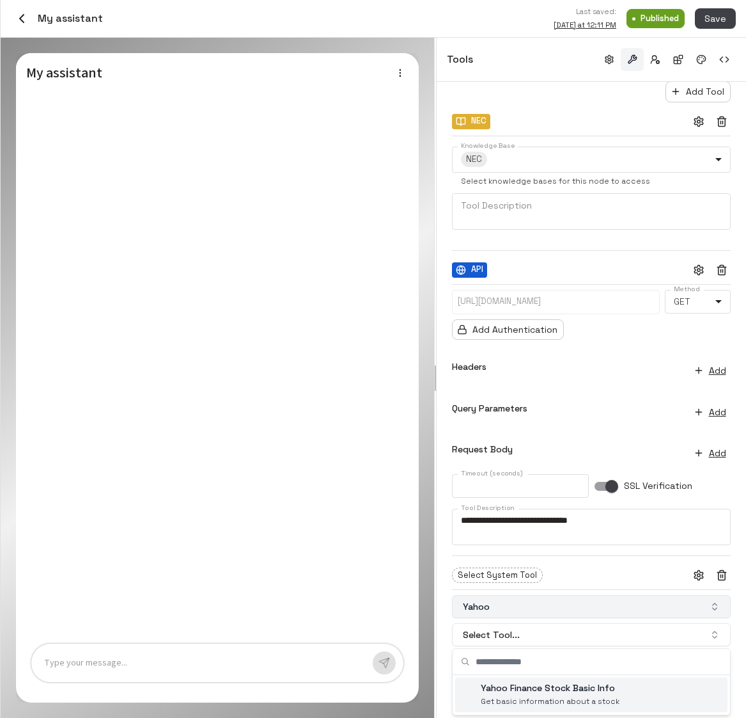
click at [552, 600] on button "Yahoo" at bounding box center [591, 606] width 279 height 23
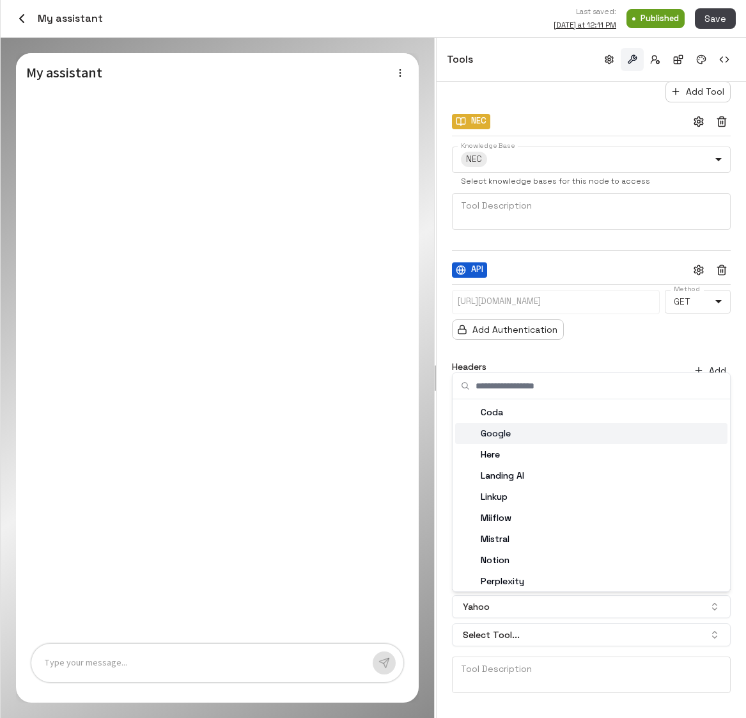
click at [555, 441] on div "Google" at bounding box center [591, 433] width 272 height 21
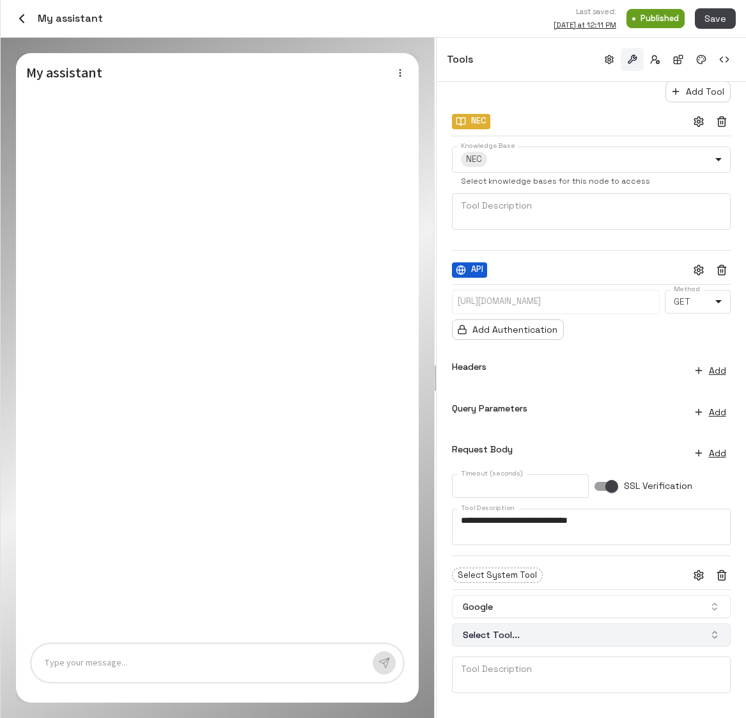
click at [545, 640] on button "Select Tool..." at bounding box center [591, 634] width 279 height 23
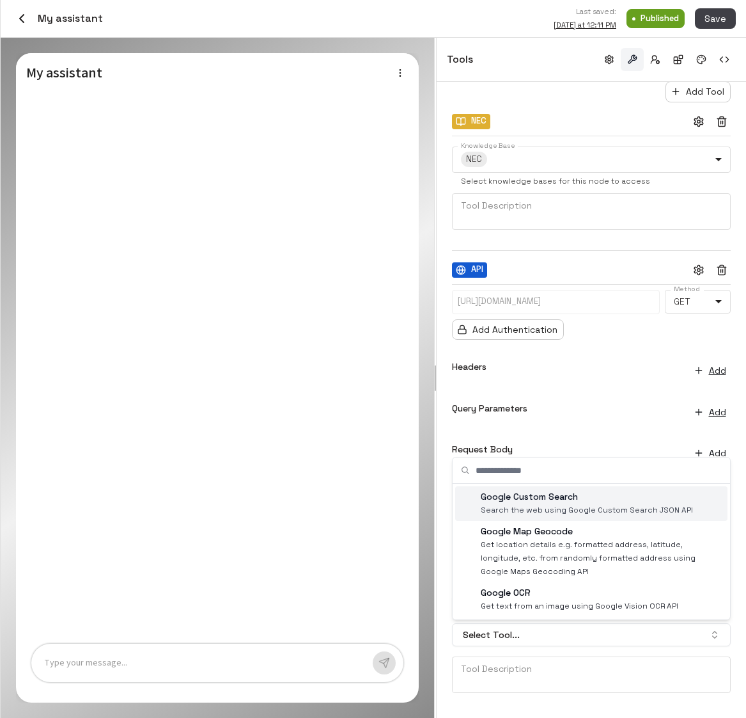
click at [631, 358] on div "Headers Add" at bounding box center [591, 368] width 279 height 36
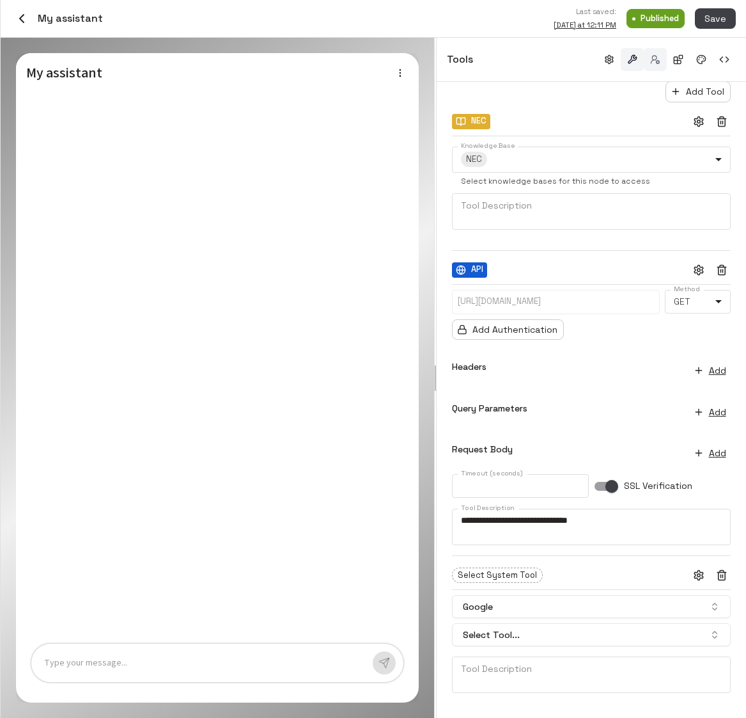
click at [651, 59] on button "button" at bounding box center [655, 59] width 23 height 23
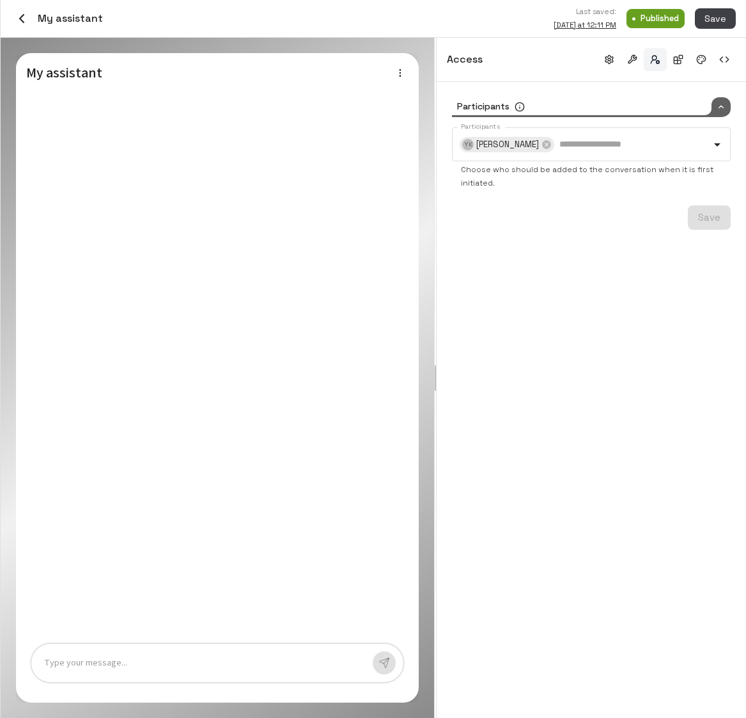
scroll to position [0, 0]
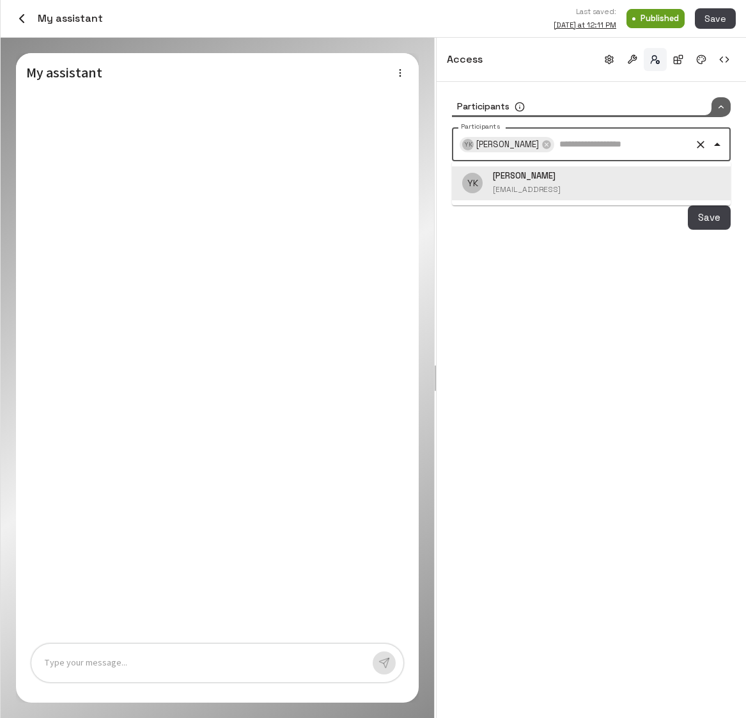
click at [640, 143] on input "Participants" at bounding box center [622, 144] width 133 height 22
click at [593, 285] on div "Participants Participants YK Yaozhong Kang Participants Choose who should be ad…" at bounding box center [592, 400] width 310 height 636
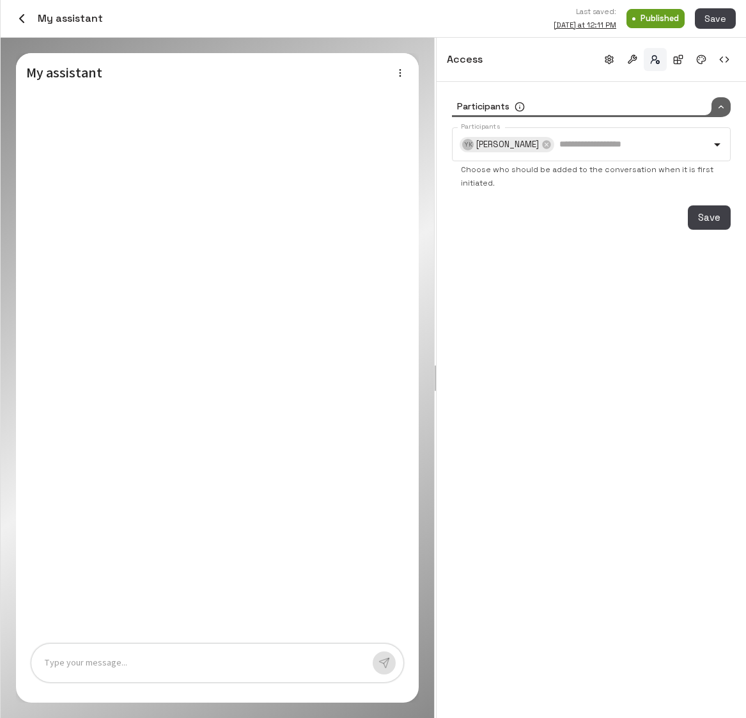
click at [673, 258] on div "Participants Participants YK Yaozhong Kang Participants Choose who should be ad…" at bounding box center [592, 400] width 310 height 636
click at [678, 60] on button "button" at bounding box center [678, 59] width 23 height 23
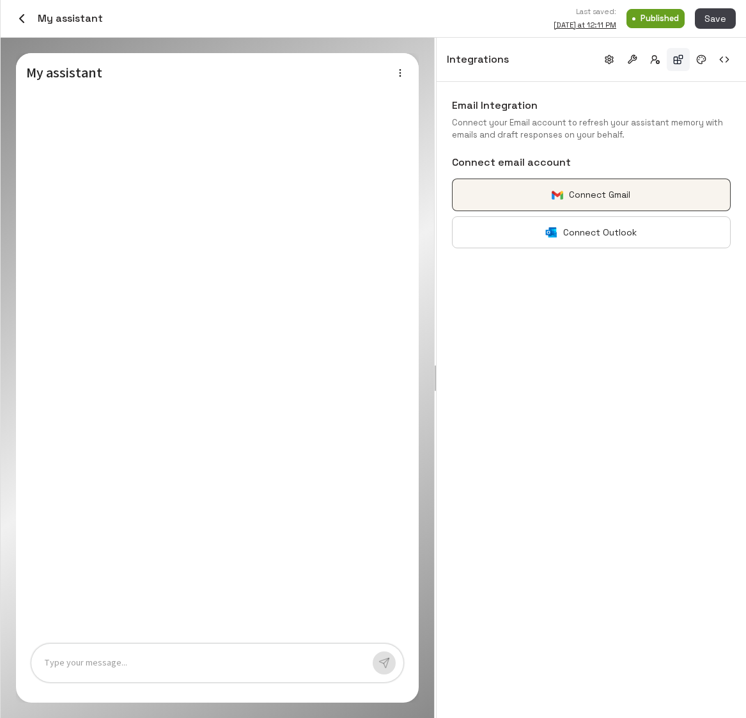
click at [602, 205] on button "Connect Gmail" at bounding box center [591, 194] width 279 height 33
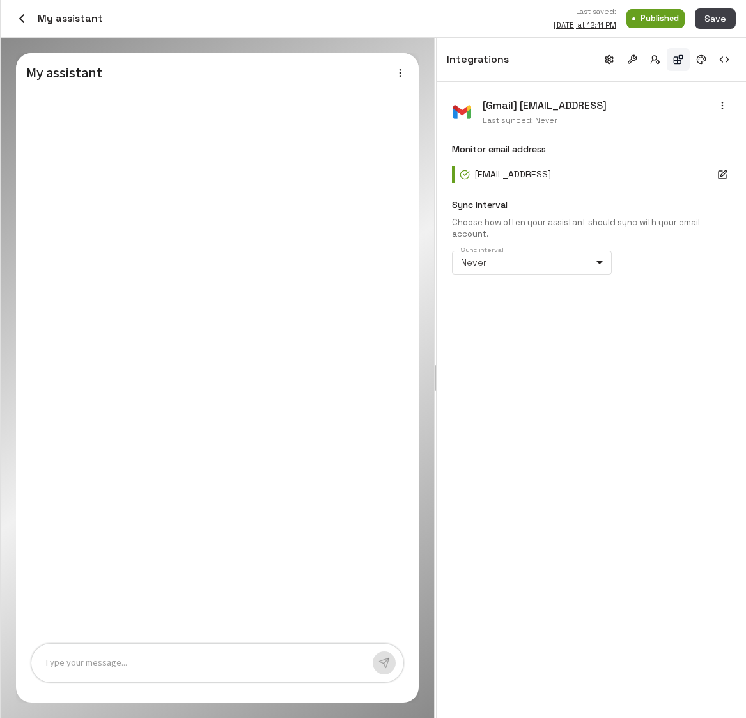
click at [725, 172] on icon "button" at bounding box center [724, 173] width 6 height 6
click at [727, 177] on icon "button" at bounding box center [723, 175] width 10 height 10
click at [724, 178] on icon "button" at bounding box center [723, 175] width 10 height 10
click at [514, 173] on input "**********" at bounding box center [582, 174] width 215 height 17
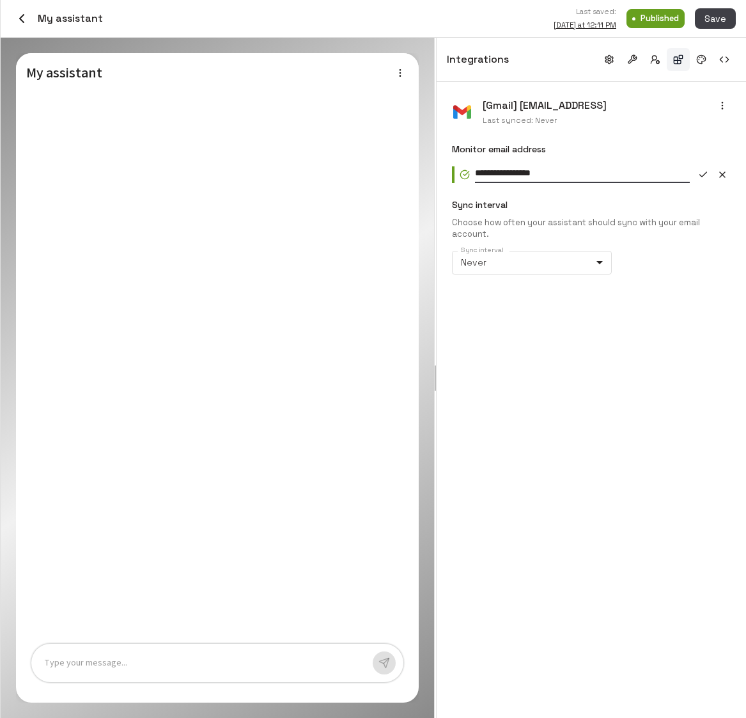
type input "**********"
click at [718, 171] on icon "button" at bounding box center [723, 175] width 10 height 10
click at [494, 177] on input "**********" at bounding box center [582, 174] width 215 height 17
type input "**********"
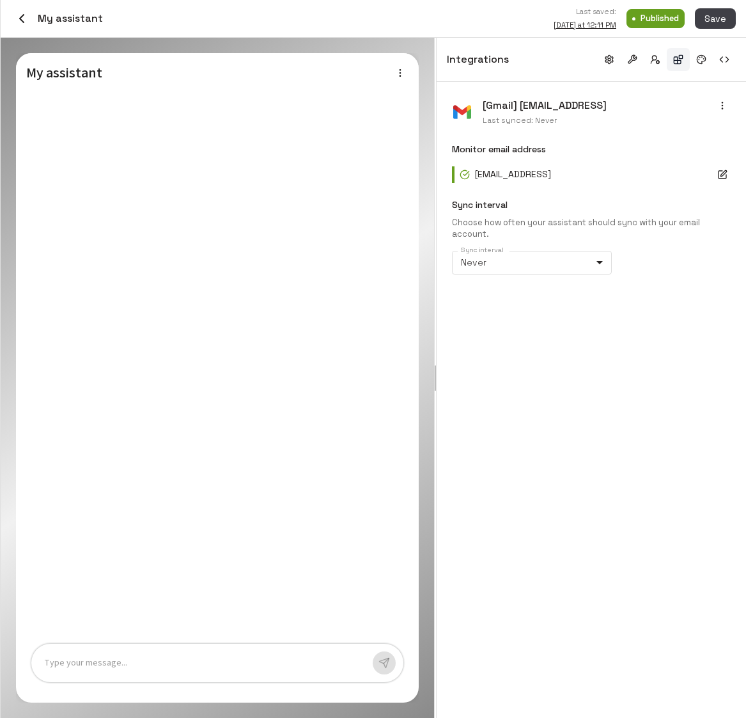
click at [586, 337] on div "[Gmail] yaozhong@miiflow.ai Last synced: Never Monitor email address yaozhong@m…" at bounding box center [592, 400] width 310 height 636
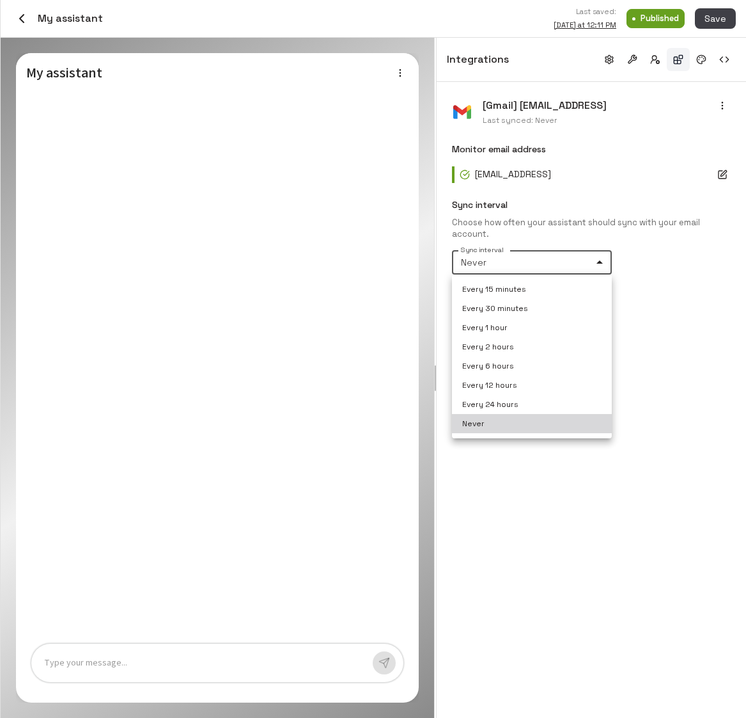
click at [545, 252] on body "Credits: $ 3.22 Workspace Agents Workflows Resources Knowledge bases Data sourc…" at bounding box center [373, 359] width 746 height 718
click at [727, 271] on div at bounding box center [373, 359] width 746 height 718
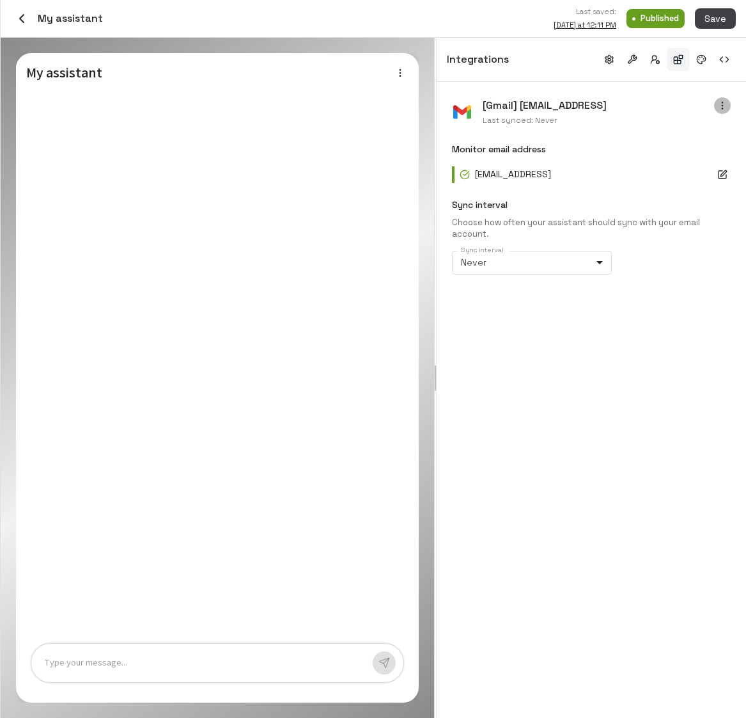
click at [723, 106] on icon "button" at bounding box center [723, 105] width 10 height 10
click at [641, 309] on div at bounding box center [373, 359] width 746 height 718
click at [19, 17] on icon "button" at bounding box center [21, 18] width 15 height 15
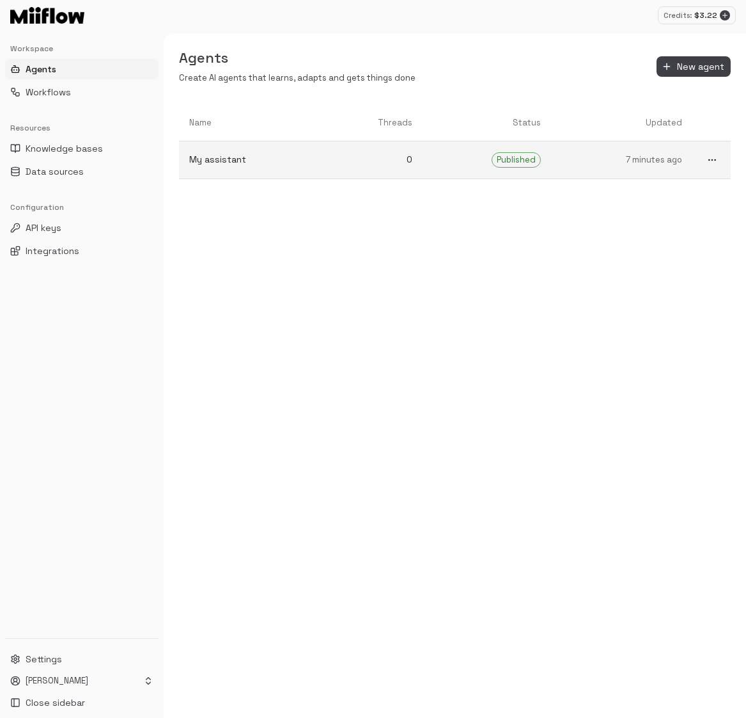
click at [269, 172] on link "My assistant" at bounding box center [250, 160] width 143 height 34
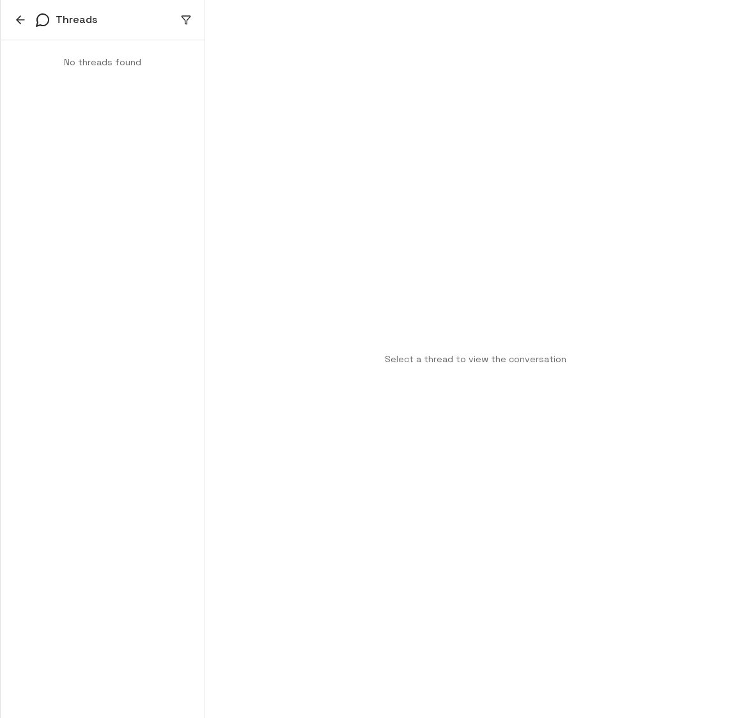
click at [14, 19] on icon "button" at bounding box center [20, 19] width 13 height 13
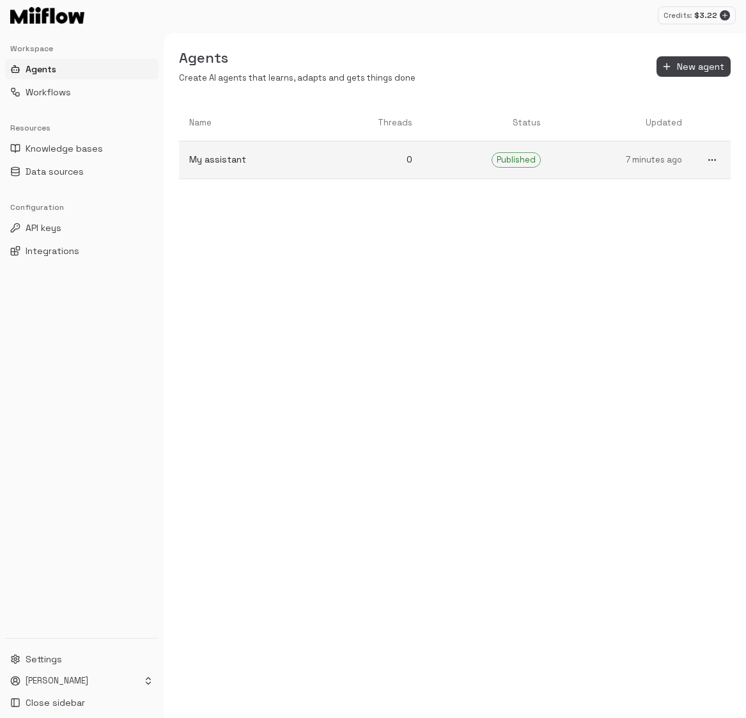
click at [262, 157] on p "My assistant" at bounding box center [250, 159] width 122 height 13
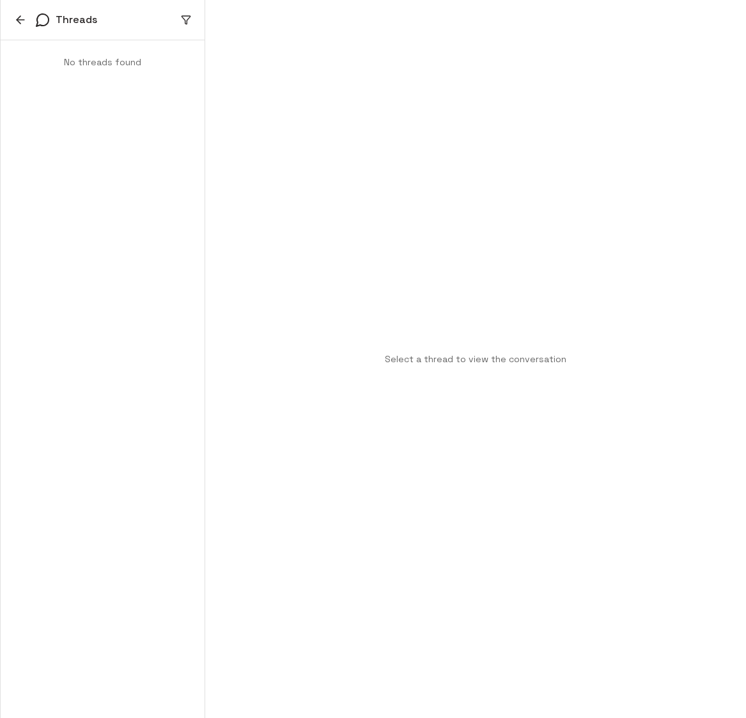
click at [19, 14] on icon "button" at bounding box center [20, 19] width 13 height 13
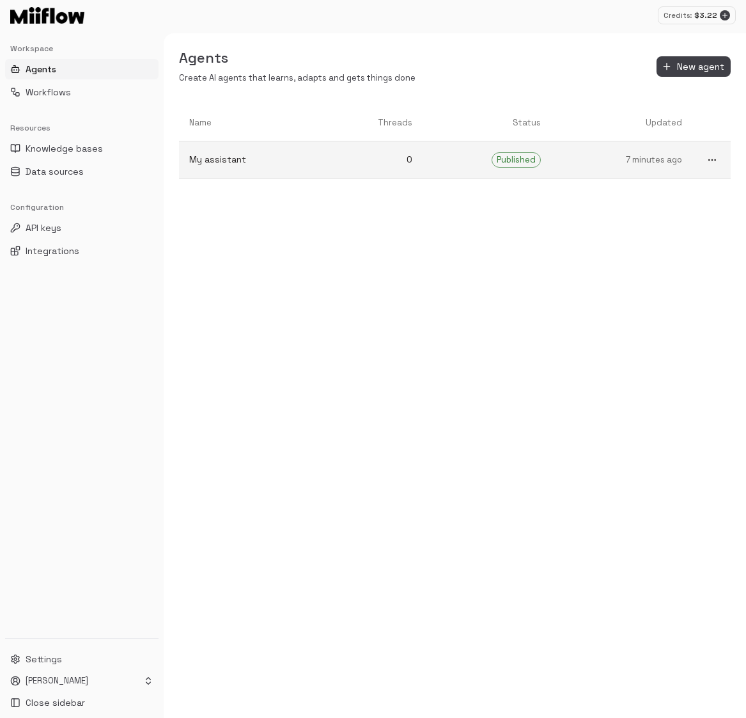
click at [316, 164] on link "My assistant" at bounding box center [250, 160] width 143 height 34
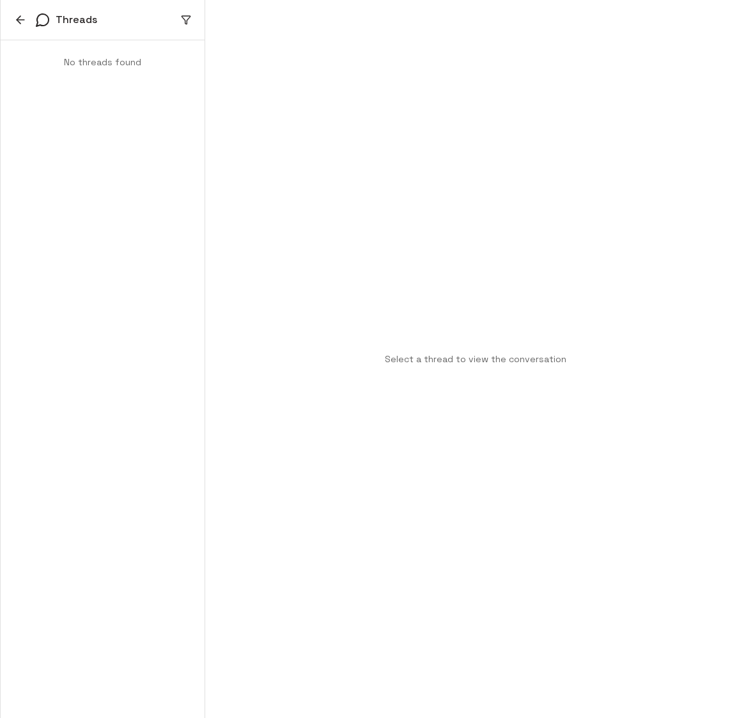
click at [12, 19] on button "button" at bounding box center [20, 19] width 19 height 19
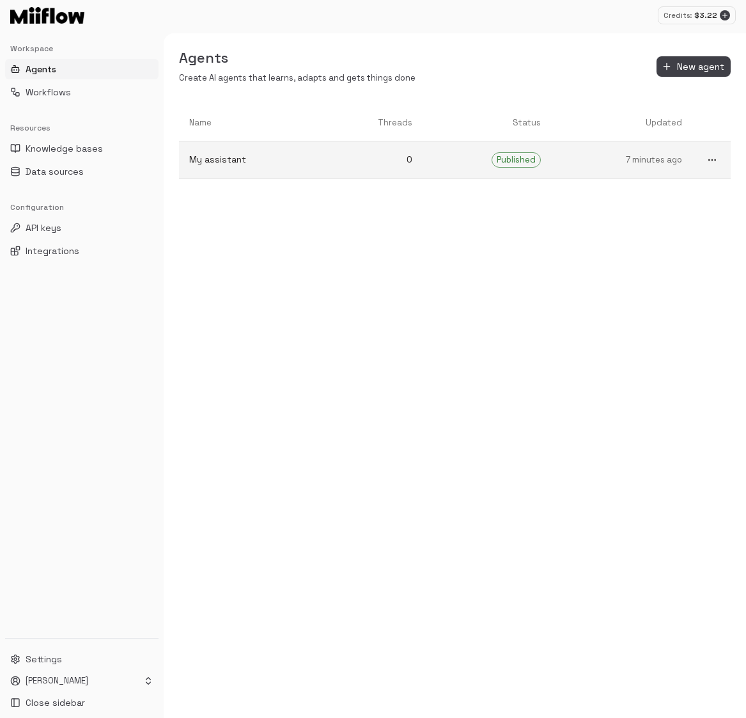
click at [713, 162] on icon "more" at bounding box center [712, 160] width 10 height 10
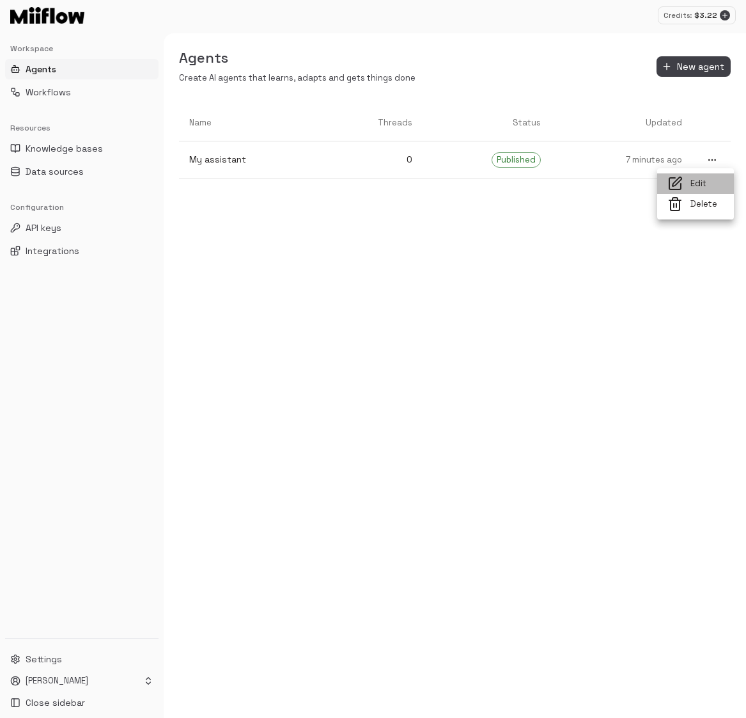
click at [711, 181] on span "Edit" at bounding box center [707, 184] width 33 height 12
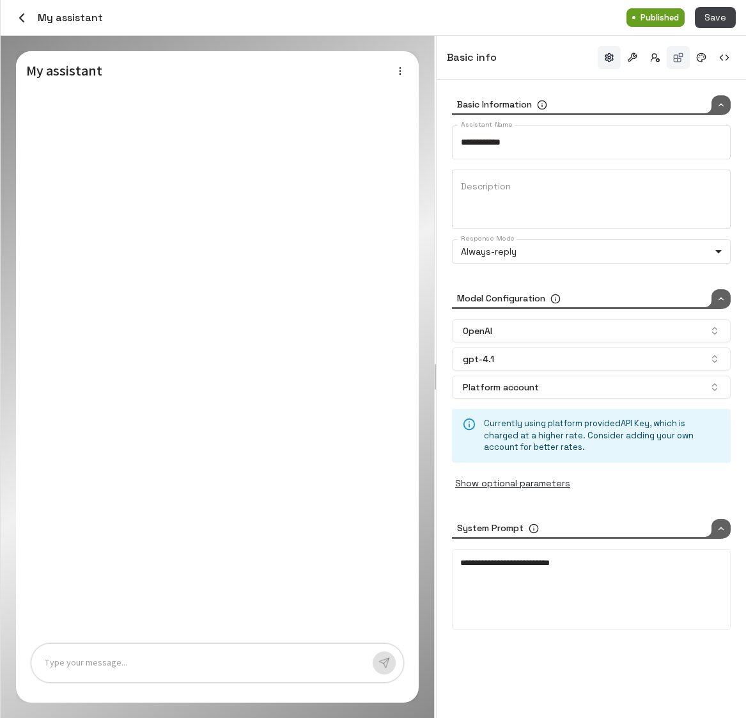
click at [677, 52] on button "button" at bounding box center [678, 57] width 23 height 23
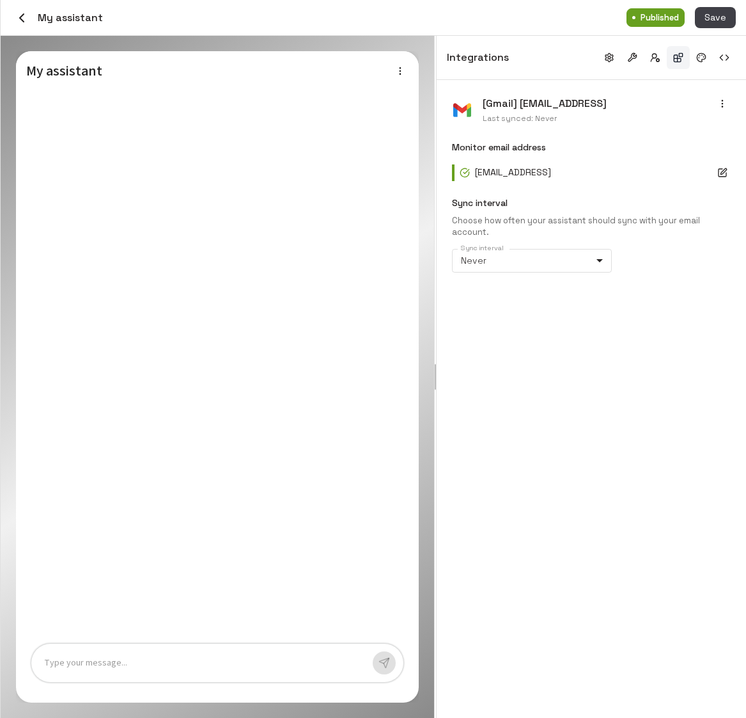
click at [619, 395] on div "[Gmail] yaozhong@miiflow.ai Last synced: Never Monitor email address yaozhong@m…" at bounding box center [592, 399] width 310 height 638
click at [634, 365] on div "[Gmail] yaozhong@miiflow.ai Last synced: Never Monitor email address yaozhong@m…" at bounding box center [592, 399] width 310 height 638
click at [672, 106] on h6 "[Gmail] yaozhong@miiflow.ai" at bounding box center [599, 103] width 232 height 17
click at [462, 106] on img at bounding box center [462, 110] width 20 height 20
click at [704, 60] on button "button" at bounding box center [701, 57] width 23 height 23
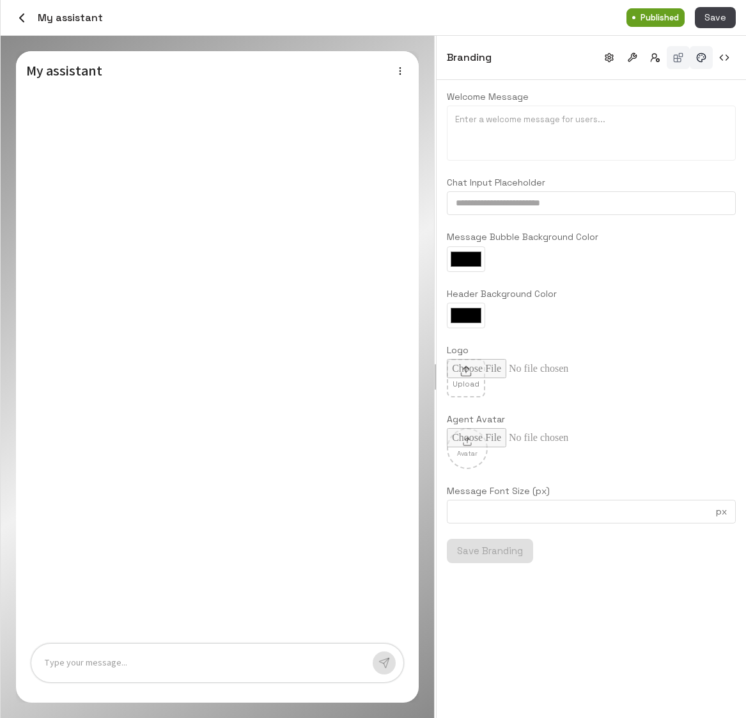
click at [682, 61] on button "button" at bounding box center [678, 57] width 23 height 23
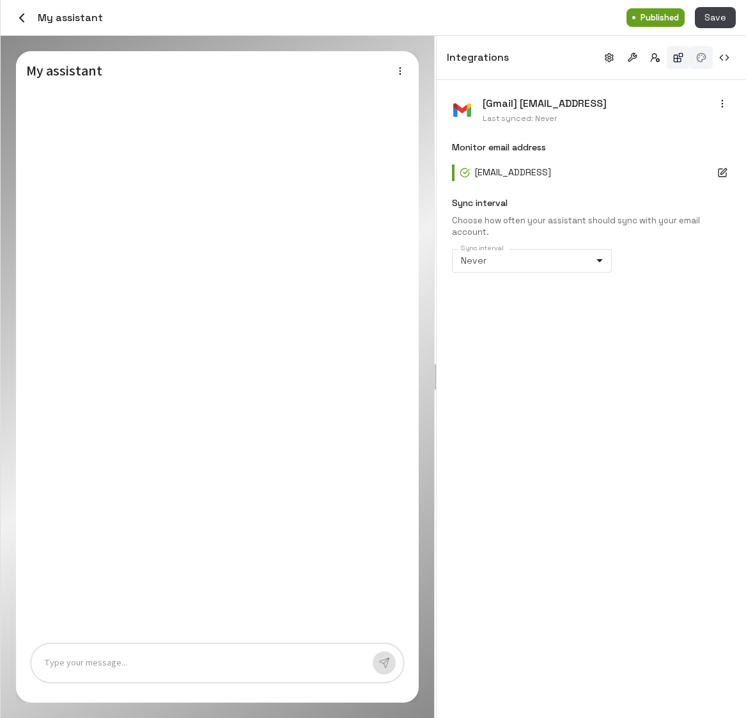
click at [709, 64] on button "button" at bounding box center [701, 57] width 23 height 23
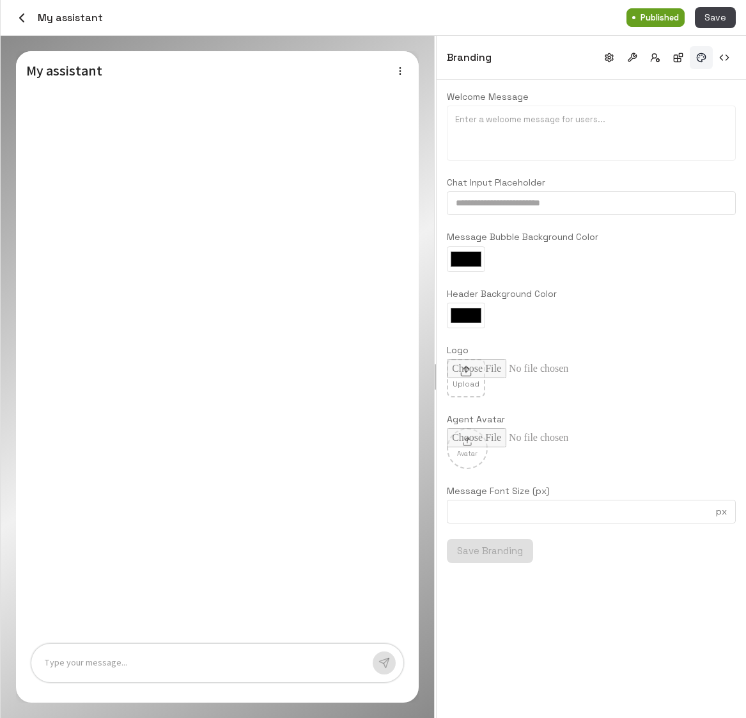
click at [599, 132] on div at bounding box center [591, 133] width 272 height 38
click at [519, 205] on input "text" at bounding box center [591, 203] width 289 height 24
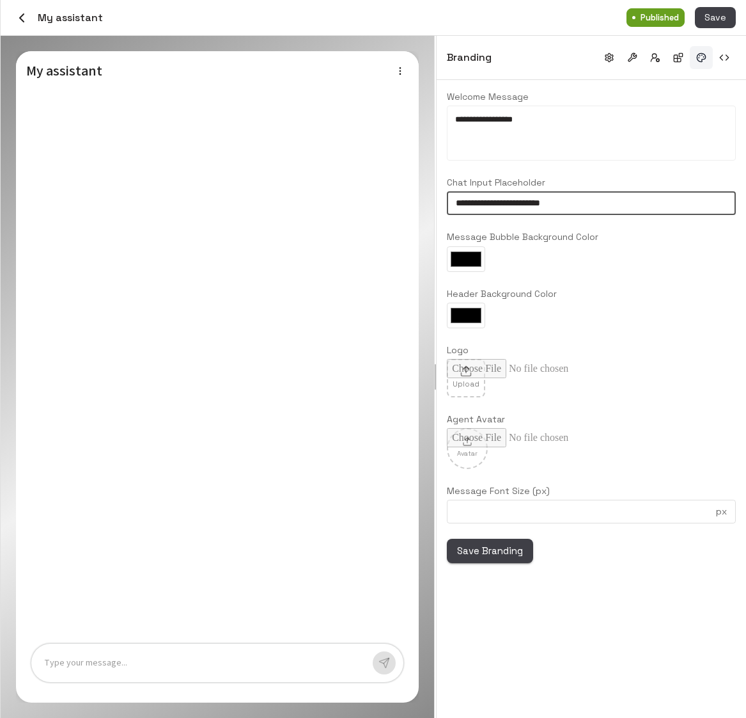
type input "**********"
click at [489, 548] on button "Save Branding" at bounding box center [490, 551] width 86 height 24
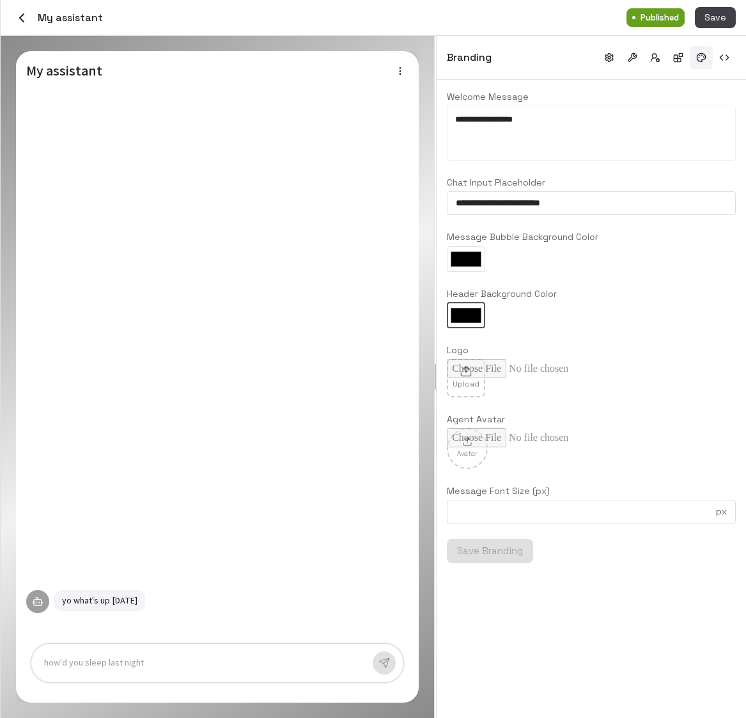
click at [466, 310] on input "*******" at bounding box center [466, 316] width 38 height 26
type input "*******"
click at [652, 397] on div "**********" at bounding box center [591, 326] width 289 height 473
click at [518, 551] on button "Save Branding" at bounding box center [490, 551] width 86 height 24
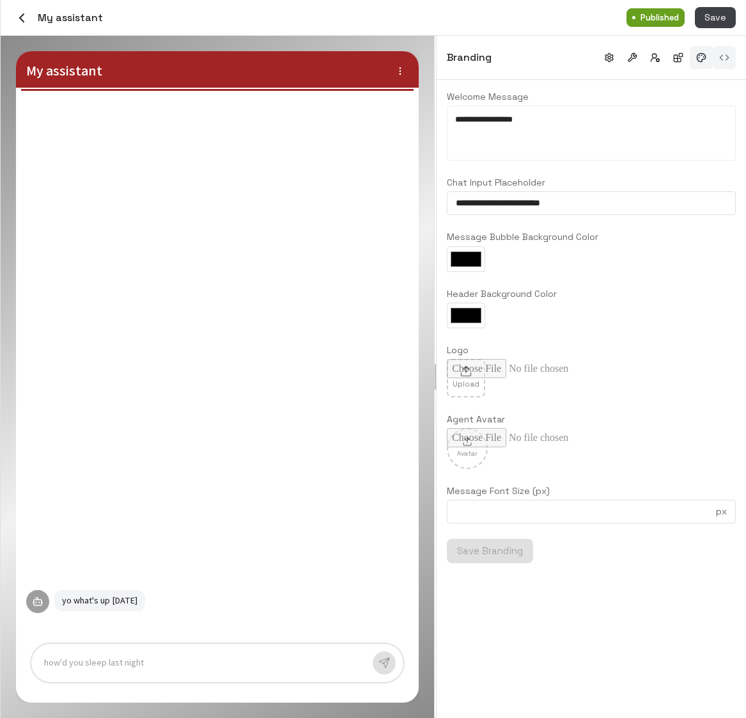
click at [729, 54] on button "button" at bounding box center [724, 57] width 23 height 23
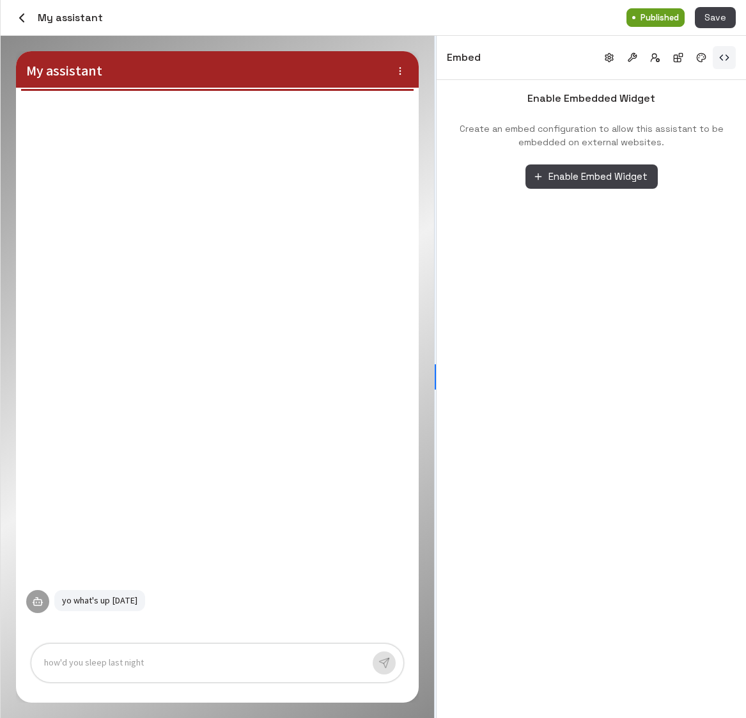
drag, startPoint x: 436, startPoint y: 244, endPoint x: 390, endPoint y: 244, distance: 46.1
click at [390, 244] on div "My assistant yo what's up today how'd you sleep last night Embed Enable Embedde…" at bounding box center [374, 377] width 746 height 682
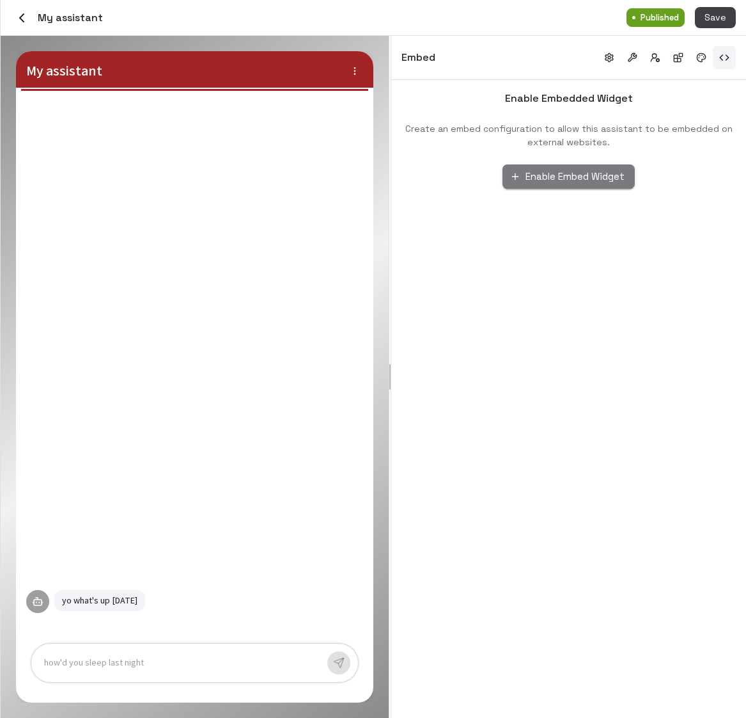
click at [566, 179] on button "Enable Embed Widget" at bounding box center [569, 176] width 132 height 24
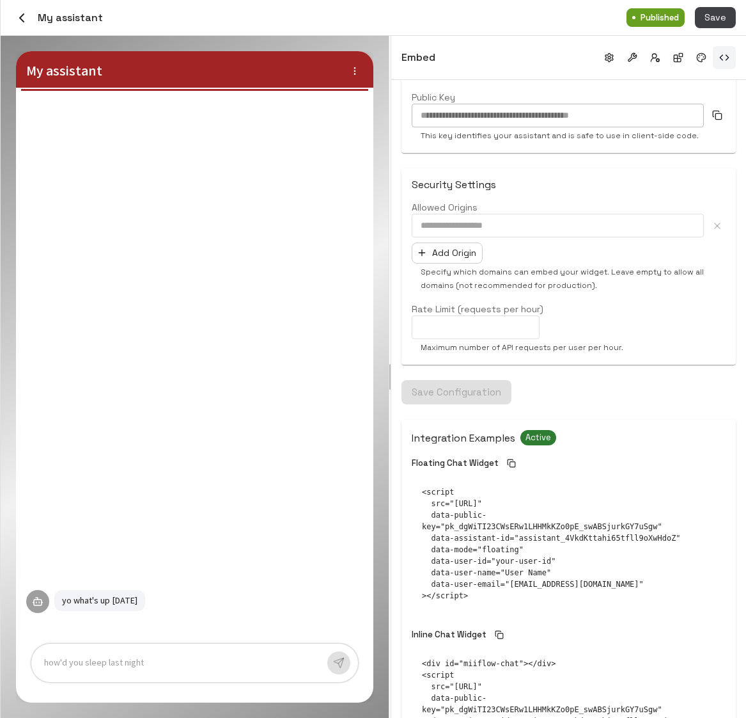
scroll to position [80, 0]
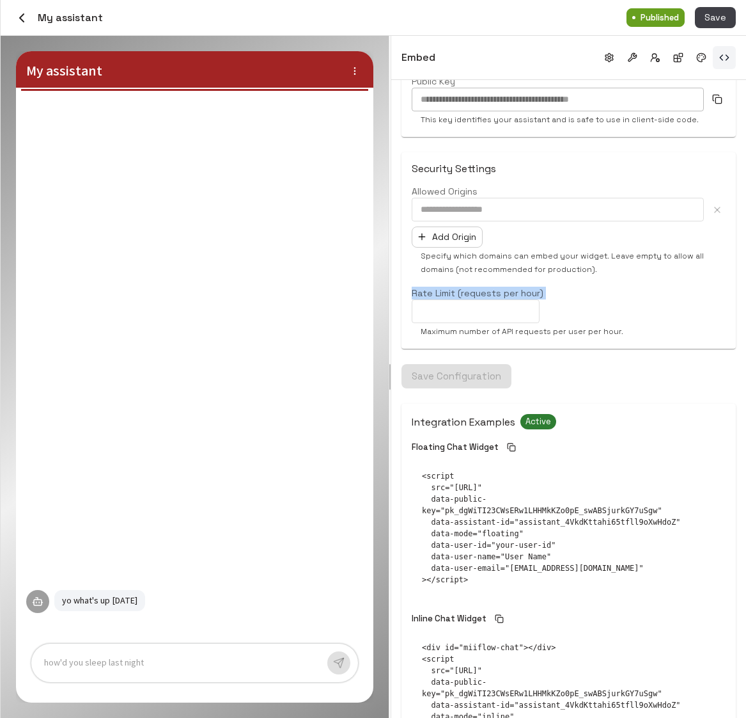
drag, startPoint x: 410, startPoint y: 289, endPoint x: 585, endPoint y: 322, distance: 177.8
click at [585, 322] on div "Security Settings Allowed Origins ​ Add Origin Specify which domains can embed …" at bounding box center [569, 250] width 335 height 196
click at [663, 354] on div "**********" at bounding box center [569, 199] width 335 height 378
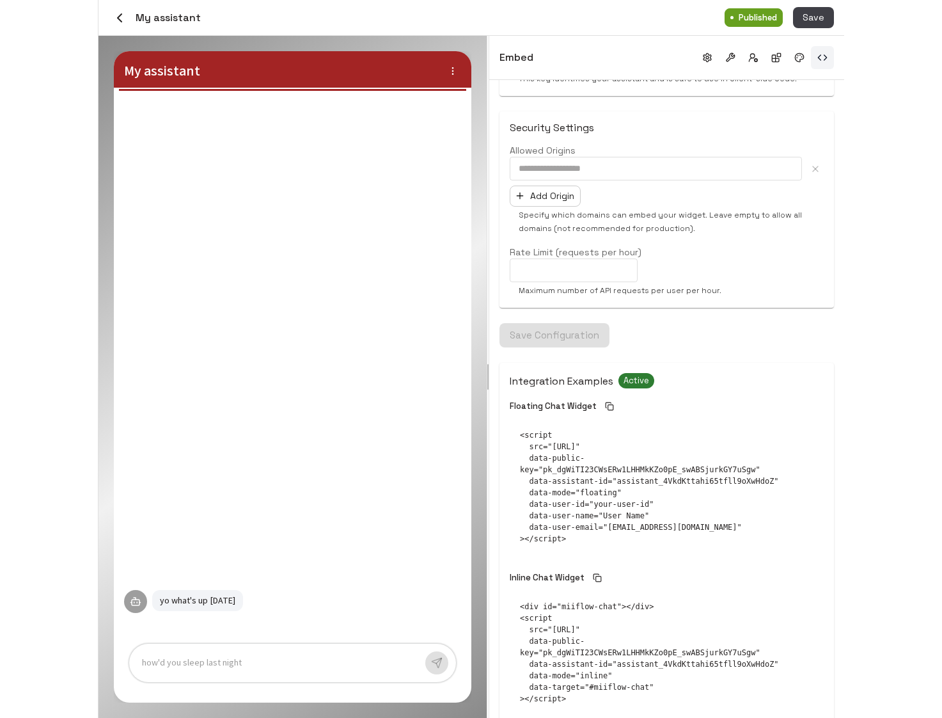
scroll to position [169, 0]
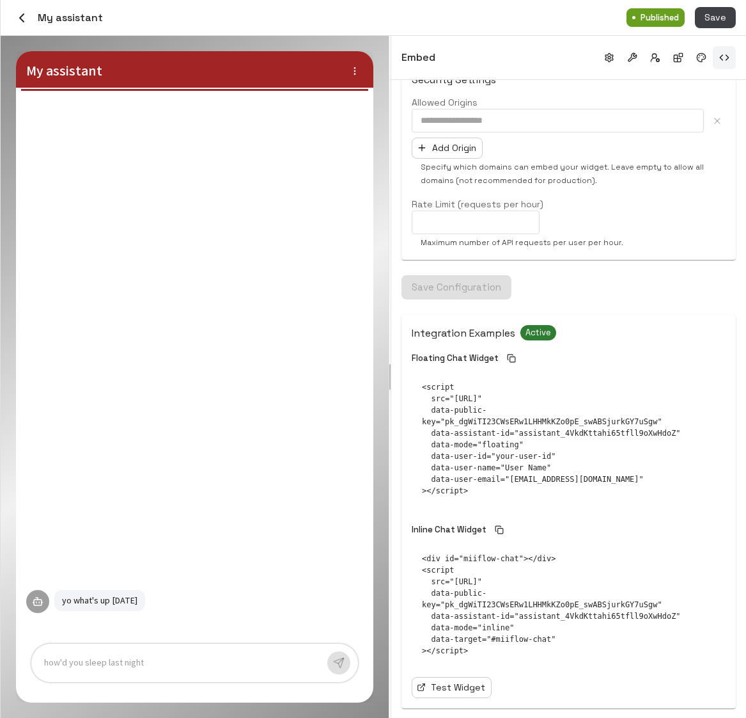
drag, startPoint x: 496, startPoint y: 512, endPoint x: 405, endPoint y: 381, distance: 160.4
click at [405, 381] on div "Integration Examples Active Floating Chat Widget <script src="https://www.miifl…" at bounding box center [569, 511] width 335 height 393
click at [480, 581] on pre "<div id="miiflow-chat"></div> <script src="https://www.miiflow.ai/widget/loader…" at bounding box center [569, 604] width 314 height 124
drag, startPoint x: 423, startPoint y: 552, endPoint x: 554, endPoint y: 665, distance: 173.2
click at [554, 665] on pre "<div id="miiflow-chat"></div> <script src="https://www.miiflow.ai/widget/loader…" at bounding box center [569, 604] width 314 height 124
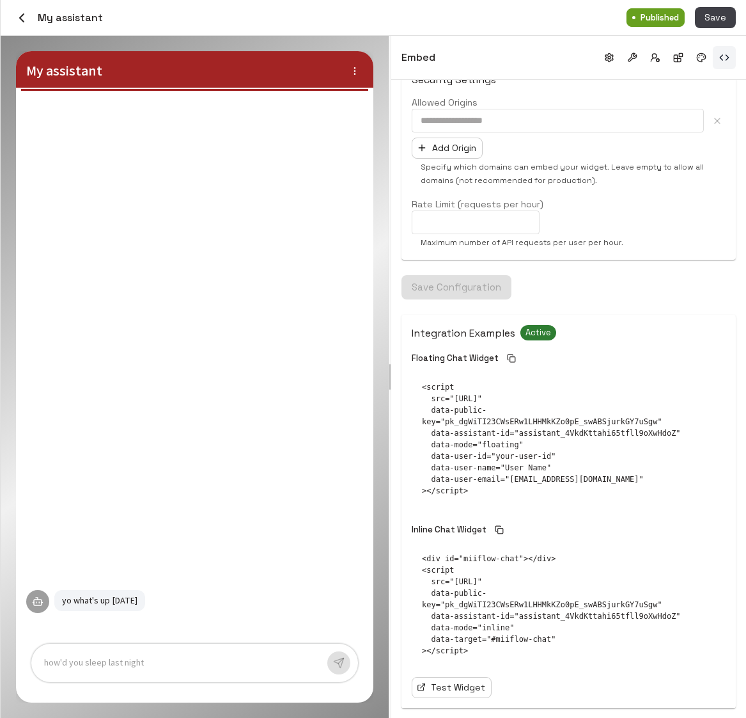
click at [494, 500] on pre "<script src="https://www.miiflow.ai/widget/loader.js" data-public-key="pk_dgWiT…" at bounding box center [569, 439] width 314 height 136
drag, startPoint x: 422, startPoint y: 377, endPoint x: 500, endPoint y: 498, distance: 144.2
click at [500, 498] on pre "<script src="https://www.miiflow.ai/widget/loader.js" data-public-key="pk_dgWiT…" at bounding box center [569, 439] width 314 height 136
click at [474, 568] on pre "<div id="miiflow-chat"></div> <script src="https://www.miiflow.ai/widget/loader…" at bounding box center [569, 604] width 314 height 124
drag, startPoint x: 421, startPoint y: 553, endPoint x: 507, endPoint y: 668, distance: 143.0
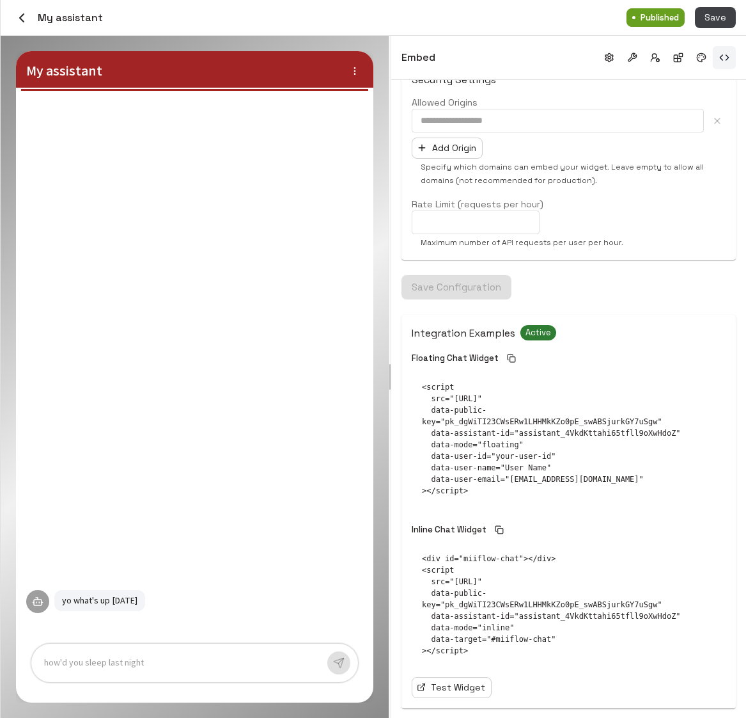
click at [507, 668] on div "Integration Examples Active Floating Chat Widget <script src="https://www.miifl…" at bounding box center [569, 511] width 314 height 373
click at [487, 657] on pre "<div id="miiflow-chat"></div> <script src="https://www.miiflow.ai/widget/loader…" at bounding box center [569, 604] width 314 height 124
drag, startPoint x: 505, startPoint y: 663, endPoint x: 413, endPoint y: 551, distance: 144.6
click at [413, 551] on pre "<div id="miiflow-chat"></div> <script src="https://www.miiflow.ai/widget/loader…" at bounding box center [569, 604] width 314 height 124
click at [474, 591] on pre "<div id="miiflow-chat"></div> <script src="https://www.miiflow.ai/widget/loader…" at bounding box center [569, 604] width 314 height 124
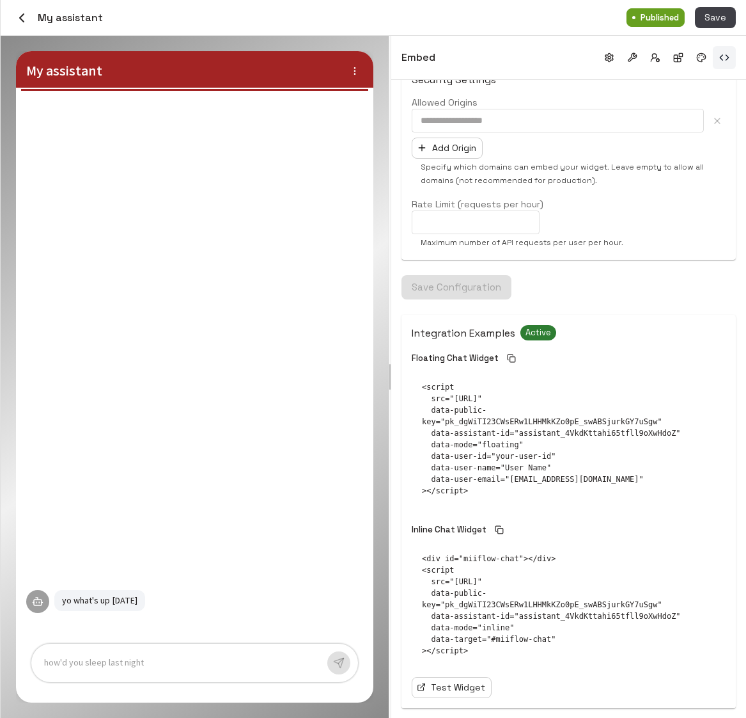
click at [460, 569] on pre "<div id="miiflow-chat"></div> <script src="https://www.miiflow.ai/widget/loader…" at bounding box center [569, 604] width 314 height 124
drag, startPoint x: 422, startPoint y: 556, endPoint x: 574, endPoint y: 552, distance: 152.3
click at [574, 552] on pre "<div id="miiflow-chat"></div> <script src="https://www.miiflow.ai/widget/loader…" at bounding box center [569, 604] width 314 height 124
click at [472, 657] on pre "<div id="miiflow-chat"></div> <script src="https://www.miiflow.ai/widget/loader…" at bounding box center [569, 604] width 314 height 124
drag, startPoint x: 430, startPoint y: 628, endPoint x: 526, endPoint y: 628, distance: 96.6
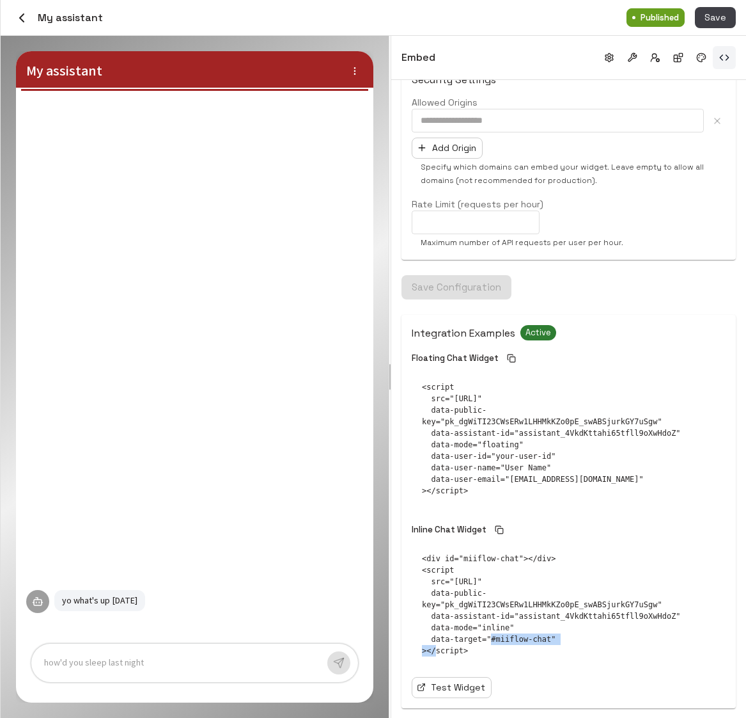
click at [526, 628] on pre "<div id="miiflow-chat"></div> <script src="https://www.miiflow.ai/widget/loader…" at bounding box center [569, 604] width 314 height 124
drag, startPoint x: 501, startPoint y: 495, endPoint x: 411, endPoint y: 381, distance: 145.2
click at [412, 381] on pre "<script src="https://www.miiflow.ai/widget/loader.js" data-public-key="pk_dgWiT…" at bounding box center [569, 439] width 314 height 136
click at [502, 439] on pre "<script src="https://www.miiflow.ai/widget/loader.js" data-public-key="pk_dgWiT…" at bounding box center [569, 439] width 314 height 136
drag, startPoint x: 430, startPoint y: 445, endPoint x: 537, endPoint y: 440, distance: 107.6
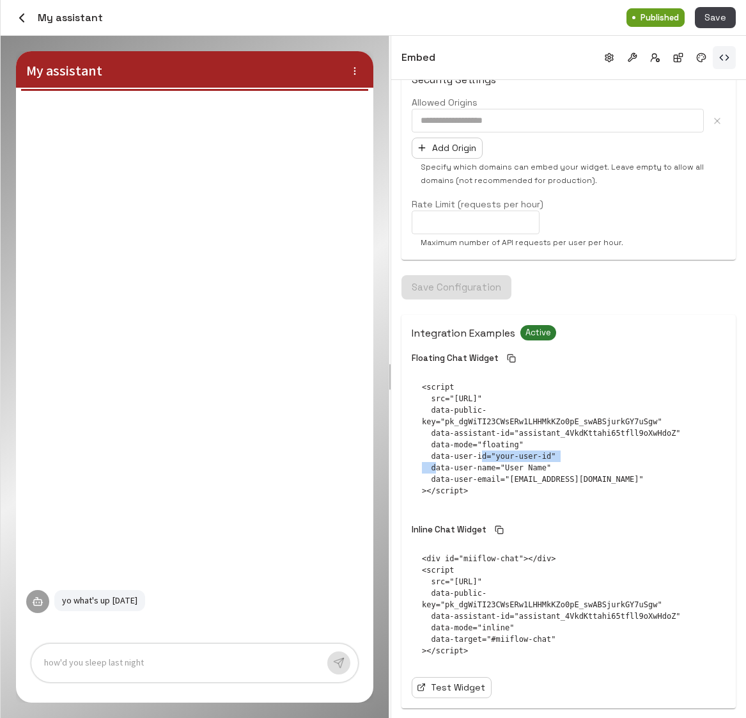
click at [537, 440] on pre "<script src="https://www.miiflow.ai/widget/loader.js" data-public-key="pk_dgWiT…" at bounding box center [569, 439] width 314 height 136
click at [467, 691] on link "Test Widget" at bounding box center [452, 687] width 80 height 21
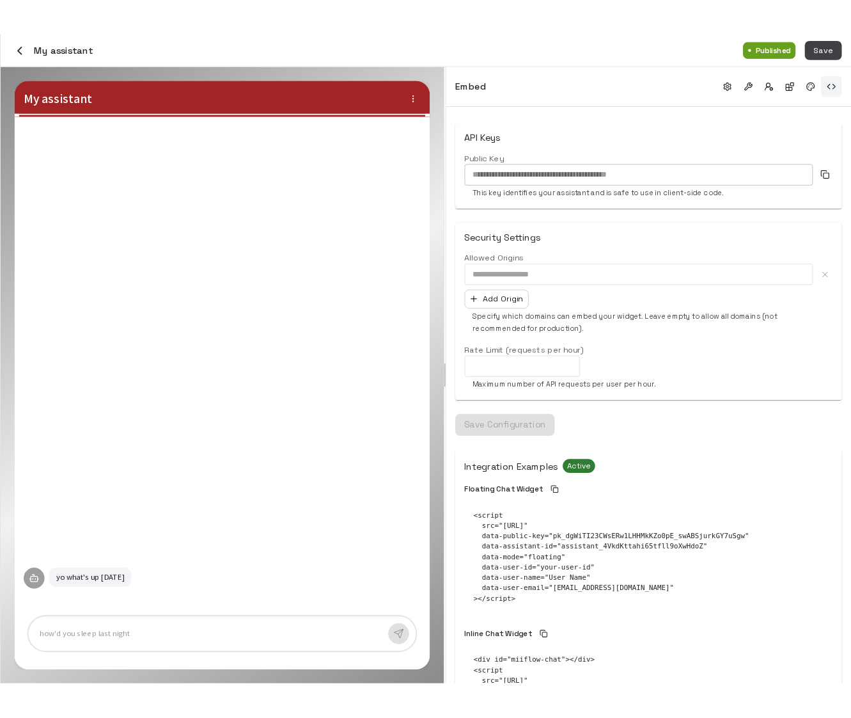
scroll to position [0, 0]
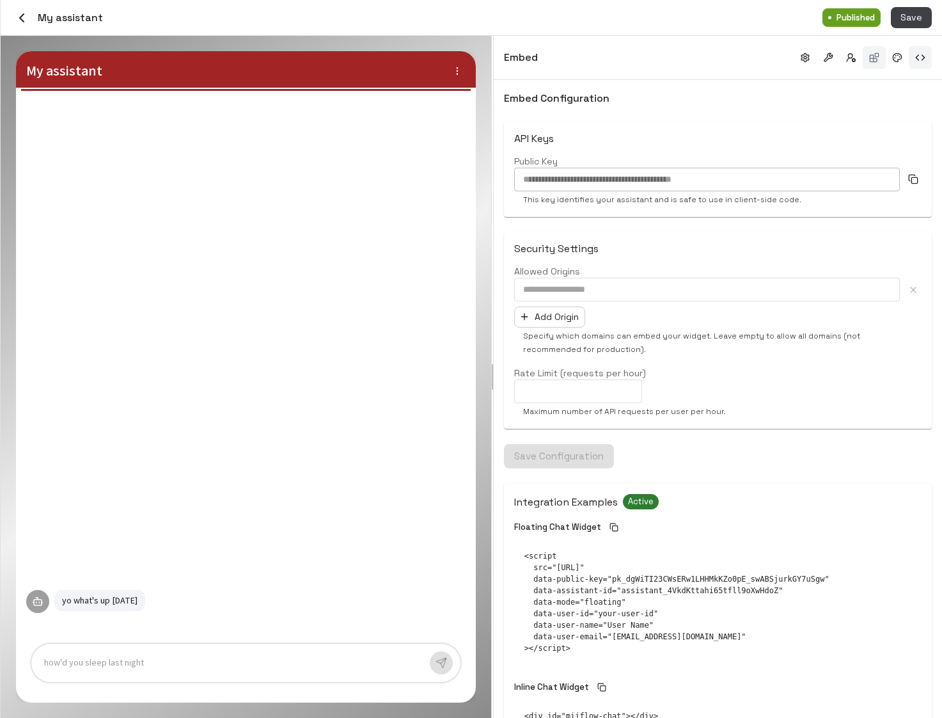
click at [875, 64] on button "button" at bounding box center [874, 57] width 23 height 23
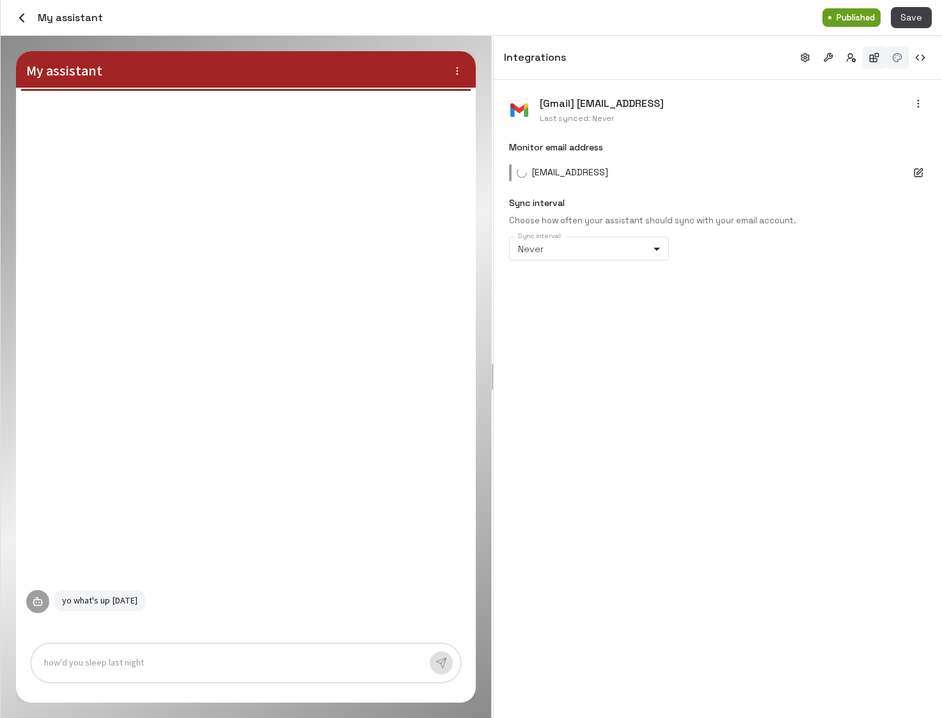
click at [902, 61] on button "button" at bounding box center [897, 57] width 23 height 23
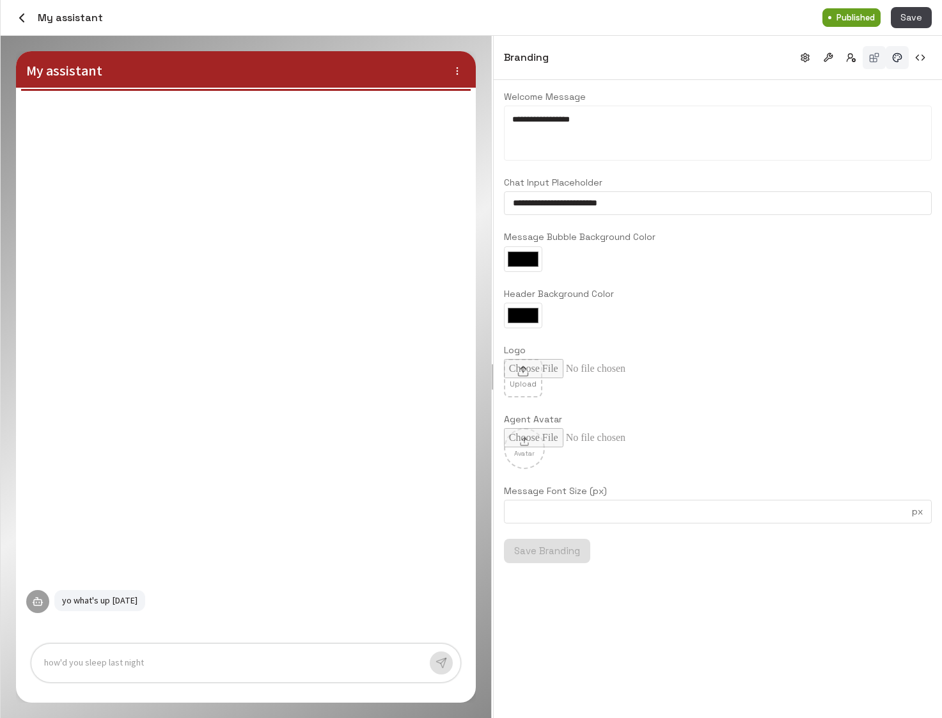
click at [872, 63] on button "button" at bounding box center [874, 57] width 23 height 23
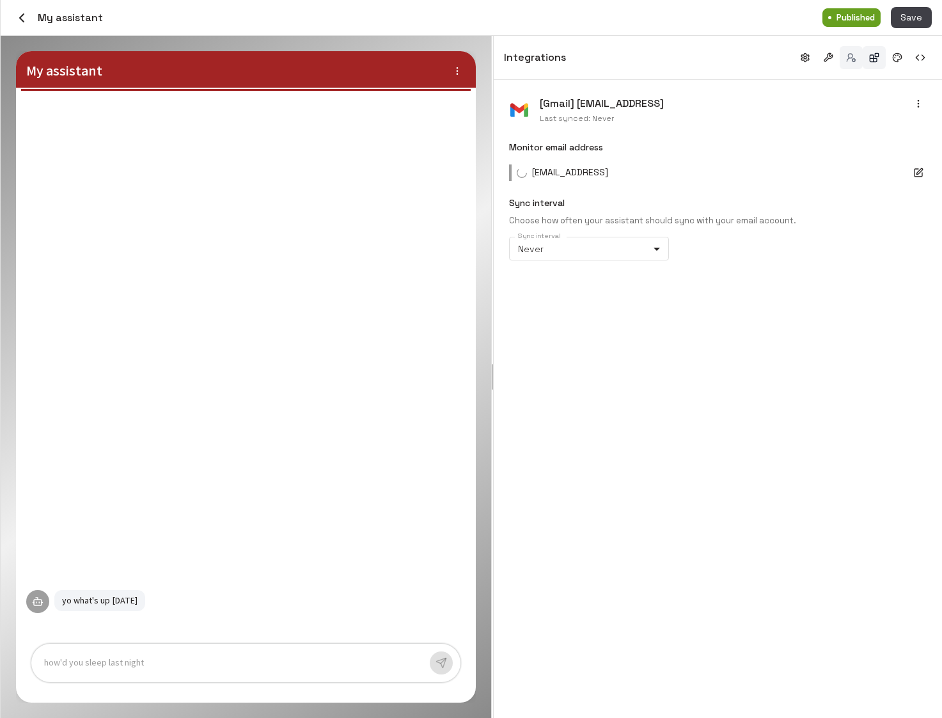
click at [849, 63] on button "button" at bounding box center [851, 57] width 23 height 23
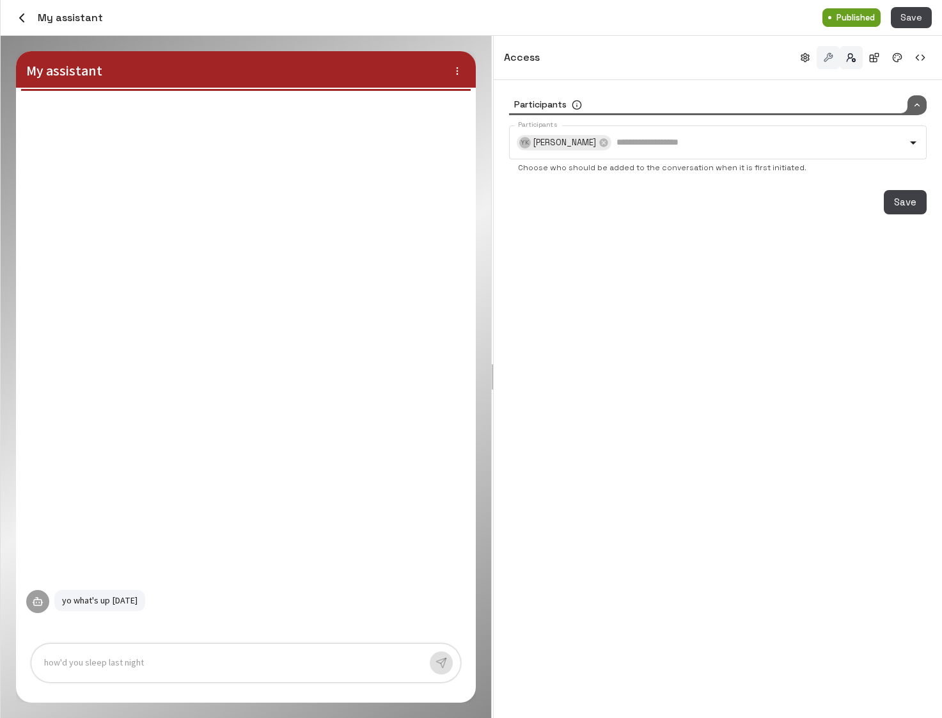
click at [833, 62] on button "button" at bounding box center [828, 57] width 23 height 23
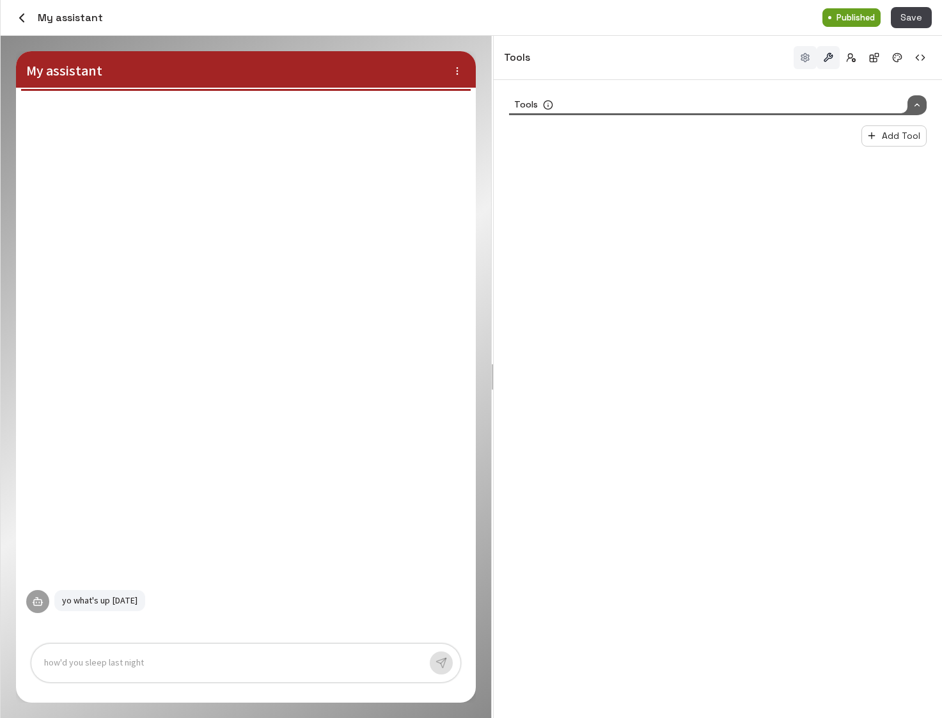
click at [809, 59] on button "button" at bounding box center [805, 57] width 23 height 23
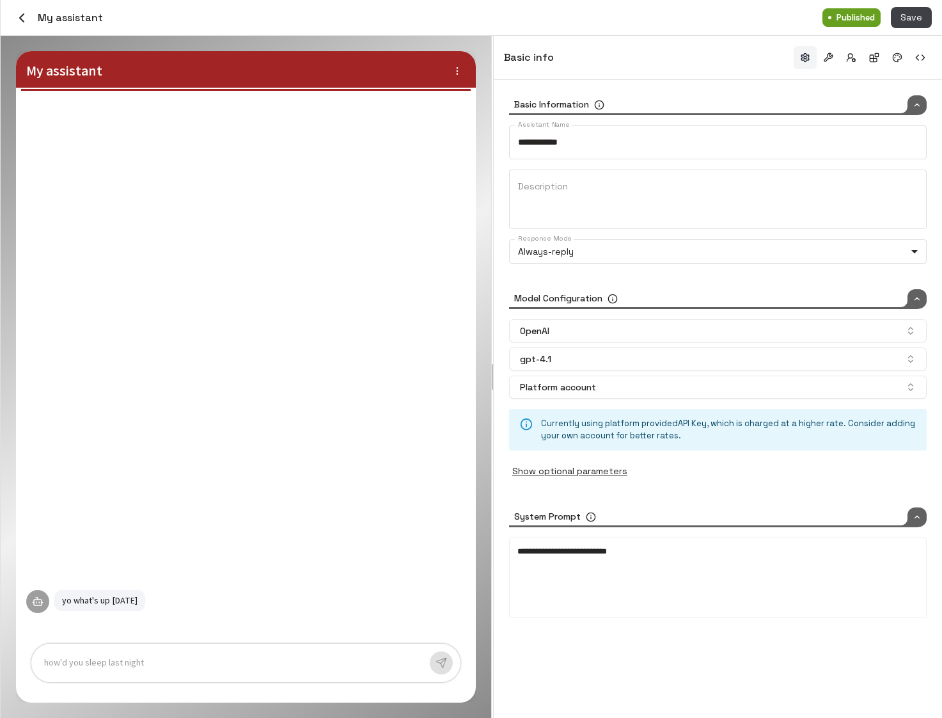
click at [890, 300] on div "Model Configuration" at bounding box center [718, 299] width 418 height 20
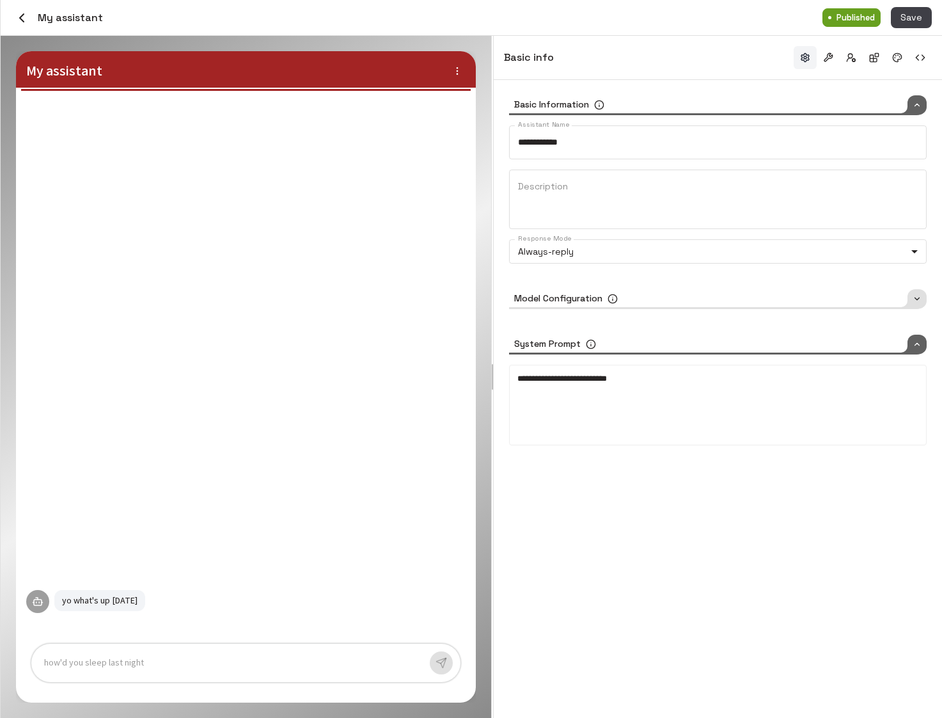
click at [864, 348] on div "System Prompt" at bounding box center [718, 345] width 418 height 20
click at [854, 287] on div "**********" at bounding box center [718, 229] width 418 height 269
click at [855, 297] on div "Model Configuration" at bounding box center [718, 299] width 418 height 20
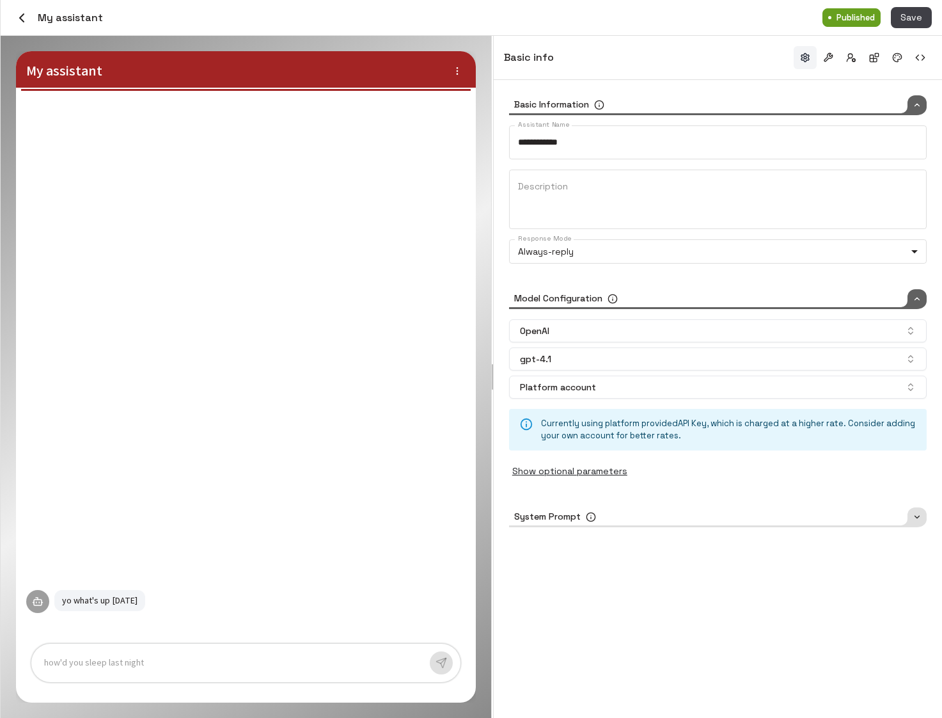
click at [455, 66] on icon "button" at bounding box center [457, 71] width 10 height 10
click at [370, 69] on div at bounding box center [471, 359] width 942 height 718
type input "*****"
click at [22, 18] on icon "button" at bounding box center [21, 17] width 15 height 15
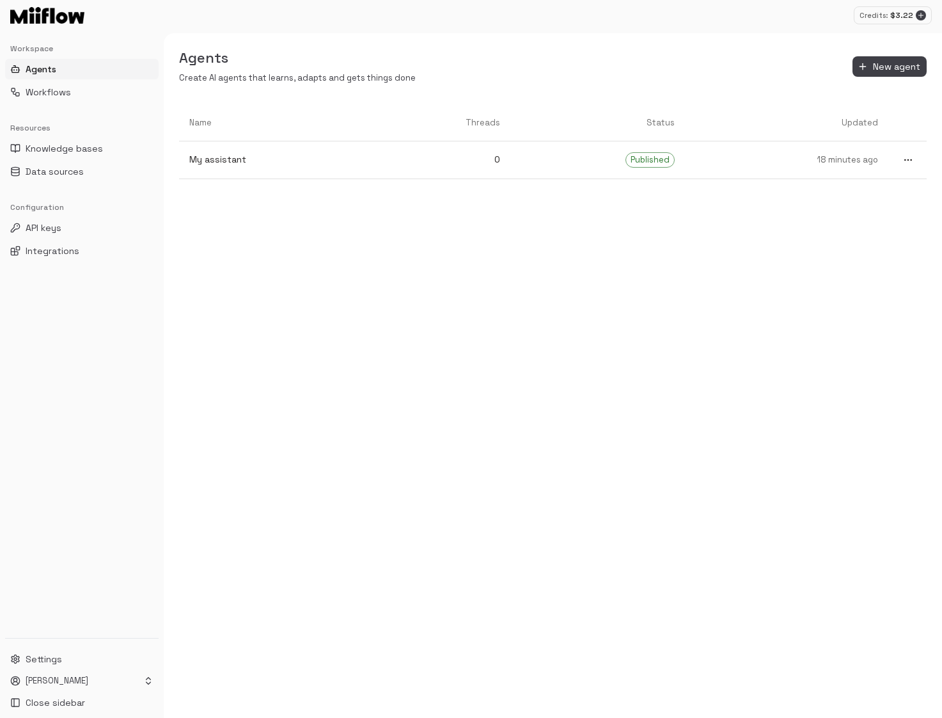
click at [430, 283] on div "Name Threads Status Updated My assistant 0 Published 18 minutes ago" at bounding box center [553, 411] width 778 height 613
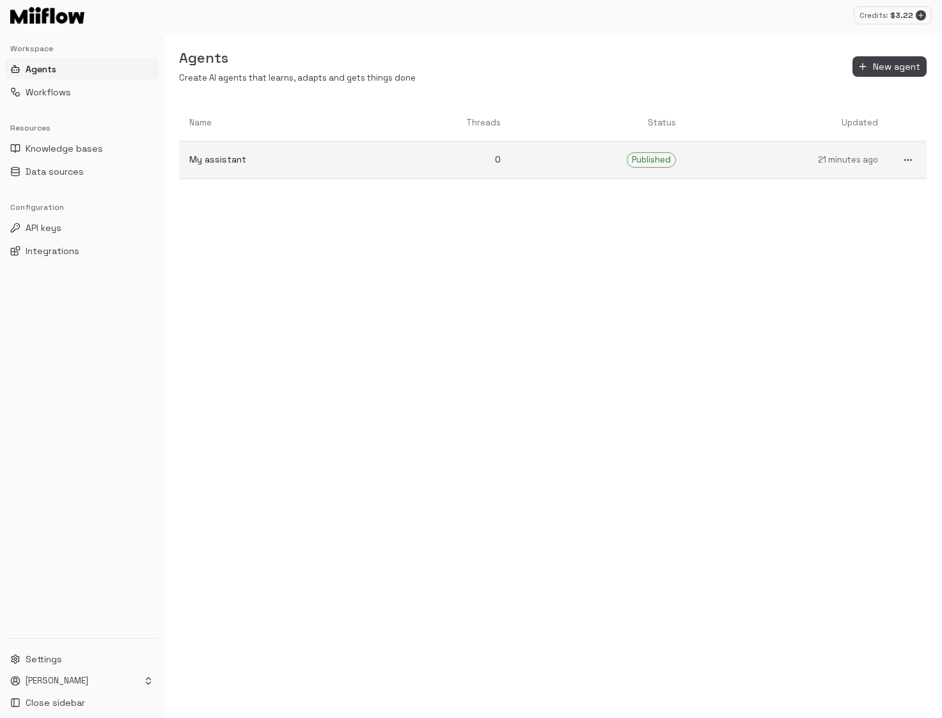
click at [402, 158] on p "0" at bounding box center [443, 159] width 118 height 13
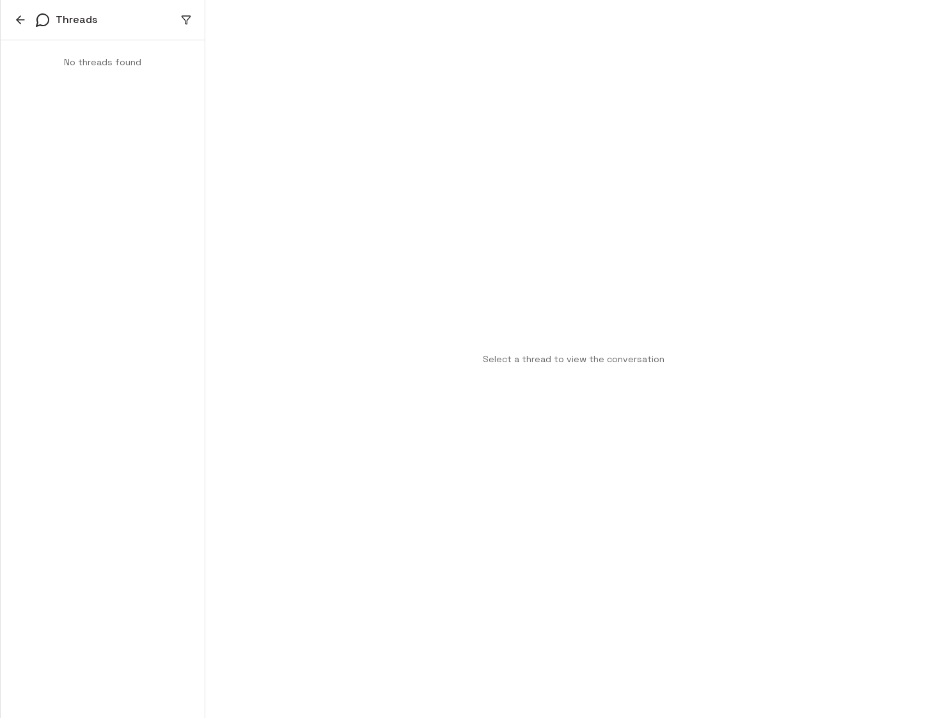
click at [20, 21] on icon "button" at bounding box center [20, 19] width 13 height 13
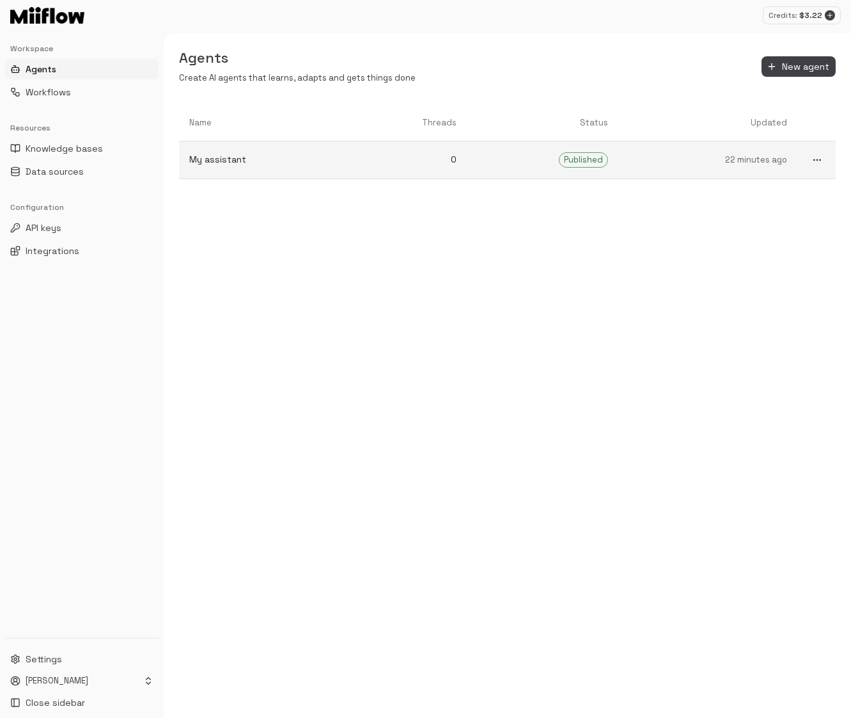
click at [700, 165] on p "22 minutes ago" at bounding box center [708, 160] width 159 height 12
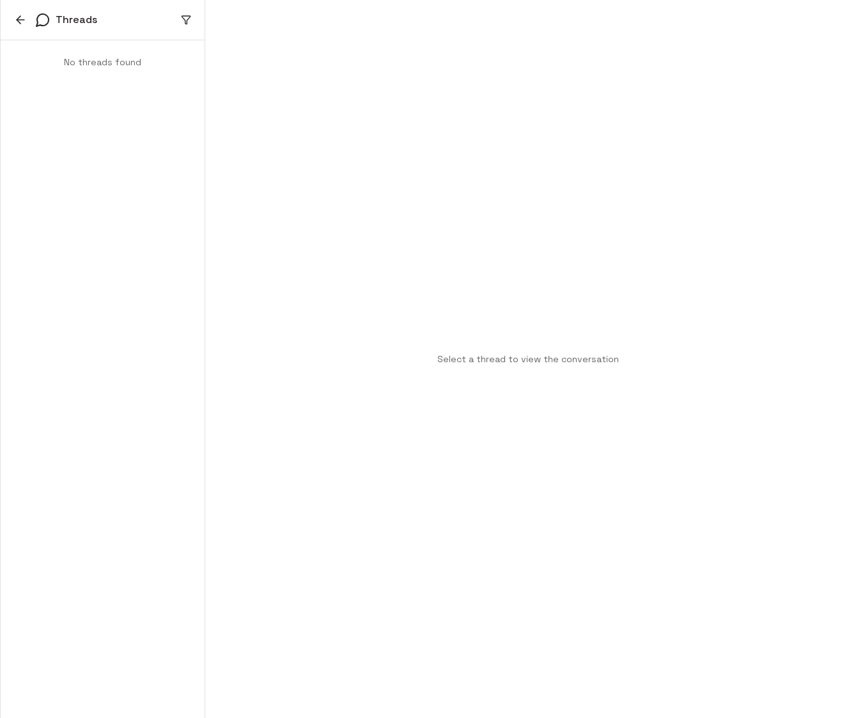
click at [26, 22] on icon "button" at bounding box center [20, 19] width 13 height 13
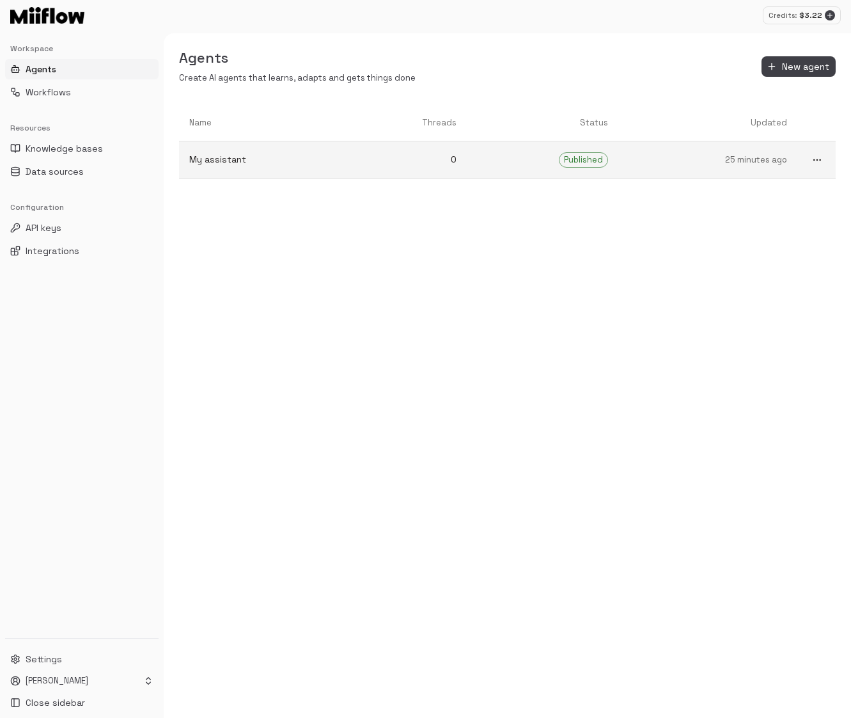
click at [332, 155] on p "My assistant" at bounding box center [263, 159] width 148 height 13
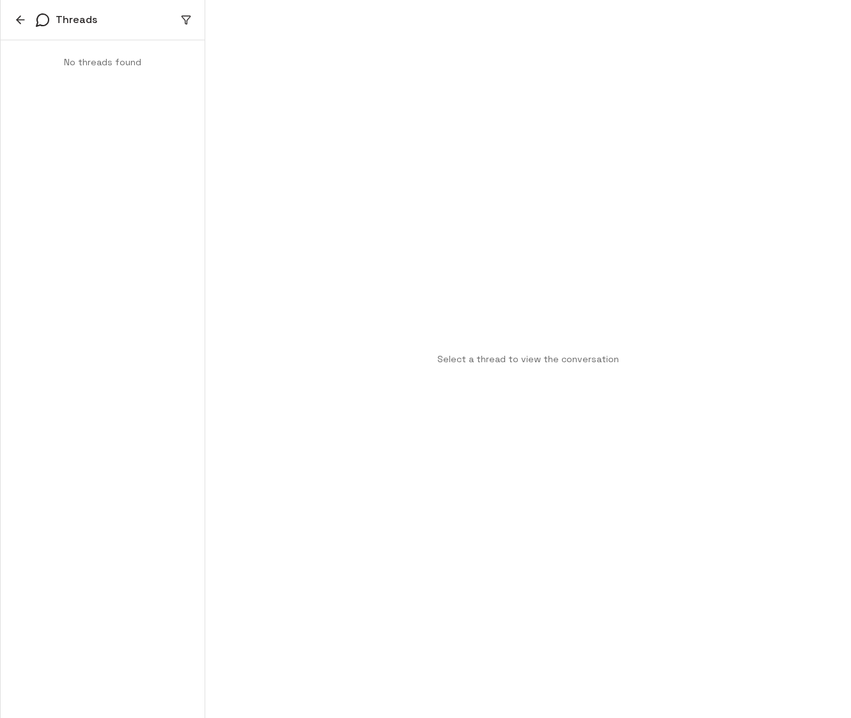
click at [22, 17] on icon "button" at bounding box center [20, 19] width 13 height 13
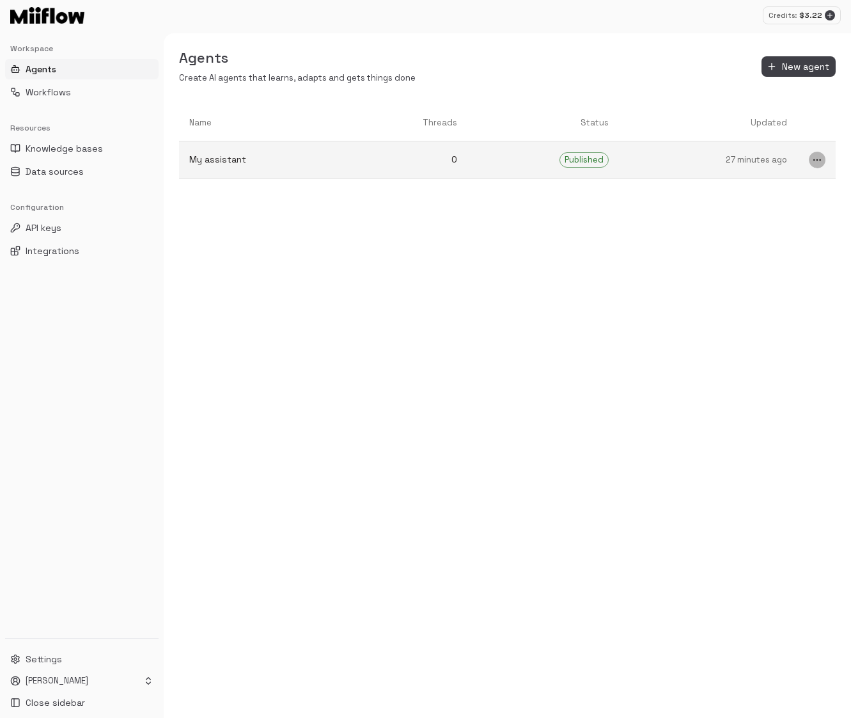
click at [819, 161] on icon "more" at bounding box center [817, 160] width 10 height 10
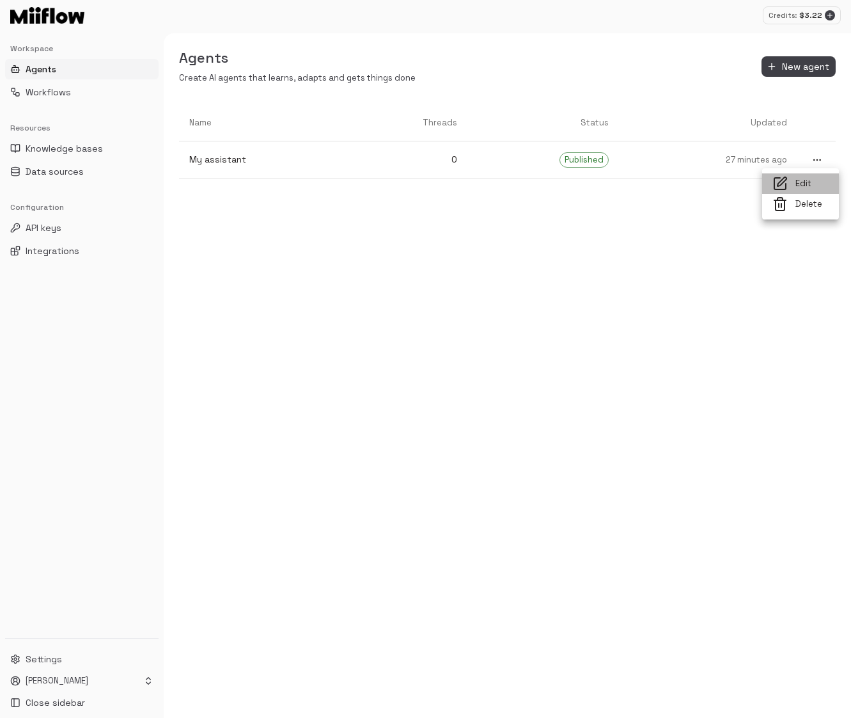
click at [810, 178] on span "Edit" at bounding box center [812, 184] width 33 height 12
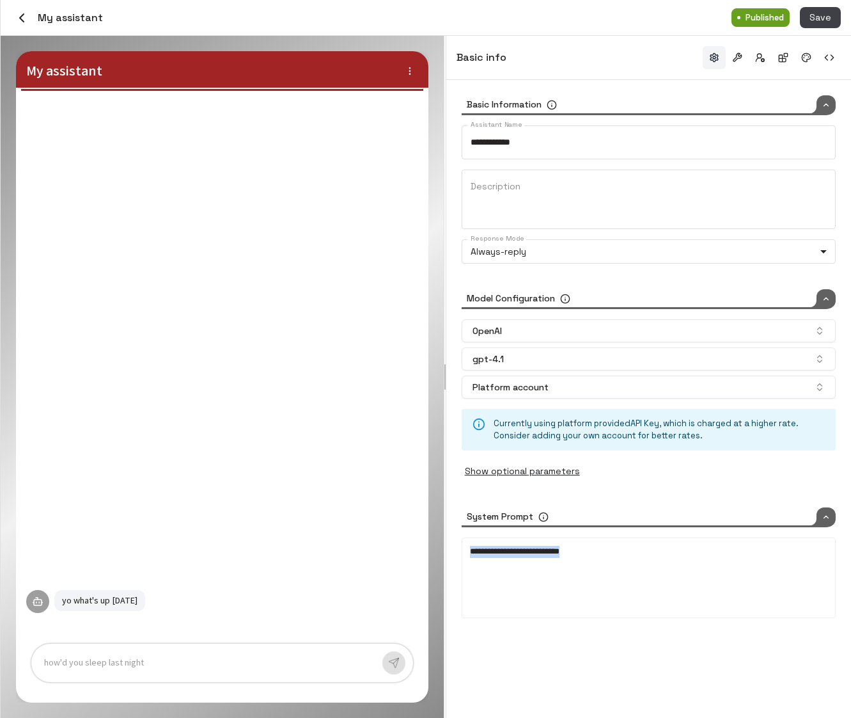
drag, startPoint x: 635, startPoint y: 567, endPoint x: 402, endPoint y: 524, distance: 236.6
click at [402, 524] on div "**********" at bounding box center [426, 377] width 851 height 682
type input "*****"
click at [803, 52] on button "button" at bounding box center [806, 57] width 23 height 23
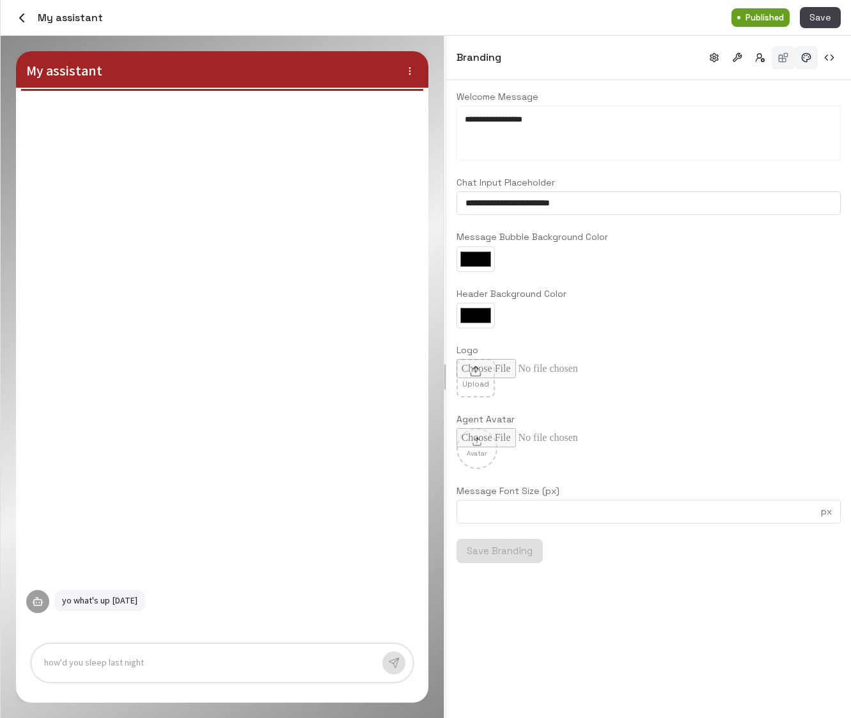
click at [780, 62] on button "button" at bounding box center [783, 57] width 23 height 23
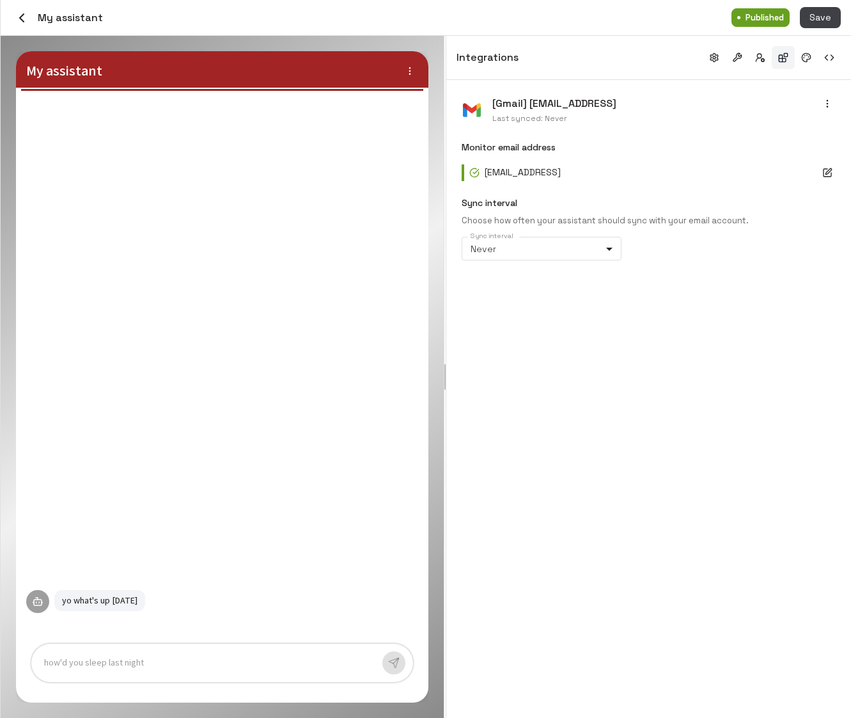
click at [830, 112] on div "[Gmail] yaozhong@miiflow.ai Last synced: Never" at bounding box center [649, 110] width 374 height 30
click at [826, 104] on icon "button" at bounding box center [828, 104] width 10 height 10
click at [798, 127] on span "Sync Now" at bounding box center [784, 127] width 86 height 13
click at [640, 505] on div "[Gmail] yaozhong@miiflow.ai Last synced: 8/22/2025, 12:41:54 PM Monitor email a…" at bounding box center [648, 399] width 405 height 638
click at [12, 14] on button "button" at bounding box center [22, 18] width 22 height 22
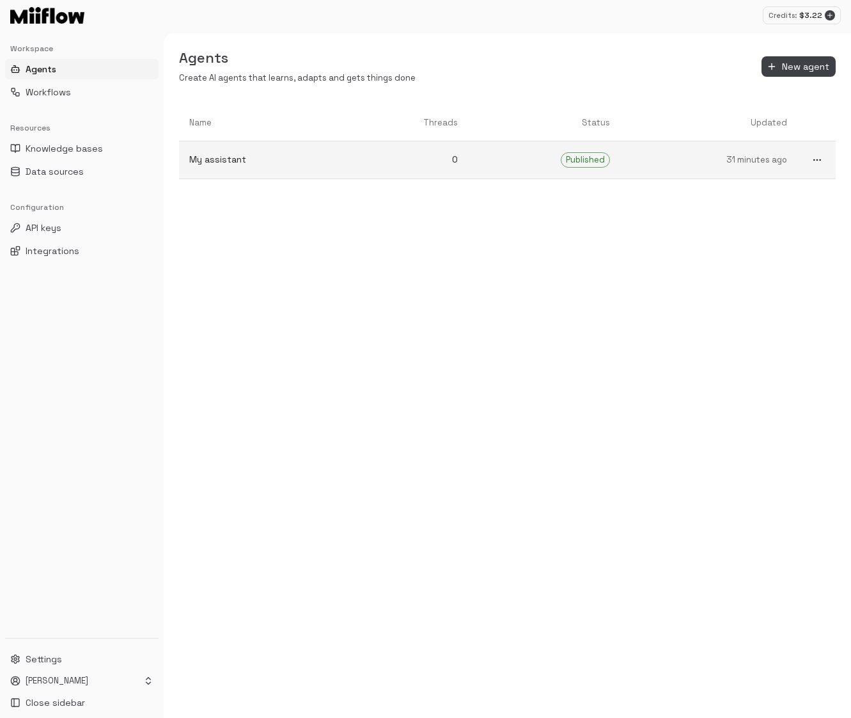
click at [391, 150] on link "0" at bounding box center [408, 160] width 120 height 34
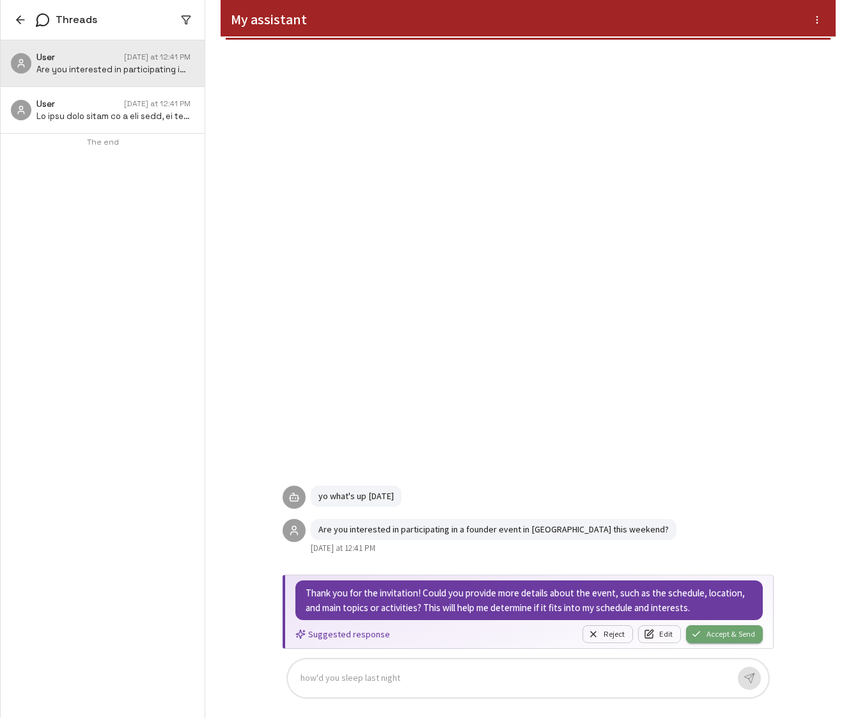
click at [731, 635] on button "Accept & Send" at bounding box center [724, 634] width 77 height 18
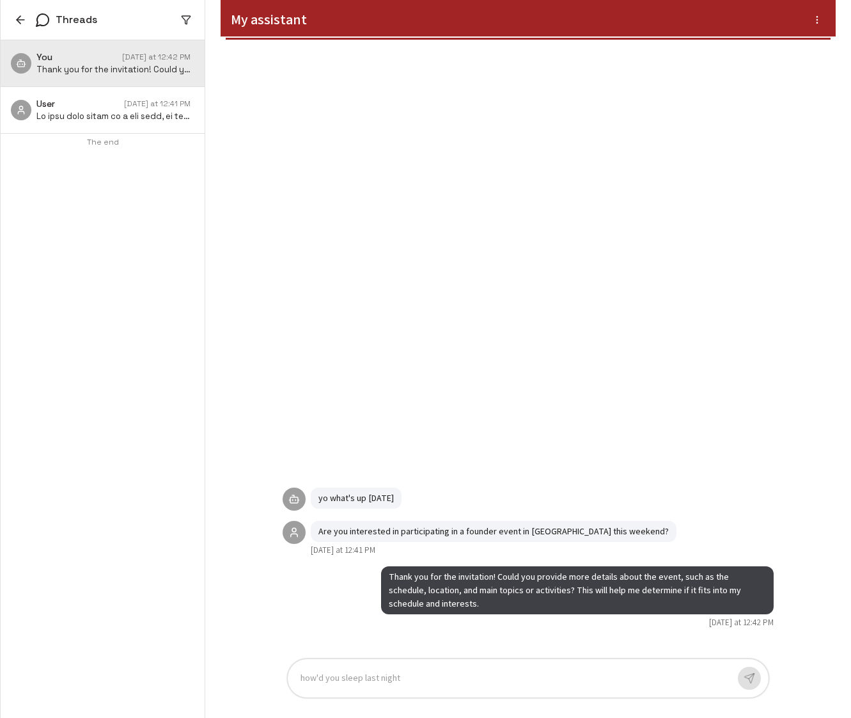
click at [747, 498] on div "yo what's up [DATE]" at bounding box center [528, 498] width 491 height 23
click at [747, 499] on div "yo what's up today" at bounding box center [528, 498] width 491 height 23
click at [76, 96] on div "User Today at 12:41 PM" at bounding box center [103, 110] width 204 height 46
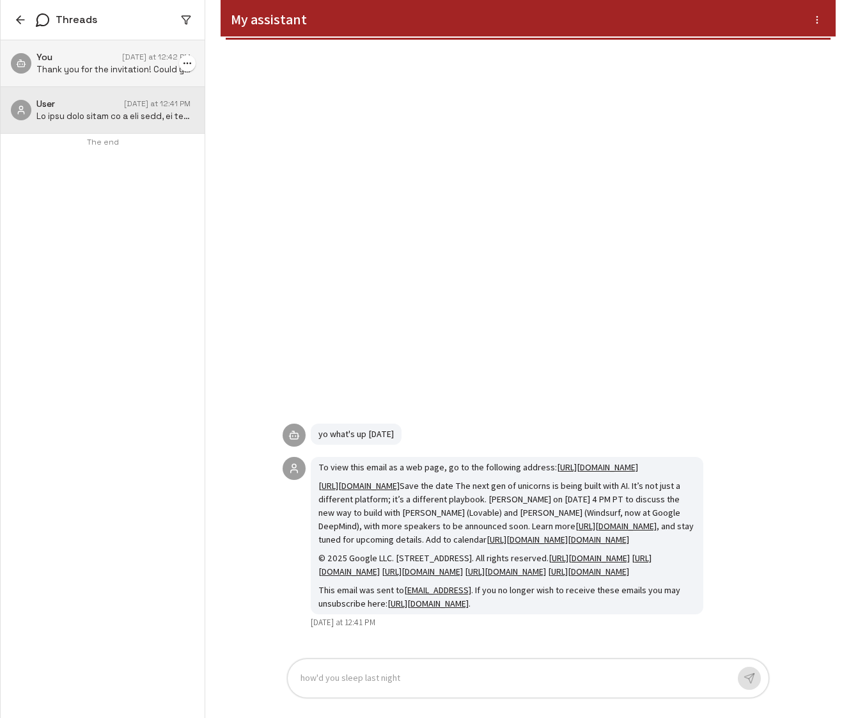
click at [98, 59] on div "You Today at 12:42 PM" at bounding box center [113, 57] width 154 height 13
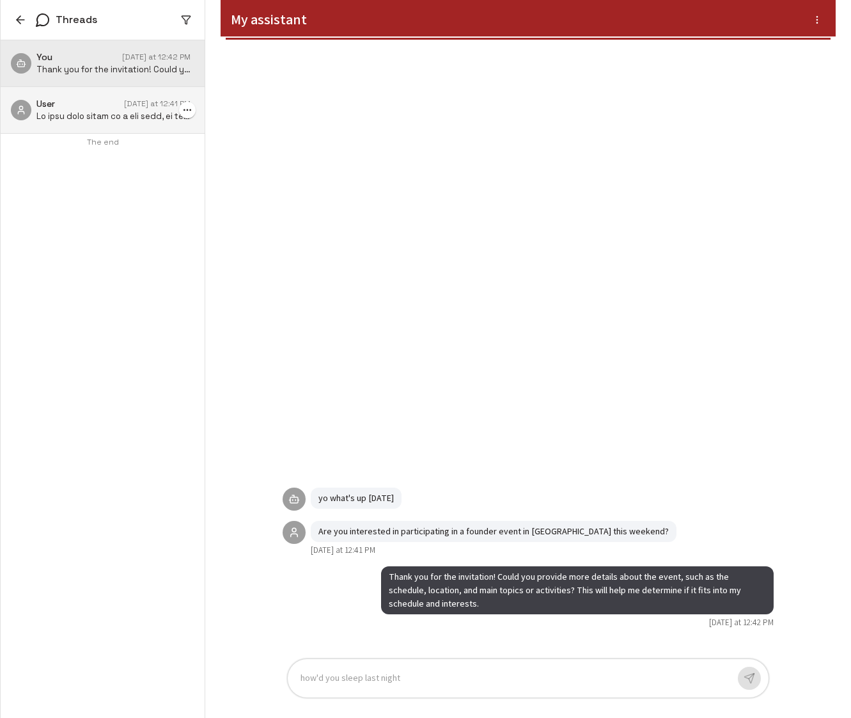
click at [91, 114] on p at bounding box center [113, 117] width 154 height 12
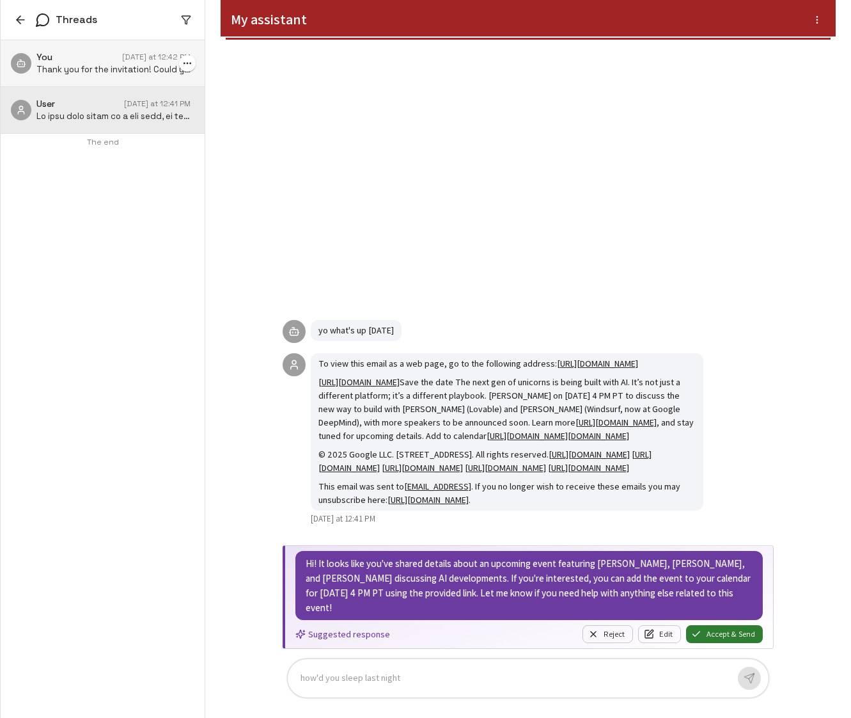
click at [98, 63] on div "You Today at 12:42 PM" at bounding box center [113, 57] width 154 height 13
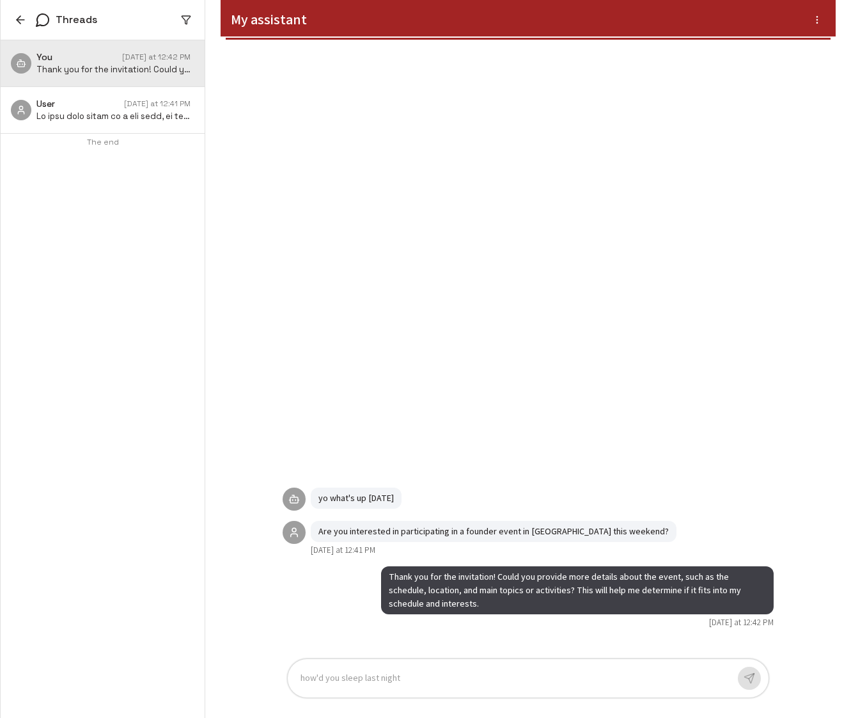
click at [707, 288] on div "Thank you for the invitation! Could you provide more details about the event, s…" at bounding box center [528, 349] width 512 height 599
click at [22, 24] on icon "button" at bounding box center [20, 19] width 13 height 13
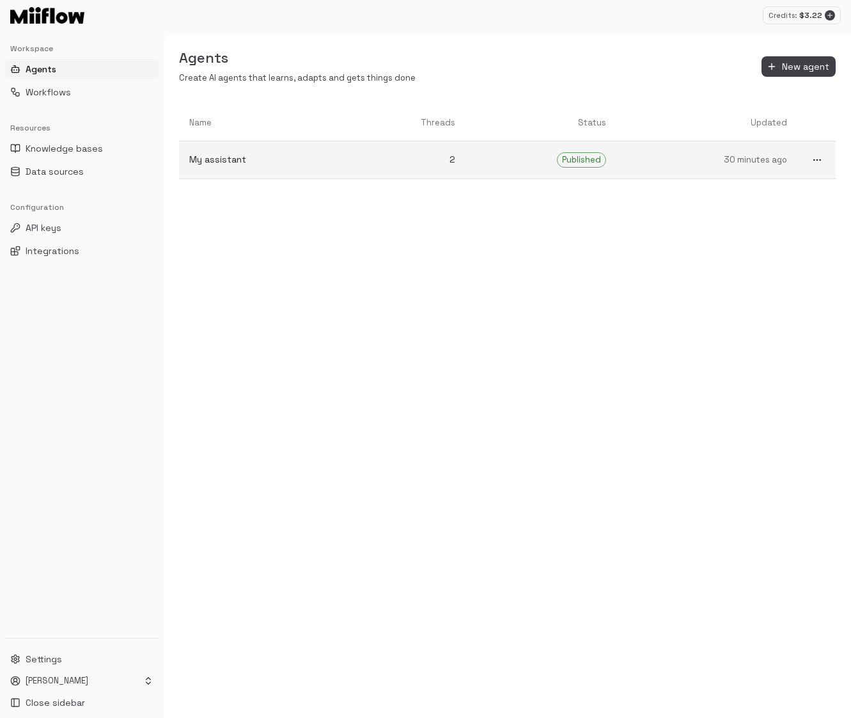
click at [619, 155] on link "30 minutes ago" at bounding box center [707, 160] width 181 height 33
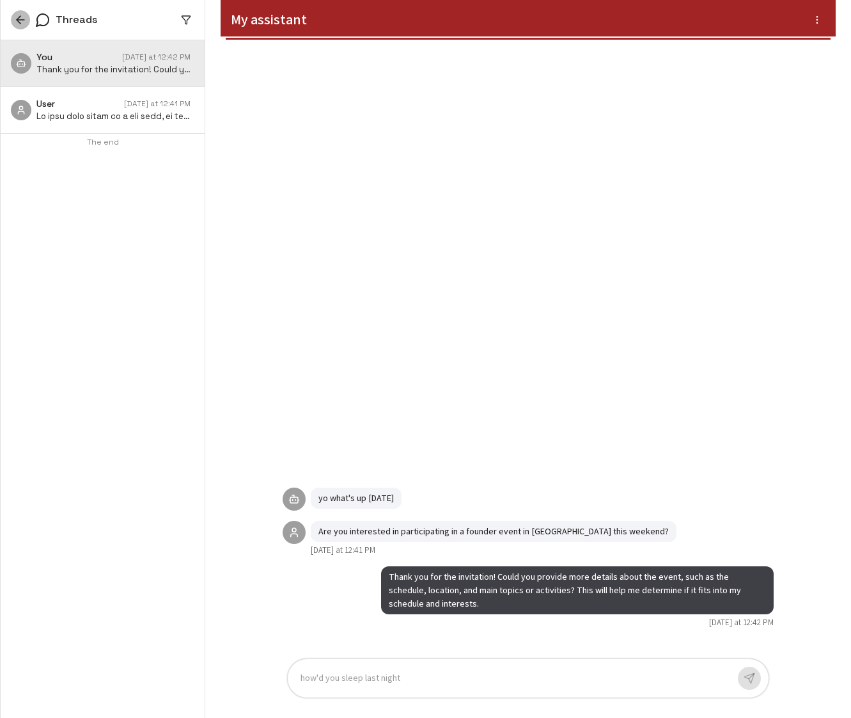
click at [19, 21] on icon "button" at bounding box center [19, 20] width 4 height 8
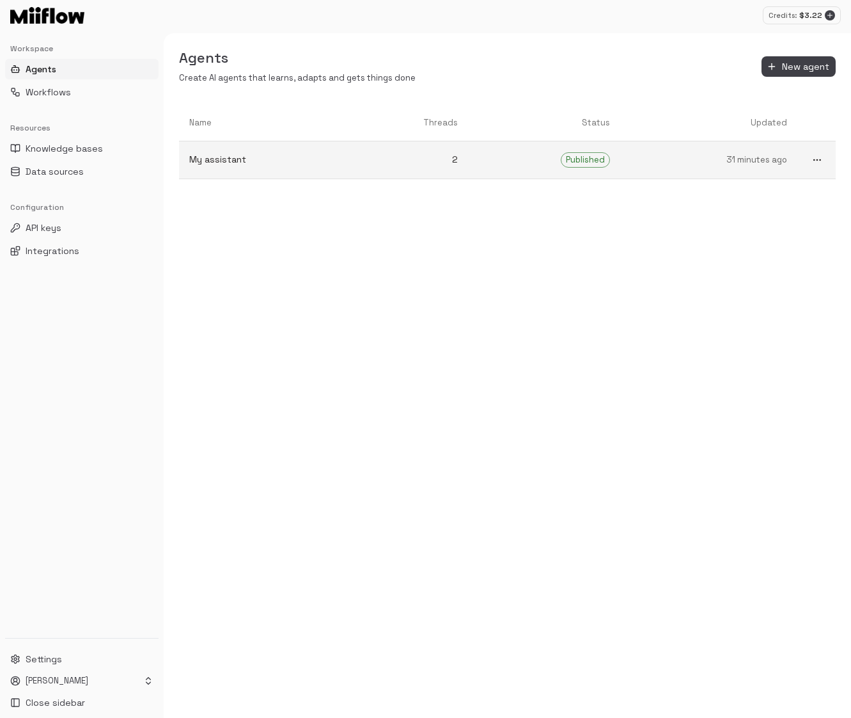
click at [820, 159] on circle "more" at bounding box center [820, 159] width 1 height 1
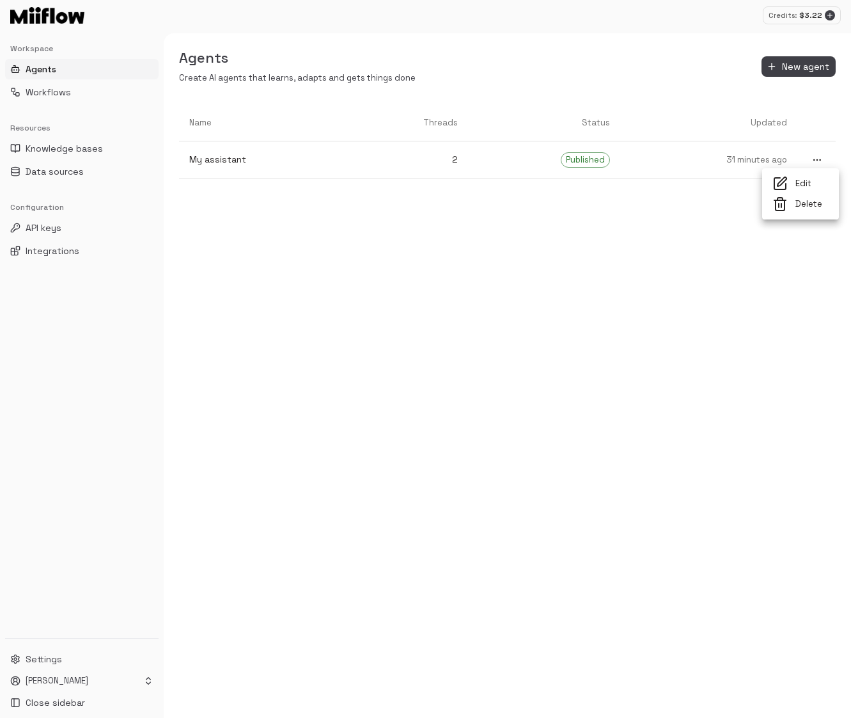
click at [802, 185] on span "Edit" at bounding box center [812, 184] width 33 height 12
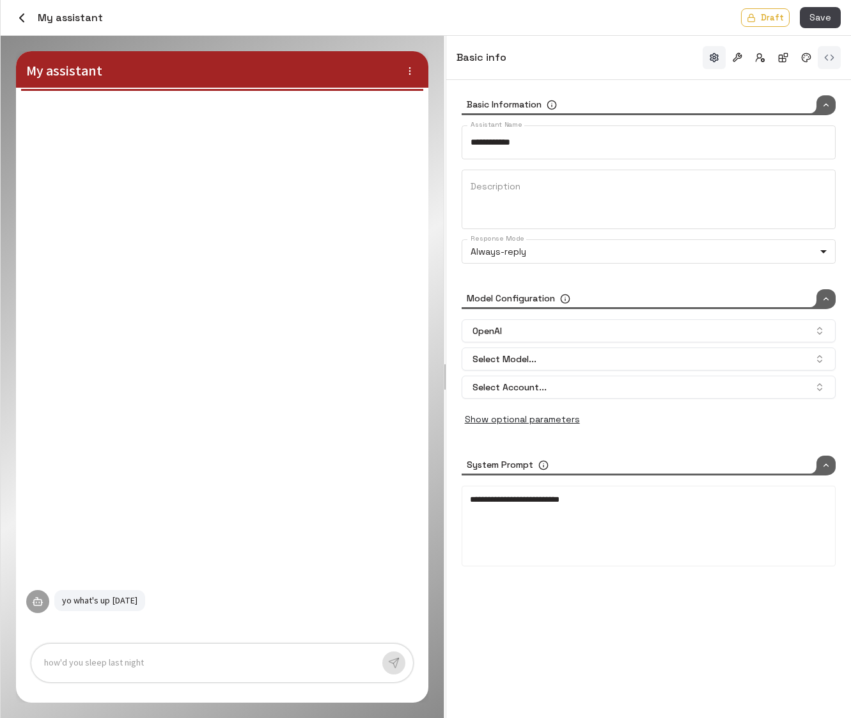
type input "*****"
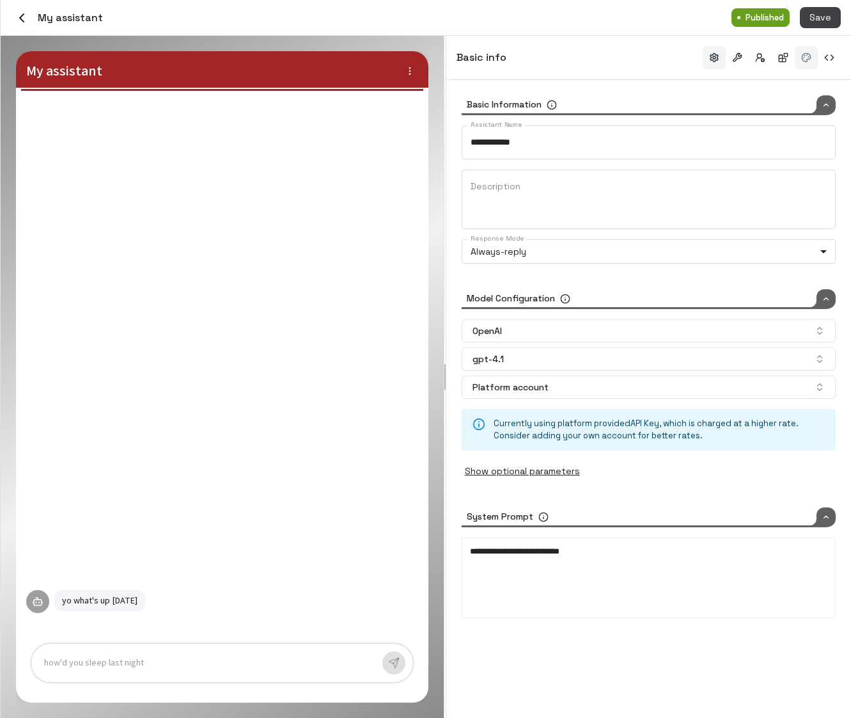
click at [810, 58] on button "button" at bounding box center [806, 57] width 23 height 23
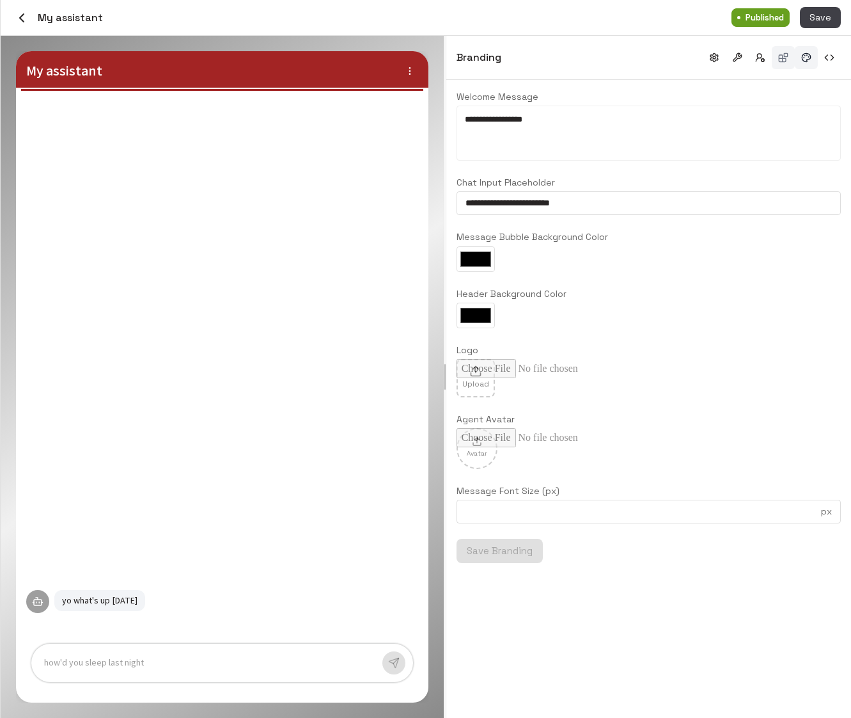
click at [777, 58] on button "button" at bounding box center [783, 57] width 23 height 23
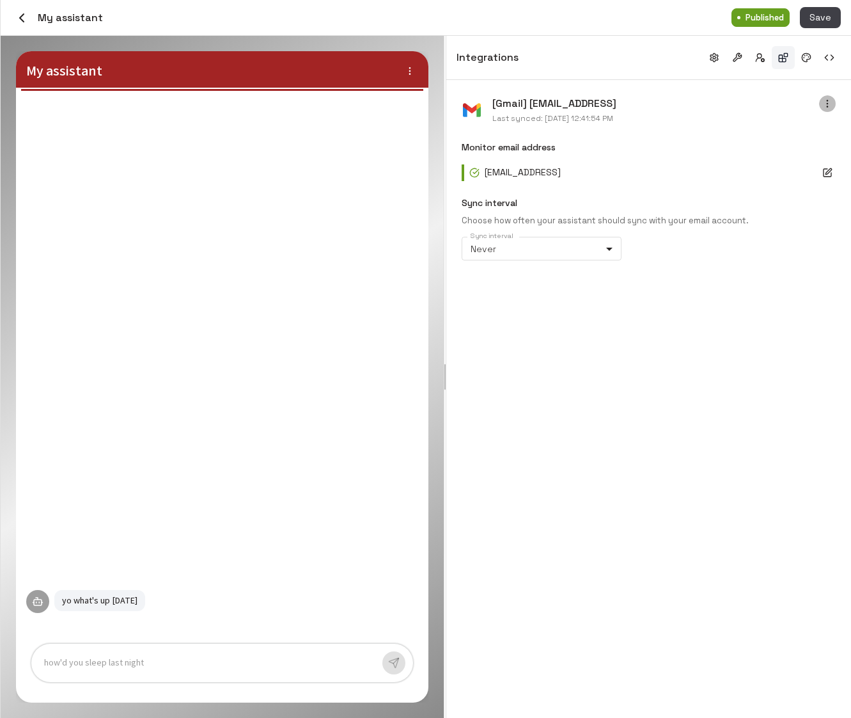
click at [833, 107] on button "button" at bounding box center [827, 103] width 17 height 17
click at [817, 125] on span "Sync Now" at bounding box center [784, 127] width 86 height 13
click at [17, 15] on icon "button" at bounding box center [21, 17] width 15 height 15
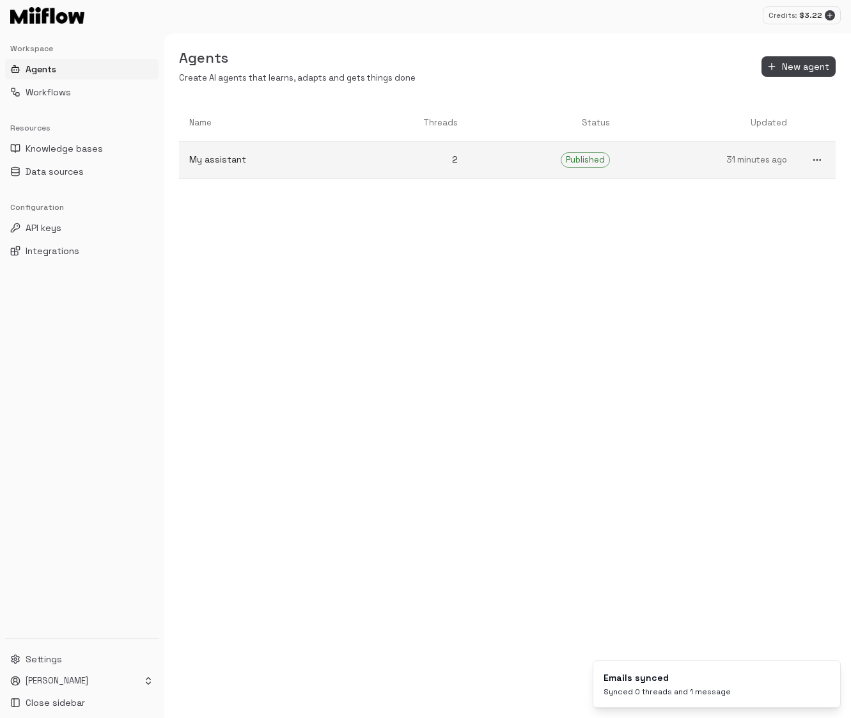
click at [262, 161] on p "My assistant" at bounding box center [263, 159] width 148 height 13
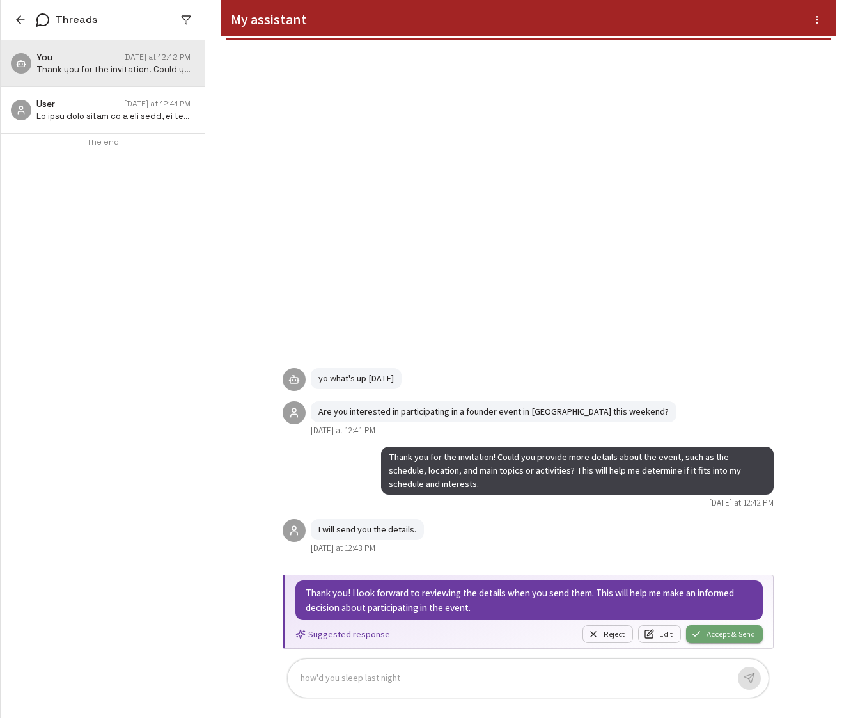
click at [714, 631] on button "Accept & Send" at bounding box center [724, 634] width 77 height 18
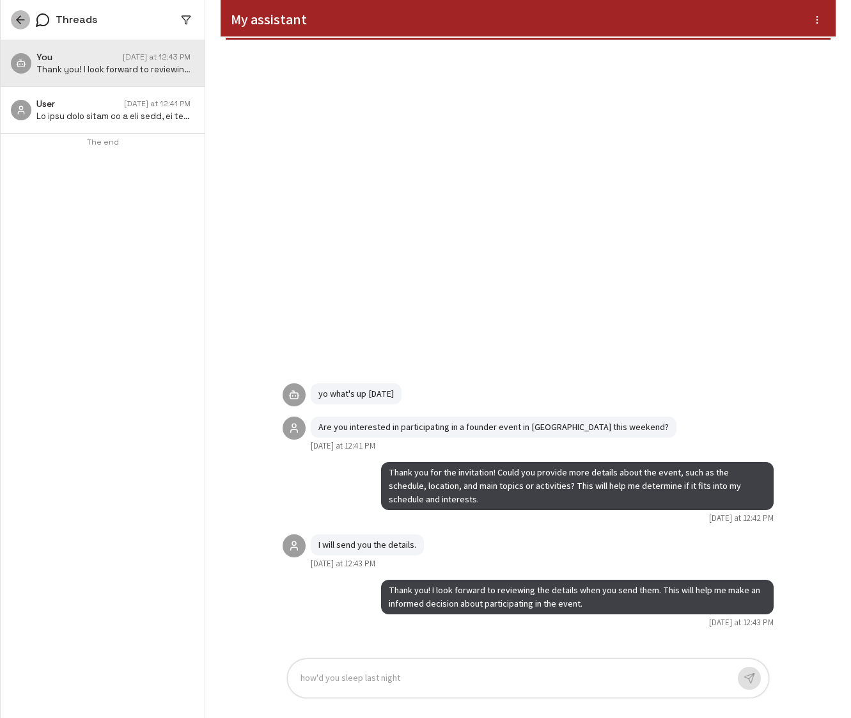
click at [20, 18] on icon "button" at bounding box center [20, 19] width 13 height 13
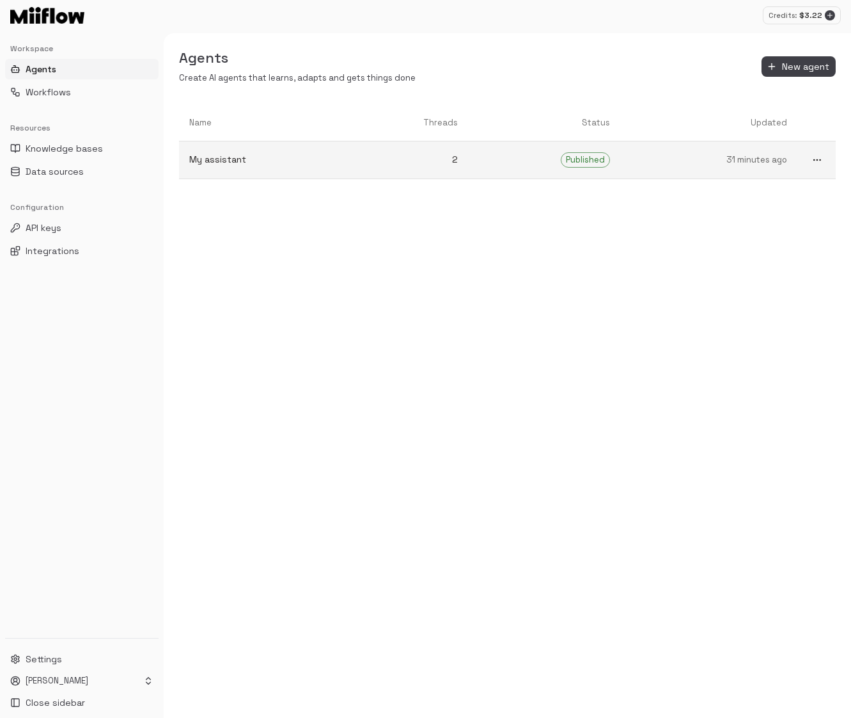
click at [817, 161] on icon "more" at bounding box center [817, 160] width 10 height 10
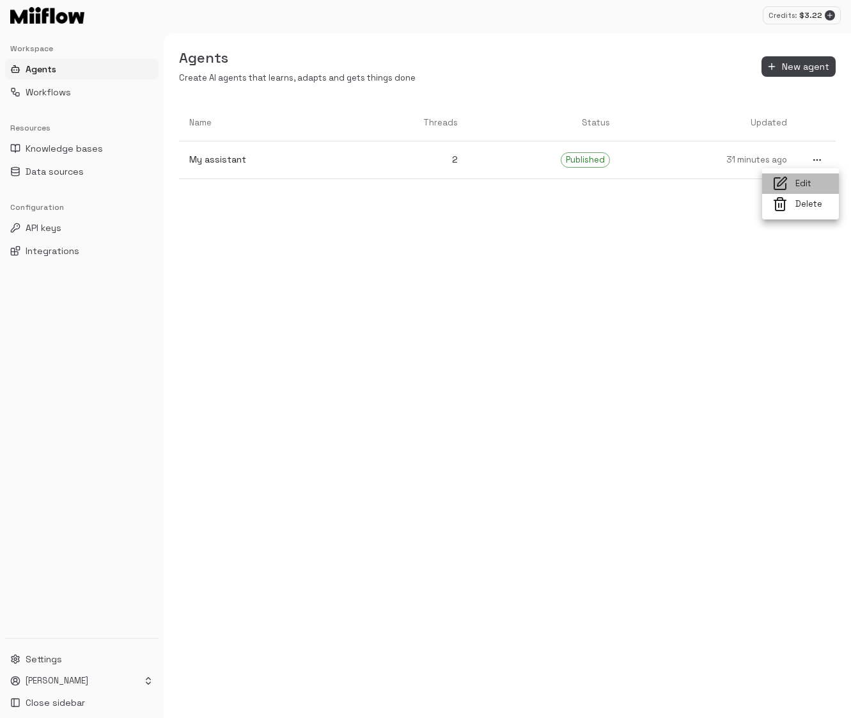
click at [810, 188] on span "Edit" at bounding box center [812, 184] width 33 height 12
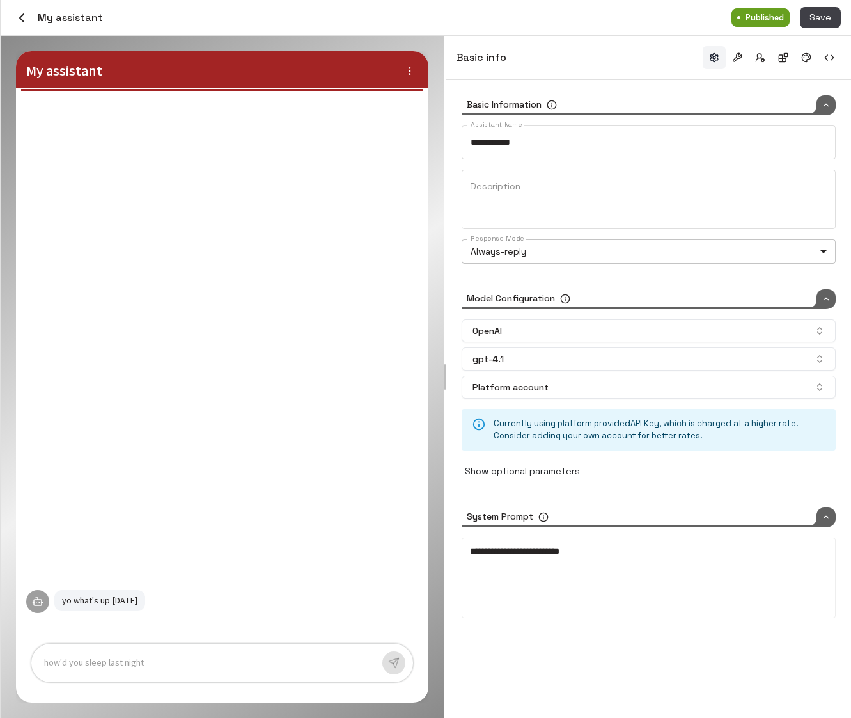
click at [608, 249] on body "**********" at bounding box center [425, 359] width 851 height 718
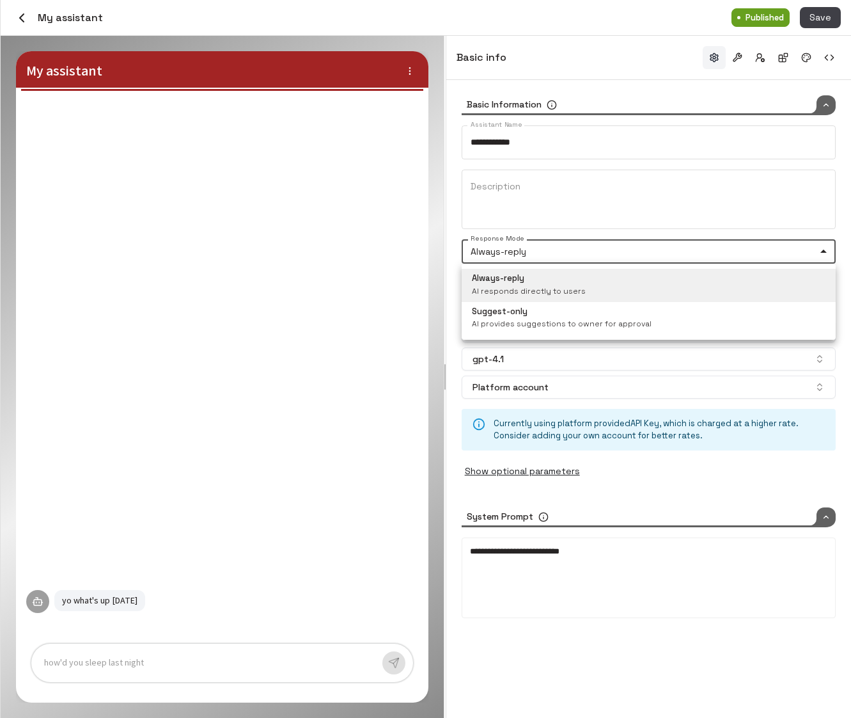
click at [608, 249] on div at bounding box center [425, 359] width 851 height 718
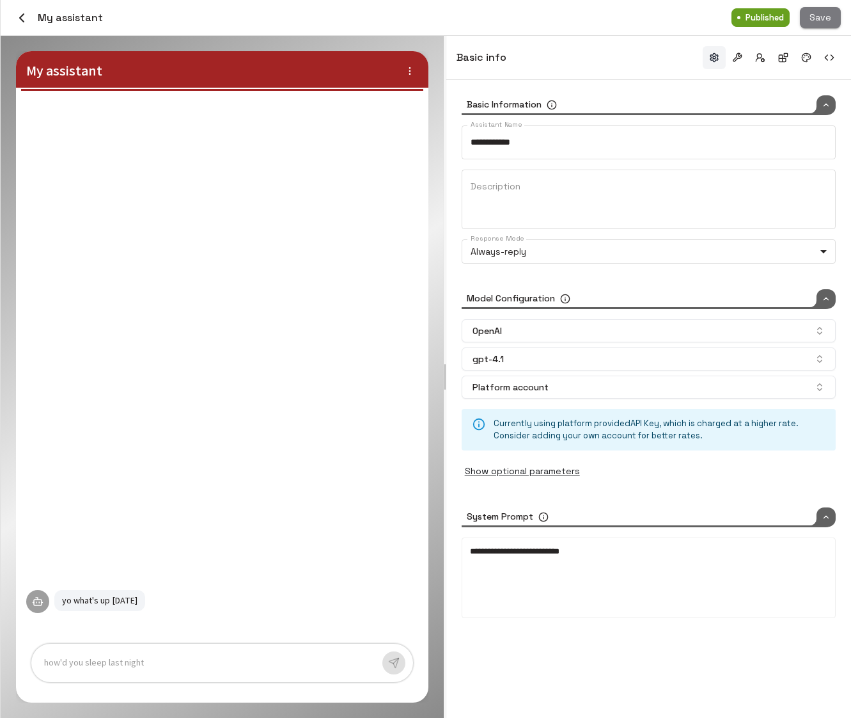
click at [828, 12] on button "Save" at bounding box center [820, 17] width 41 height 21
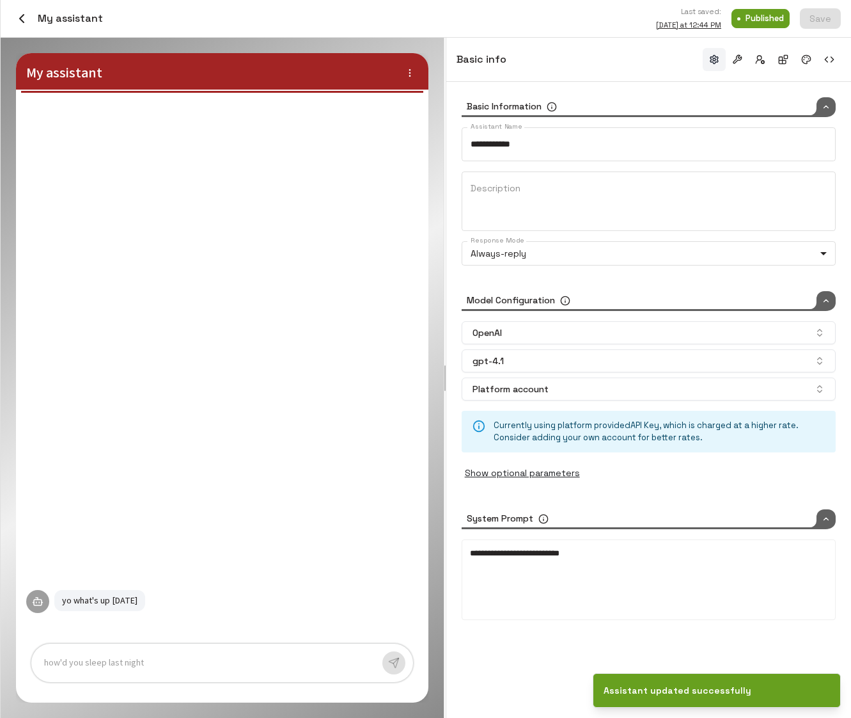
type input "*****"
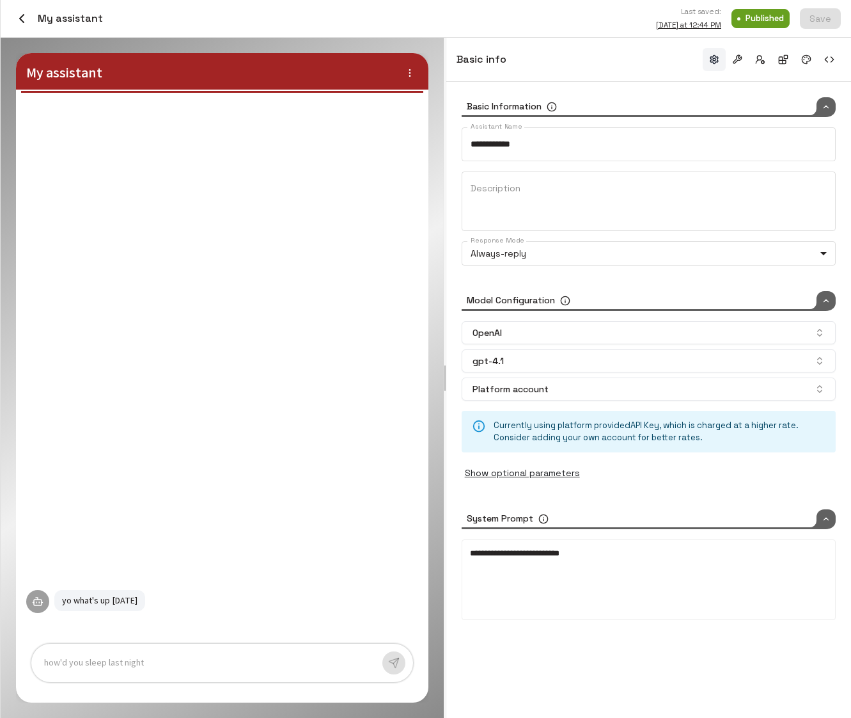
click at [563, 611] on div "**********" at bounding box center [649, 580] width 358 height 64
click at [256, 668] on p at bounding box center [208, 663] width 328 height 15
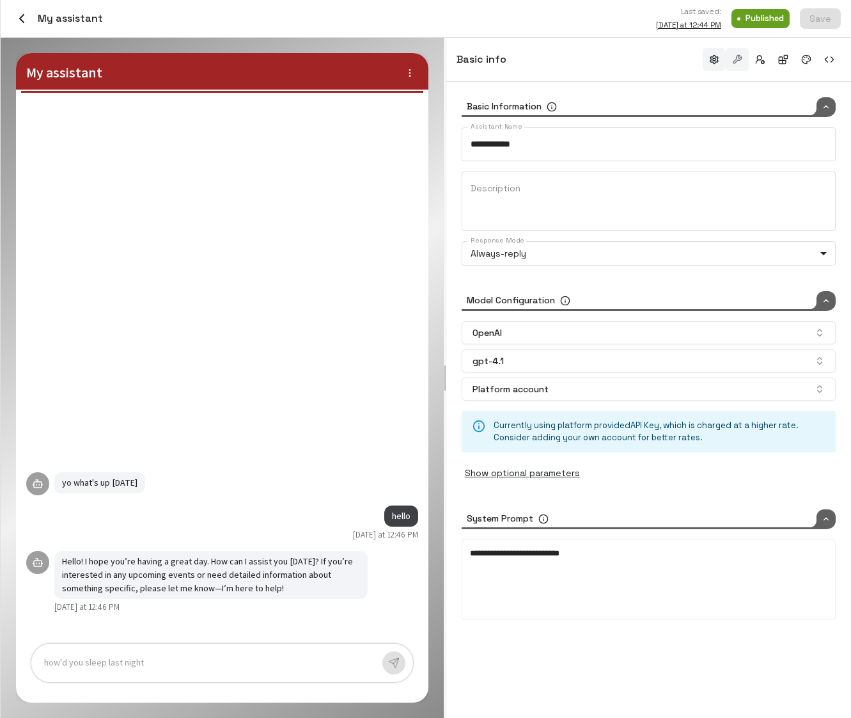
click at [738, 54] on button "button" at bounding box center [737, 59] width 23 height 23
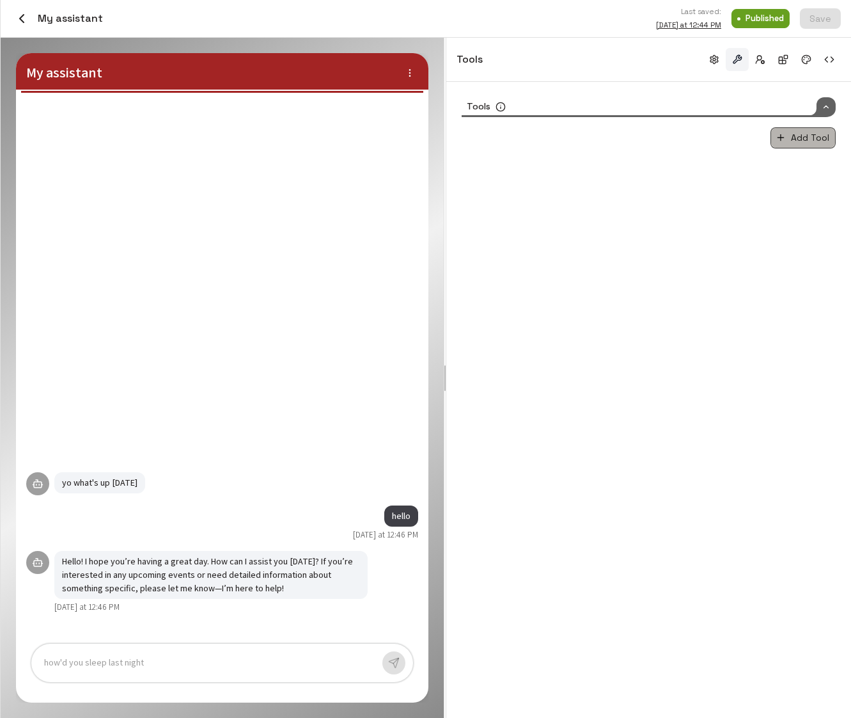
click at [803, 143] on button "Add Tool" at bounding box center [803, 137] width 65 height 21
click at [801, 201] on li "System Tool" at bounding box center [802, 201] width 85 height 19
click at [526, 165] on span "Select System Tool" at bounding box center [507, 167] width 90 height 13
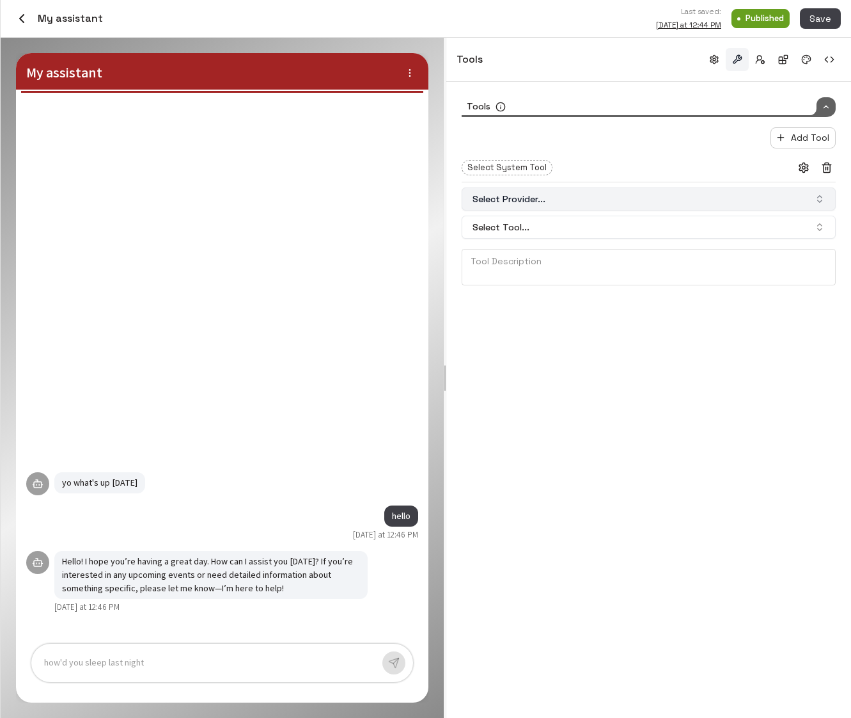
click at [602, 200] on button "Select Provider..." at bounding box center [649, 198] width 374 height 23
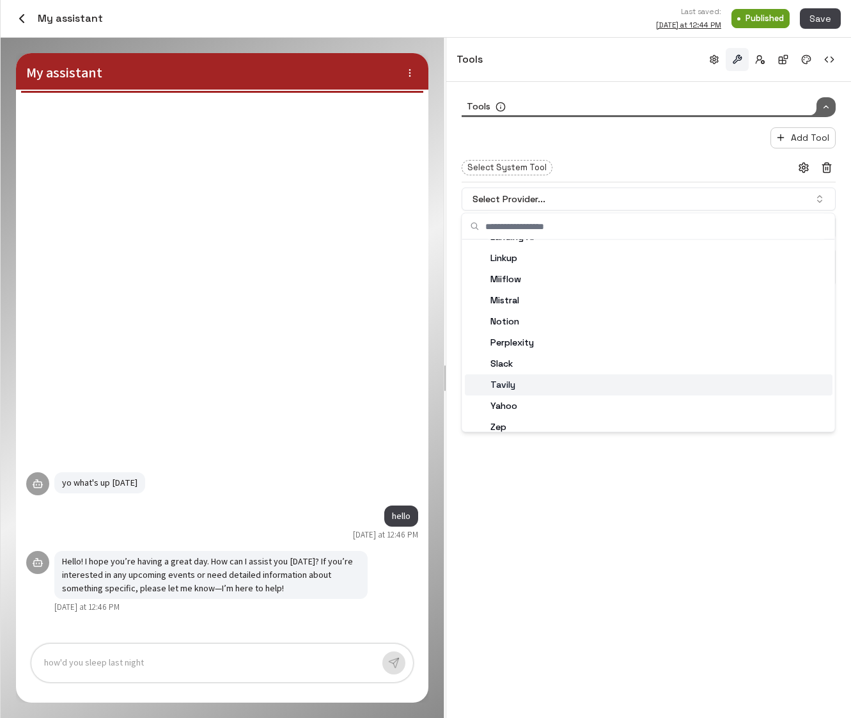
scroll to position [88, 0]
click at [554, 402] on div "Yahoo" at bounding box center [649, 397] width 368 height 21
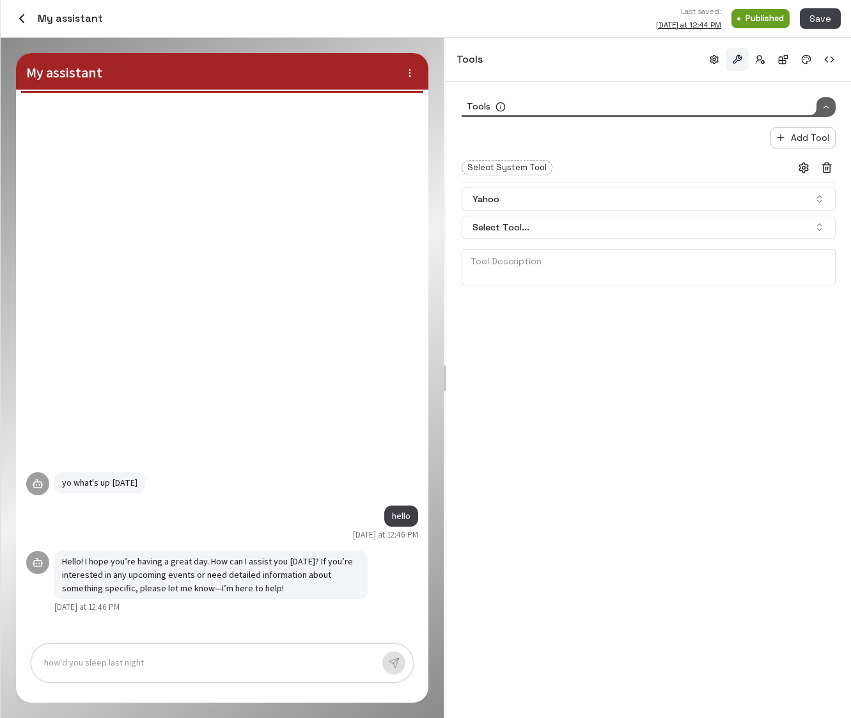
click at [563, 239] on div "Yahoo Select Tool... Tool Description * Tool Description" at bounding box center [649, 236] width 374 height 98
click at [569, 228] on button "Select Tool..." at bounding box center [649, 227] width 374 height 23
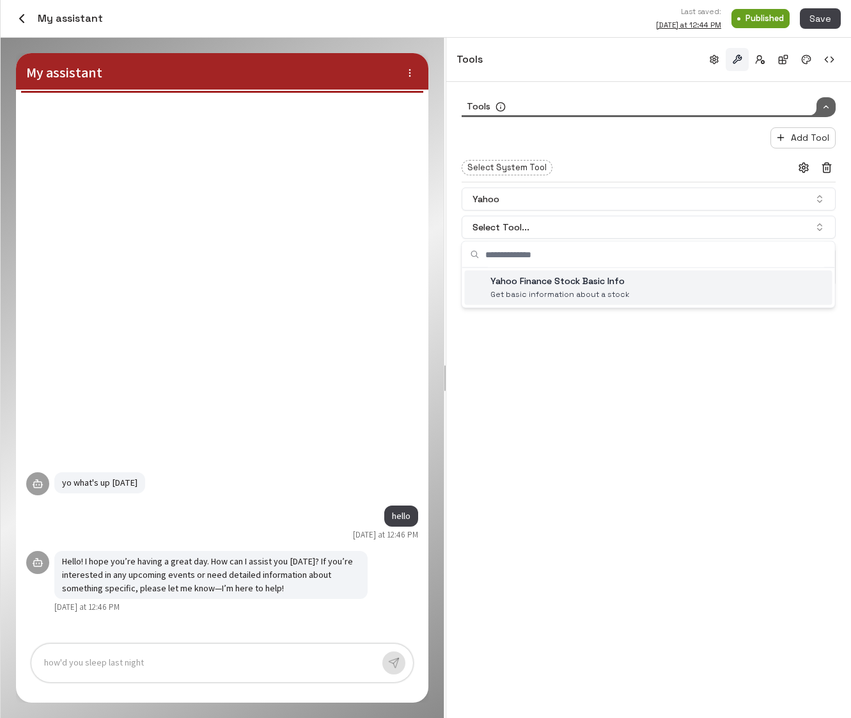
click at [551, 282] on p "Yahoo Finance Stock Basic Info" at bounding box center [560, 280] width 139 height 13
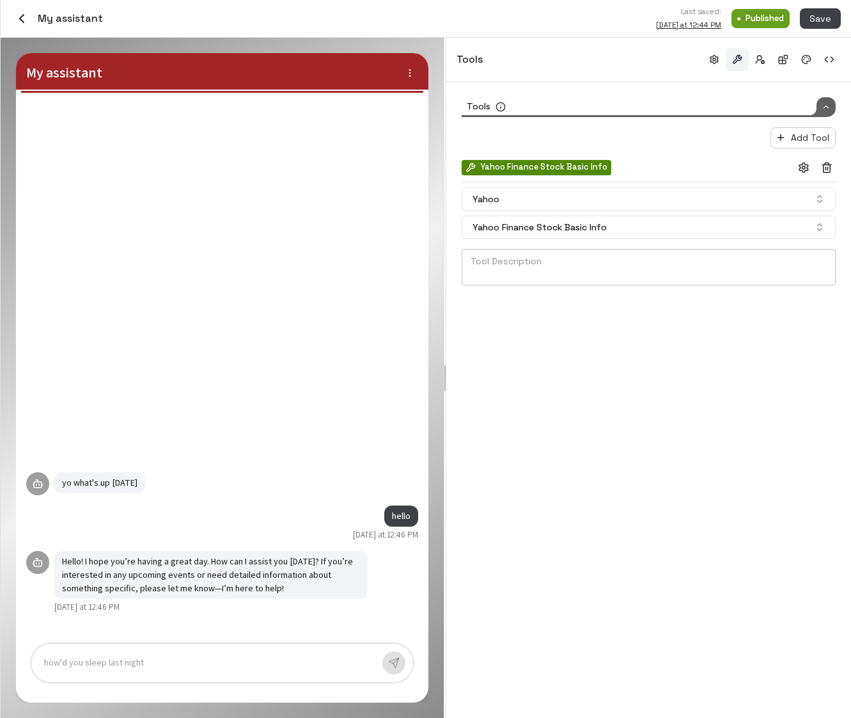
click at [574, 271] on textarea "Tool Description" at bounding box center [649, 267] width 356 height 26
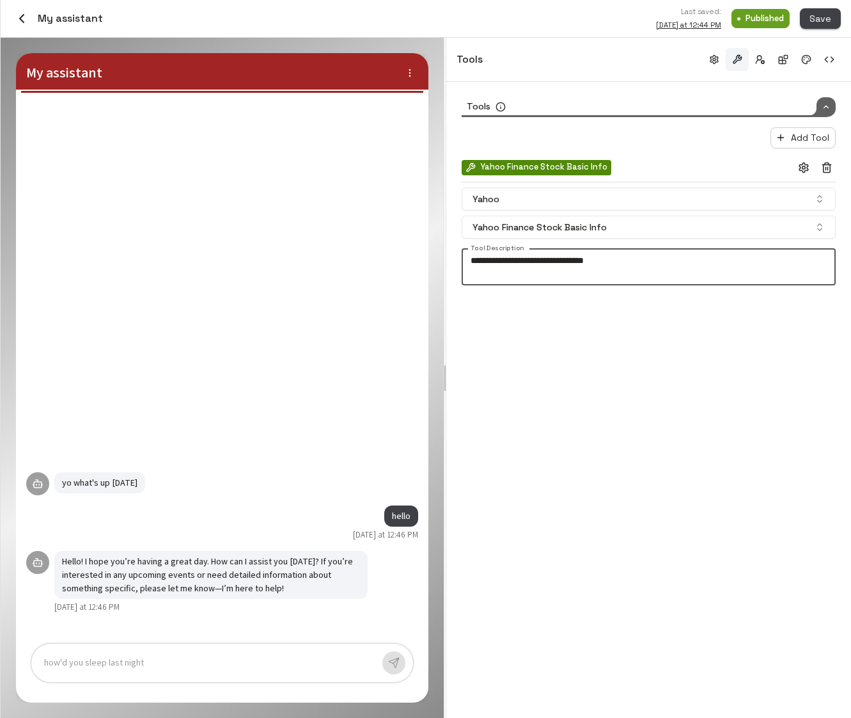
type textarea "**********"
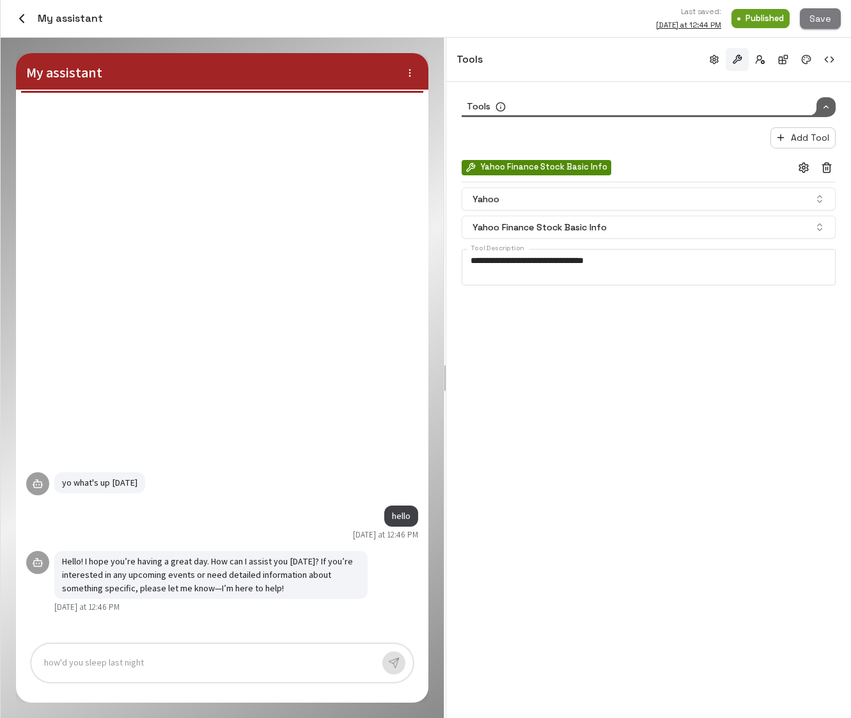
click at [819, 24] on button "Save" at bounding box center [820, 18] width 41 height 21
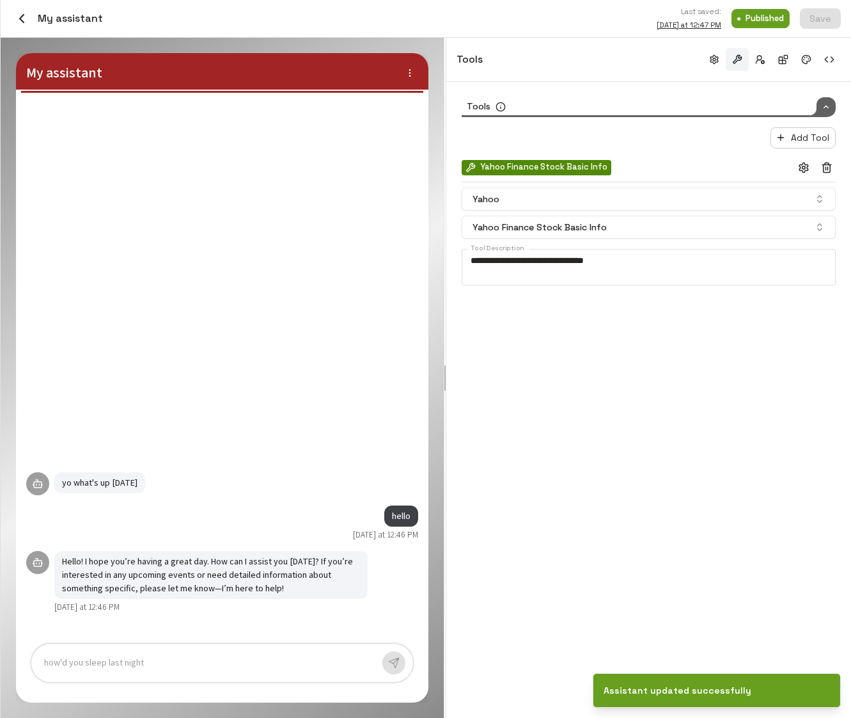
click at [769, 436] on div "**********" at bounding box center [648, 400] width 405 height 636
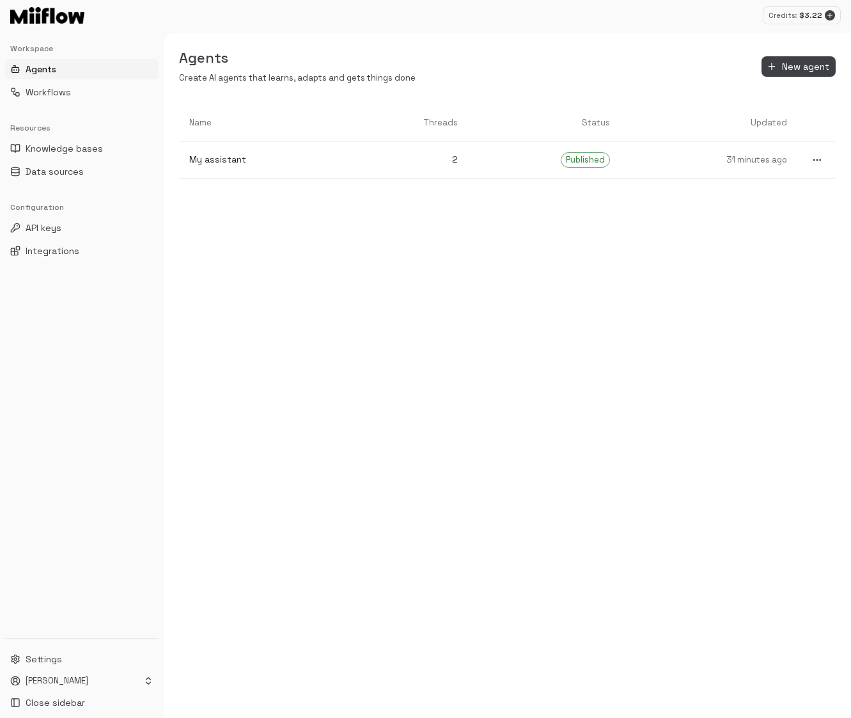
drag, startPoint x: 378, startPoint y: 324, endPoint x: 234, endPoint y: 28, distance: 329.8
click at [378, 325] on div "Name Threads Status Updated My assistant 2 Published 31 minutes ago" at bounding box center [508, 411] width 688 height 613
click at [94, 140] on button "Knowledge bases" at bounding box center [82, 148] width 154 height 20
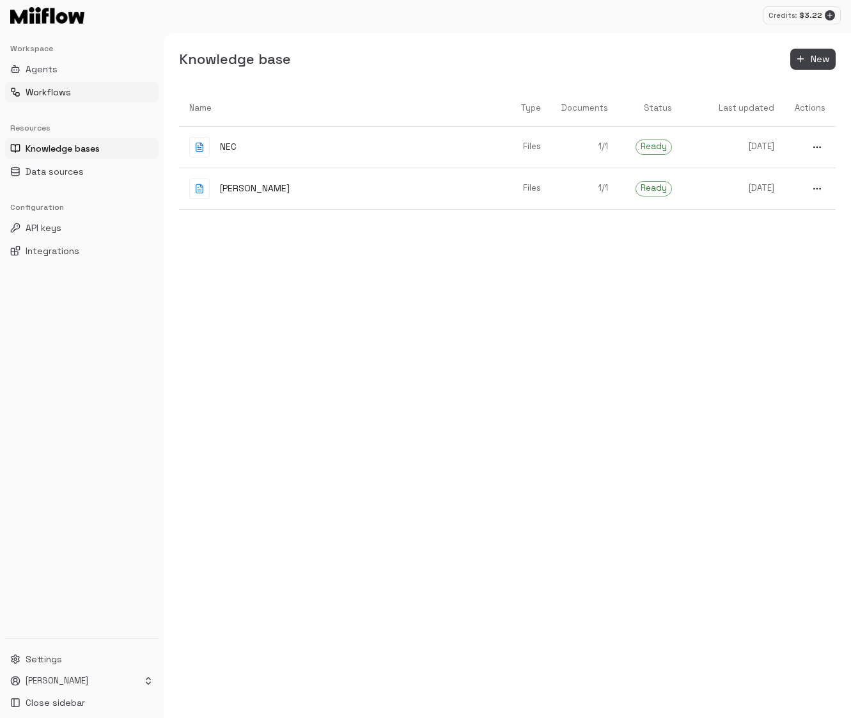
click at [91, 92] on button "Workflows" at bounding box center [82, 92] width 154 height 20
